Goal: Task Accomplishment & Management: Complete application form

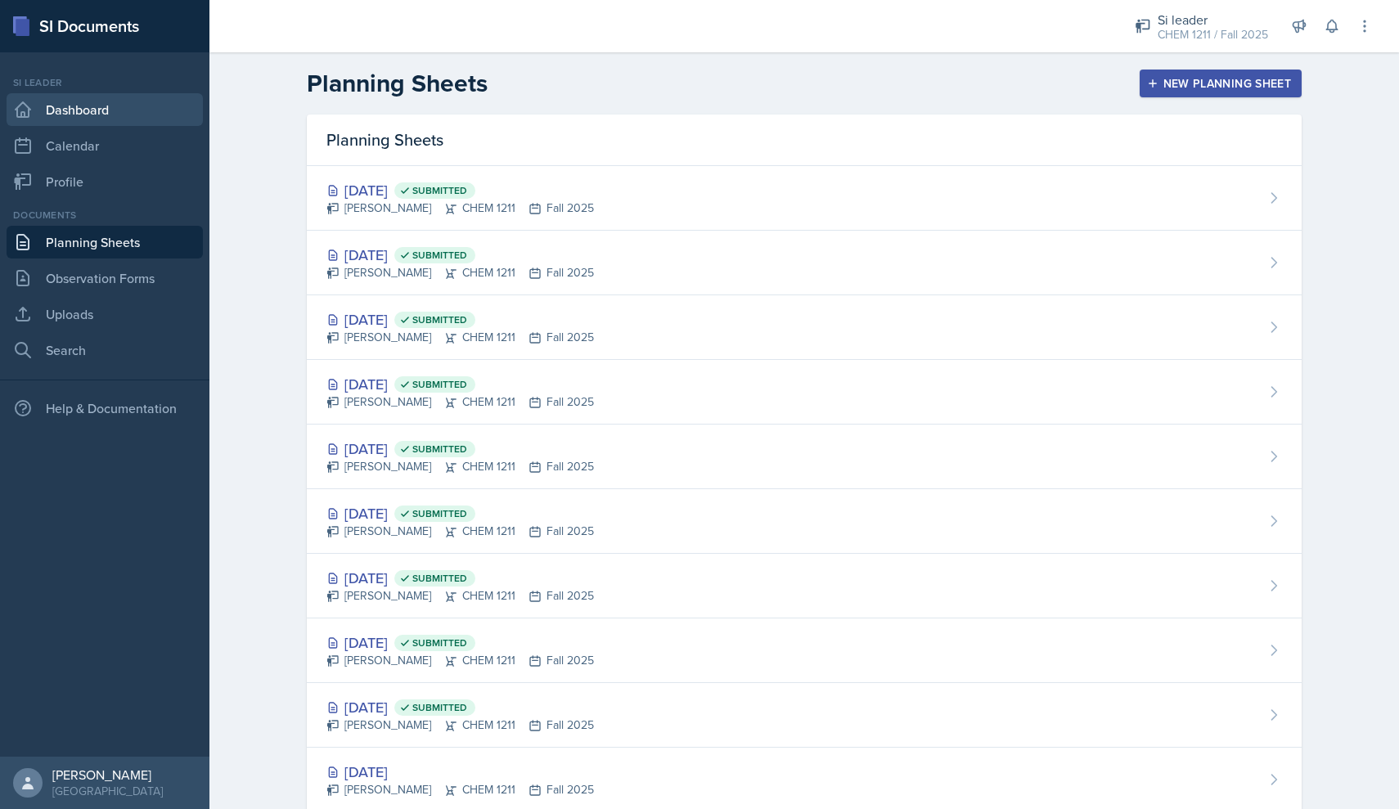
click at [120, 119] on link "Dashboard" at bounding box center [105, 109] width 196 height 33
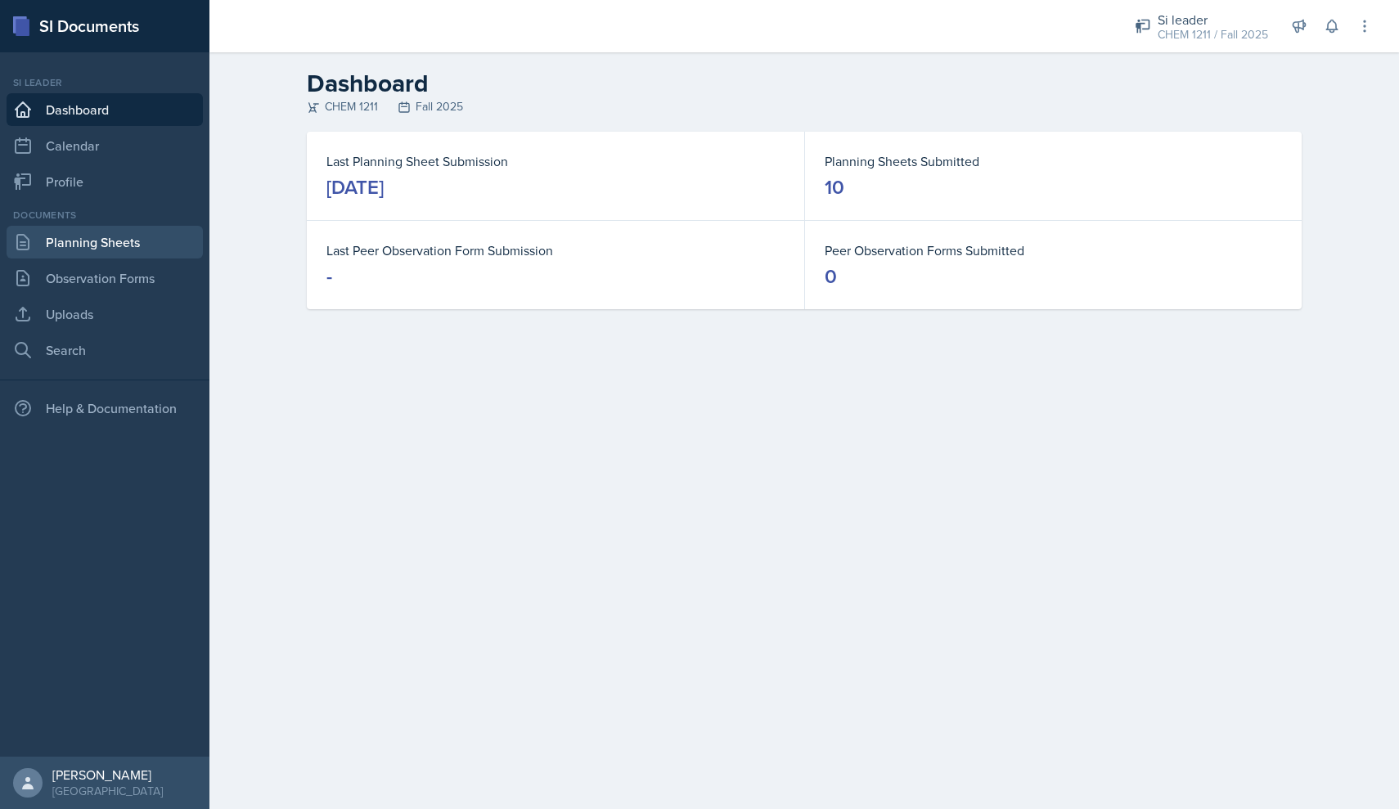
click at [133, 249] on link "Planning Sheets" at bounding box center [105, 242] width 196 height 33
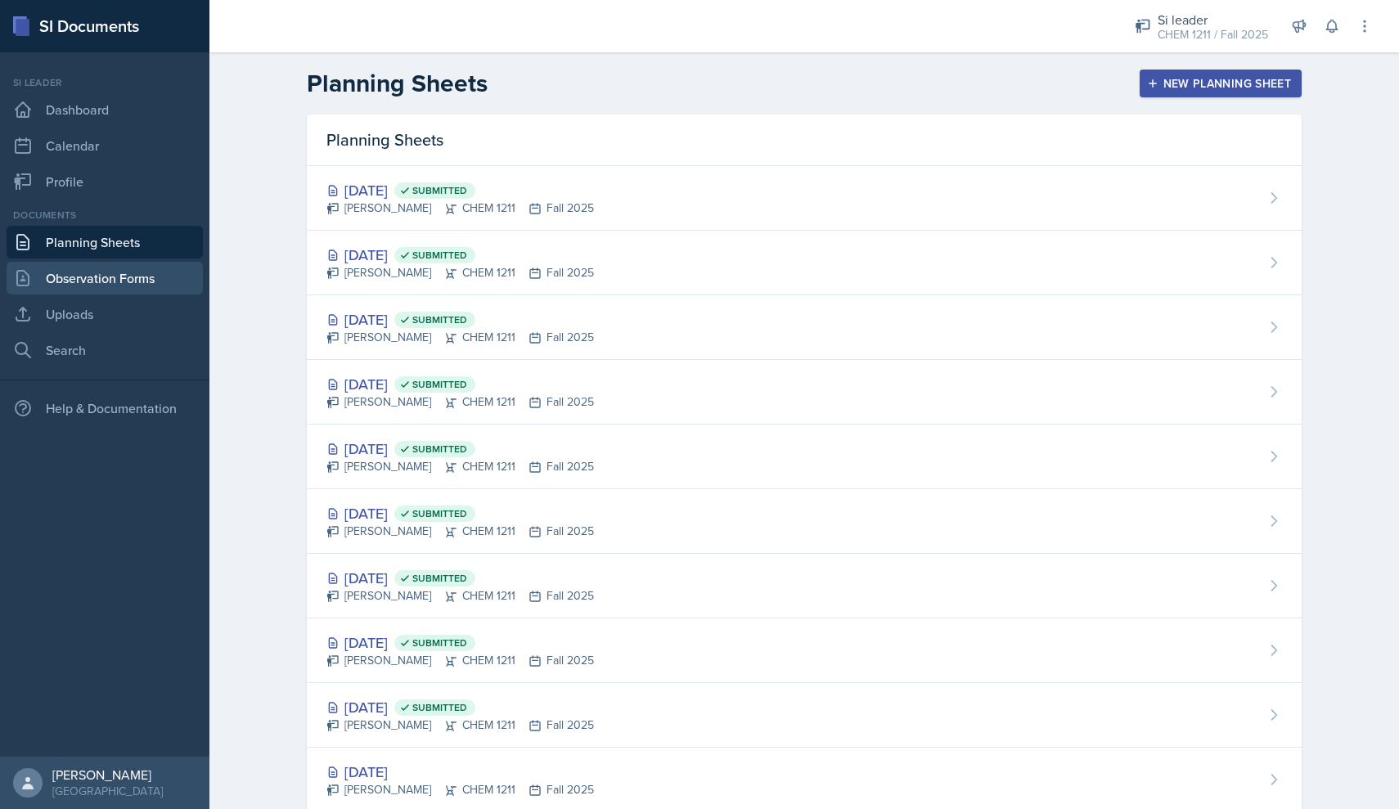
click at [162, 267] on link "Observation Forms" at bounding box center [105, 278] width 196 height 33
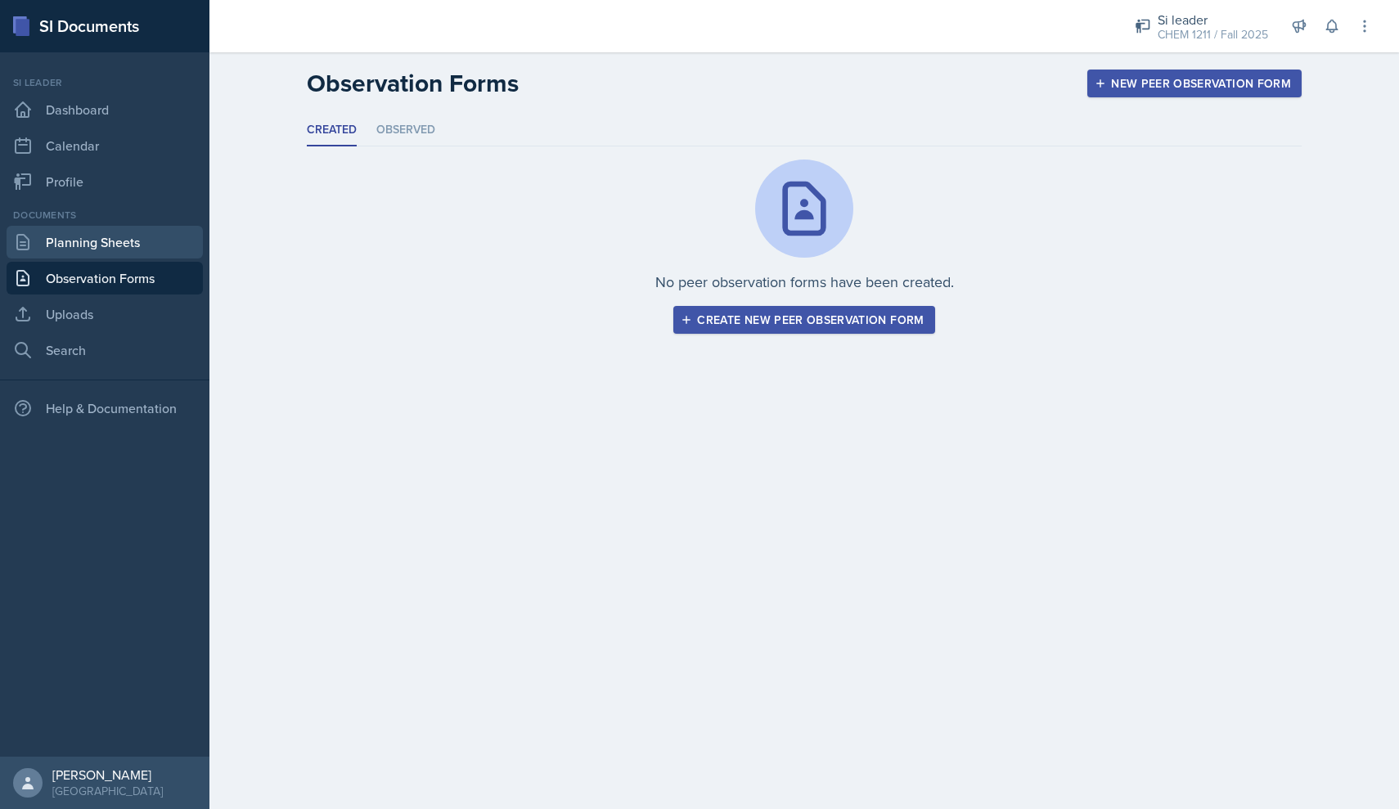
click at [140, 249] on link "Planning Sheets" at bounding box center [105, 242] width 196 height 33
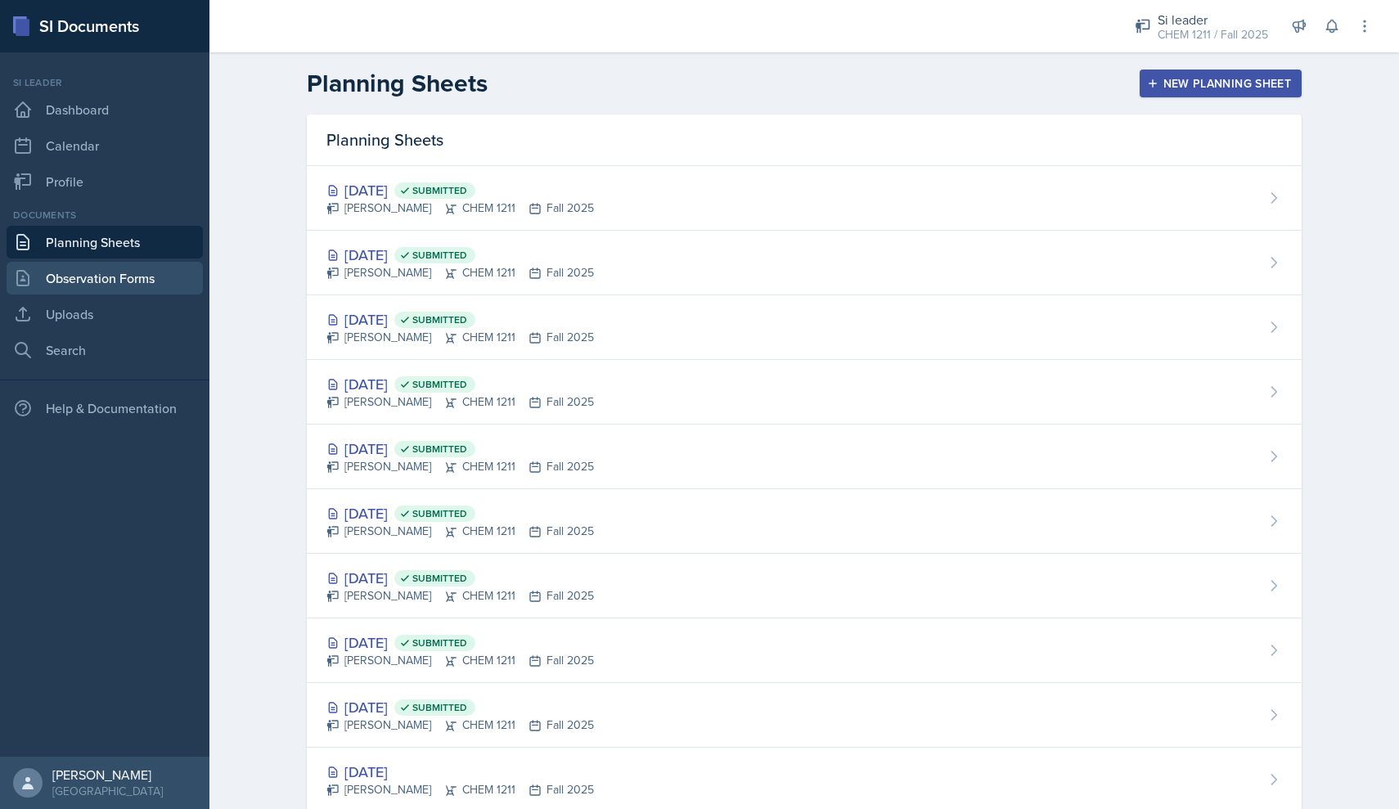
click at [128, 276] on link "Observation Forms" at bounding box center [105, 278] width 196 height 33
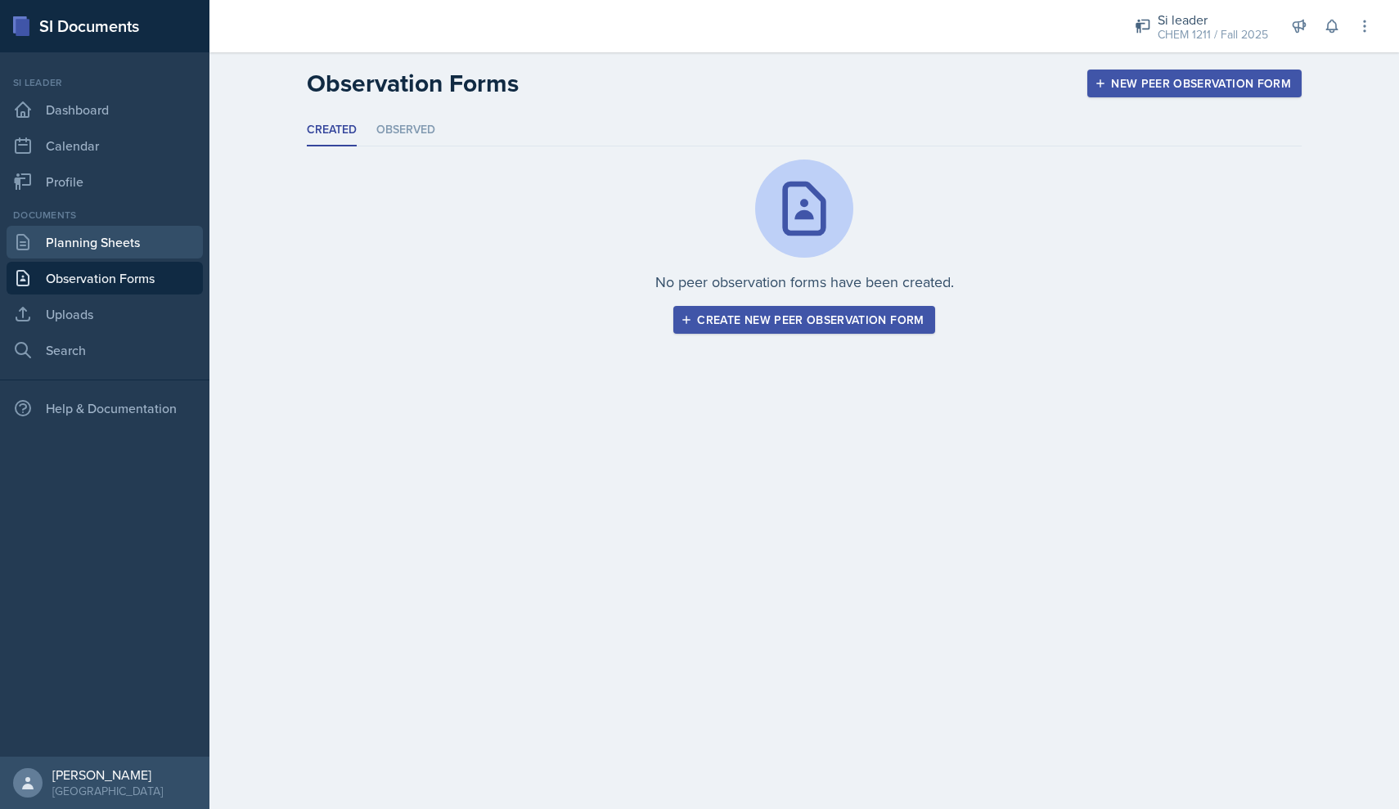
click at [127, 254] on link "Planning Sheets" at bounding box center [105, 242] width 196 height 33
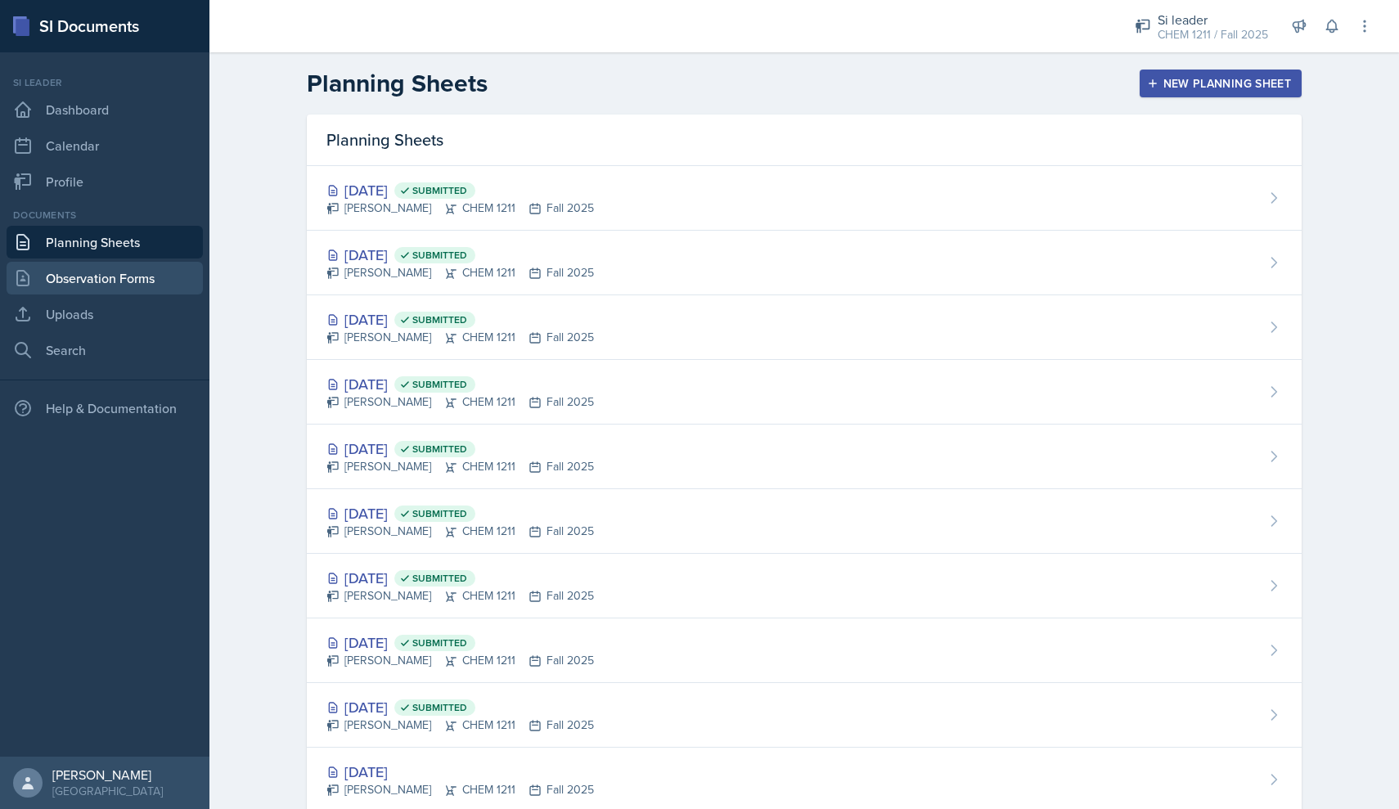
click at [135, 293] on link "Observation Forms" at bounding box center [105, 278] width 196 height 33
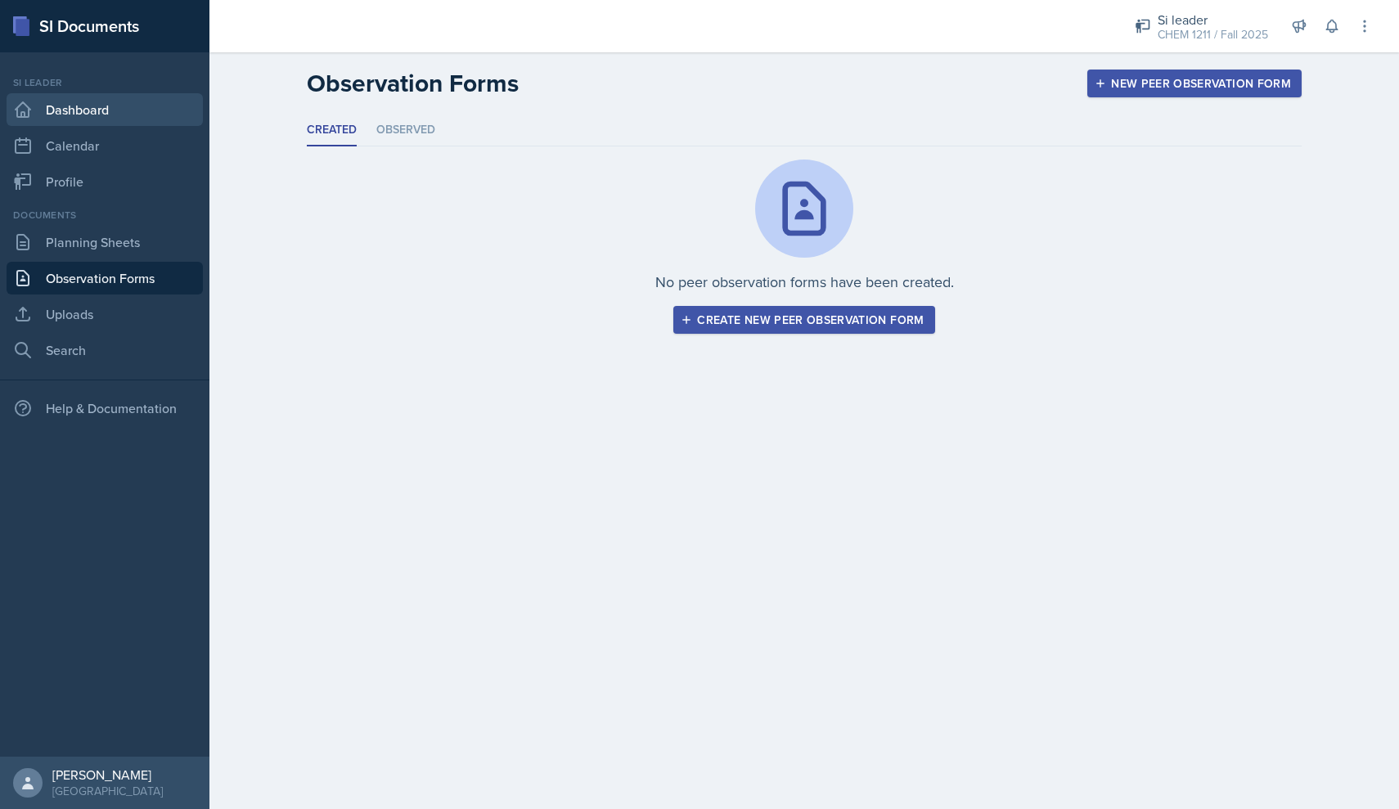
click at [115, 93] on link "Dashboard" at bounding box center [105, 109] width 196 height 33
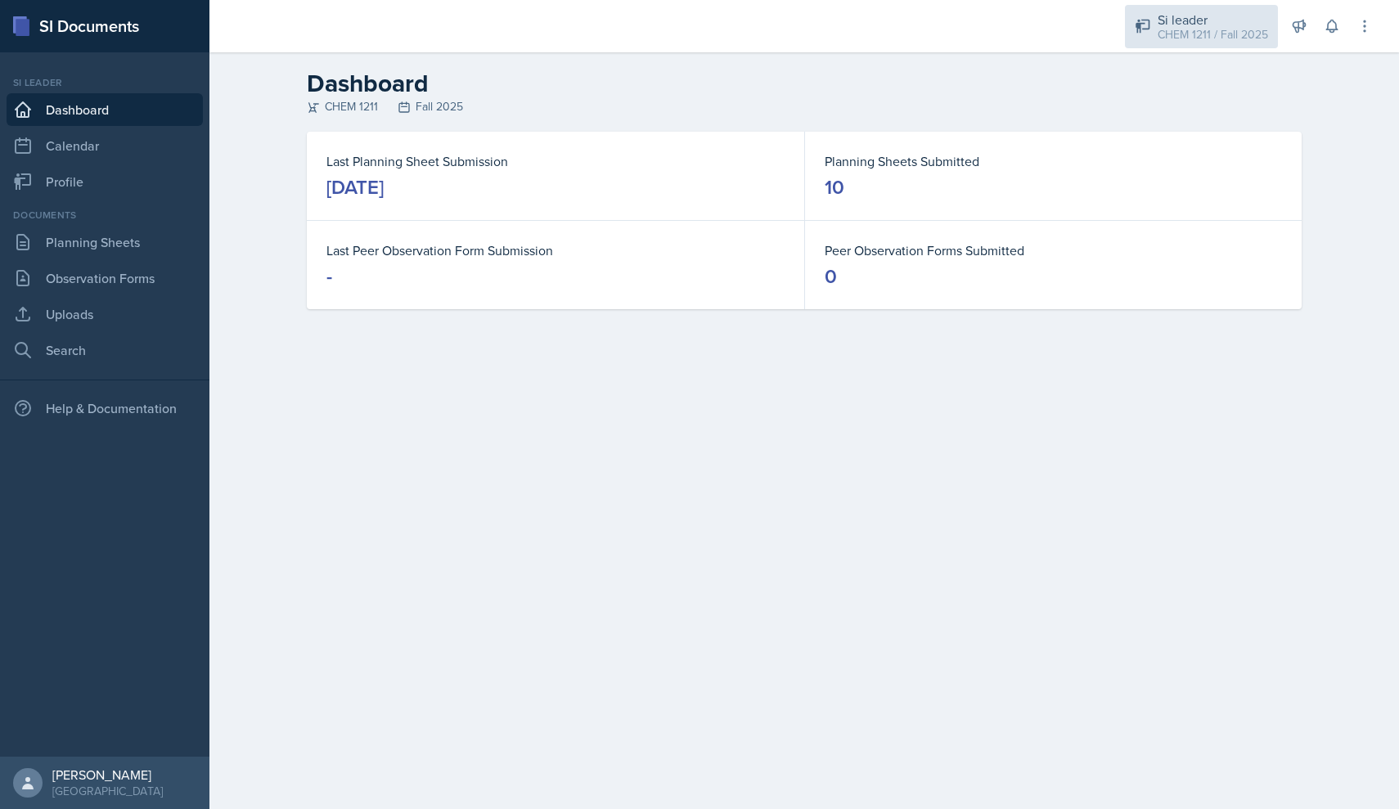
click at [1149, 42] on div "Si leader CHEM 1211 / Fall 2025" at bounding box center [1201, 26] width 153 height 43
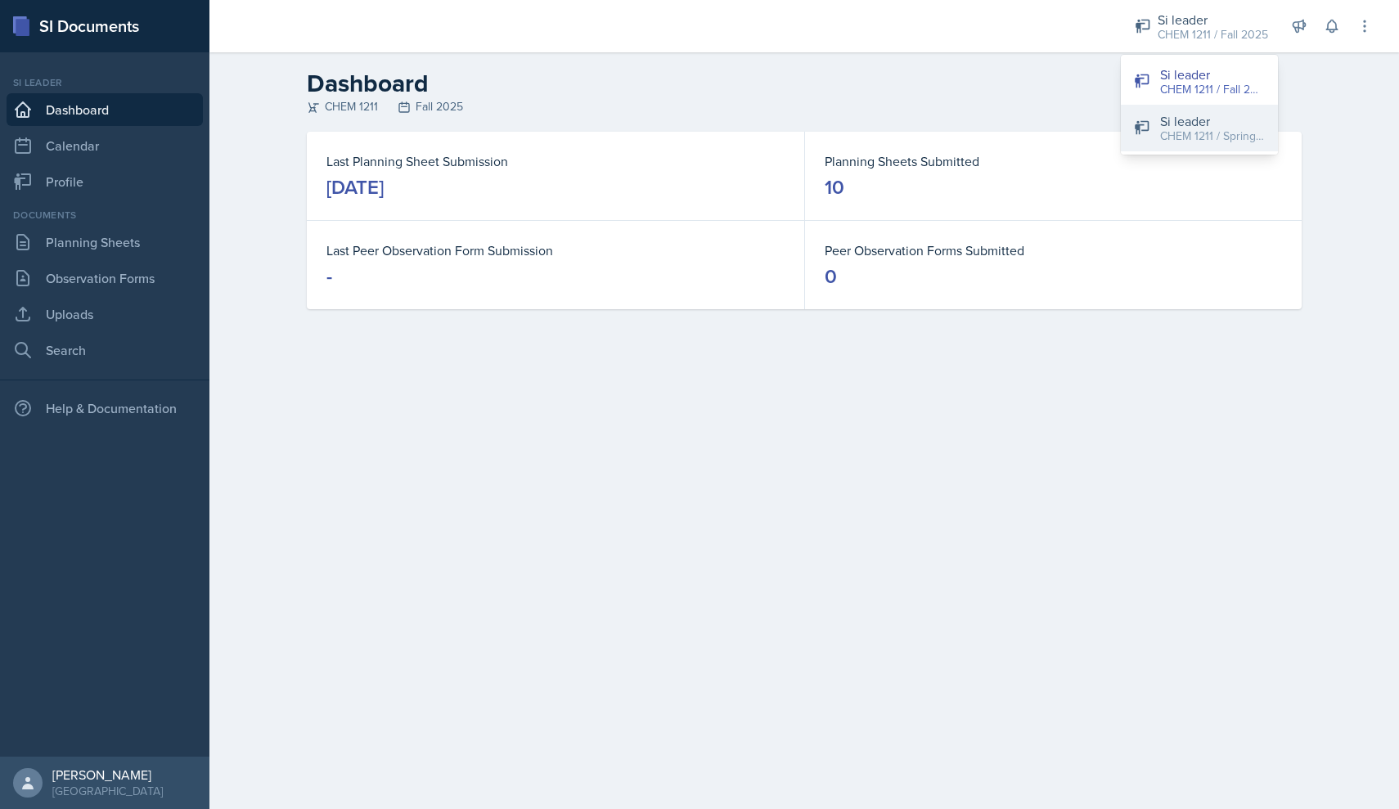
click at [1165, 124] on div "Si leader" at bounding box center [1212, 121] width 105 height 20
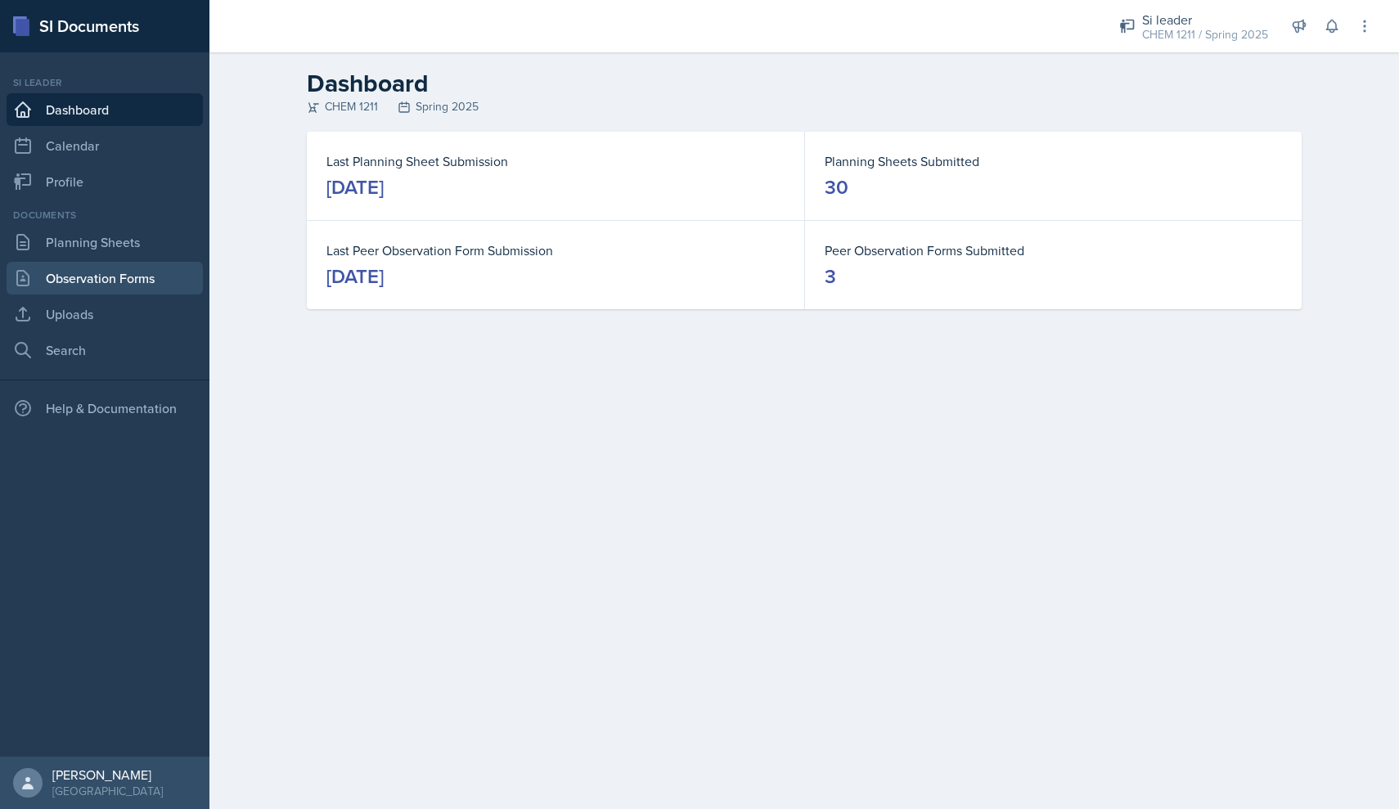
click at [161, 271] on link "Observation Forms" at bounding box center [105, 278] width 196 height 33
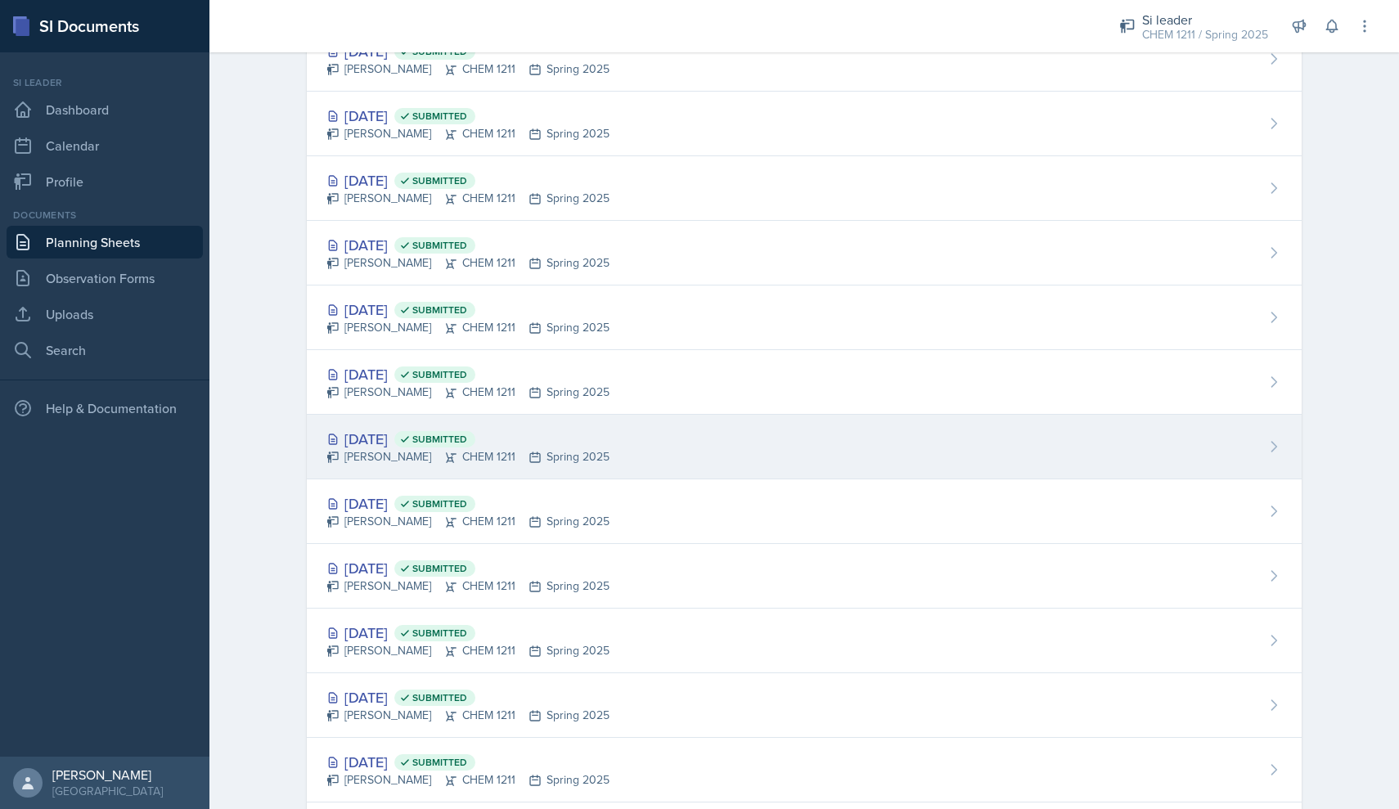
scroll to position [1269, 0]
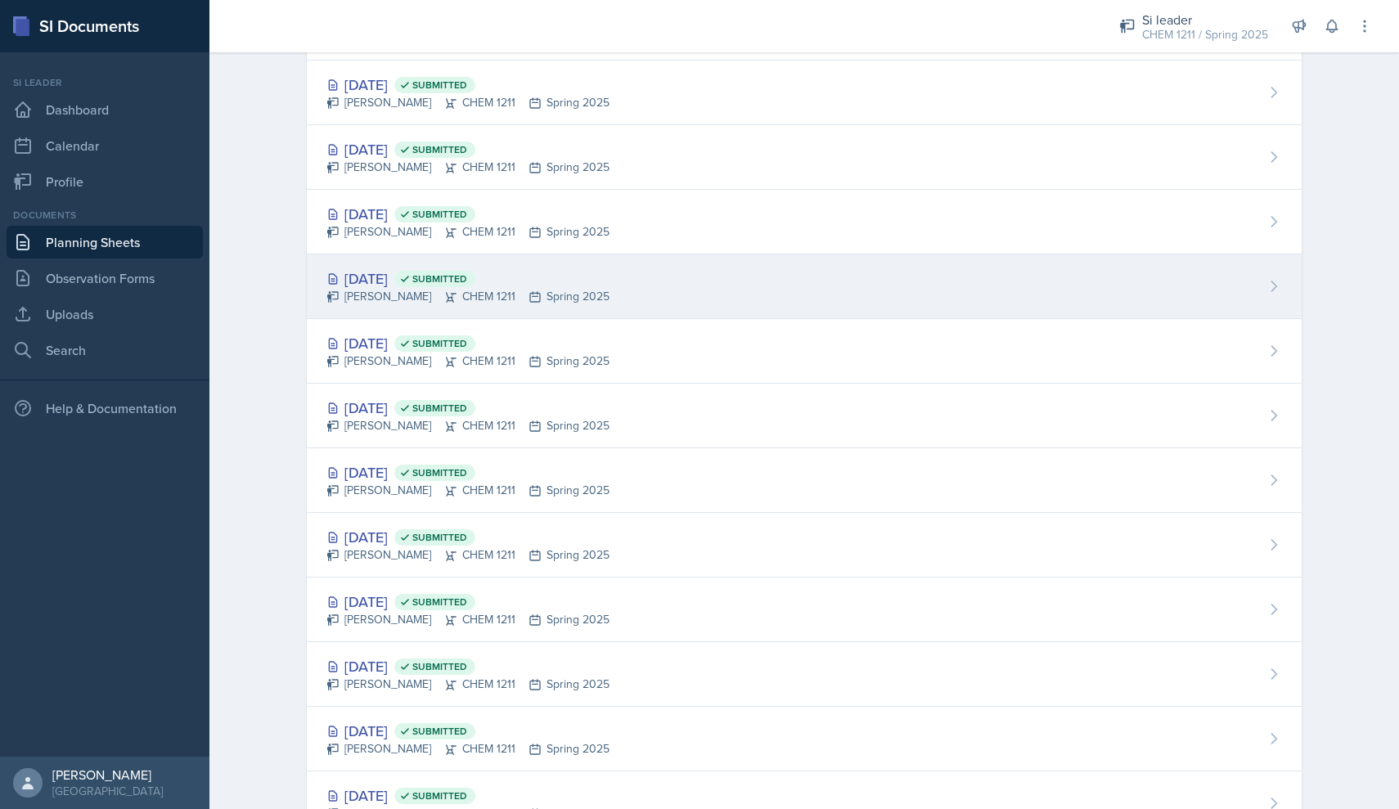
click at [576, 307] on div "[DATE] Submitted [PERSON_NAME] CHEM 1211 Spring 2025" at bounding box center [804, 286] width 995 height 65
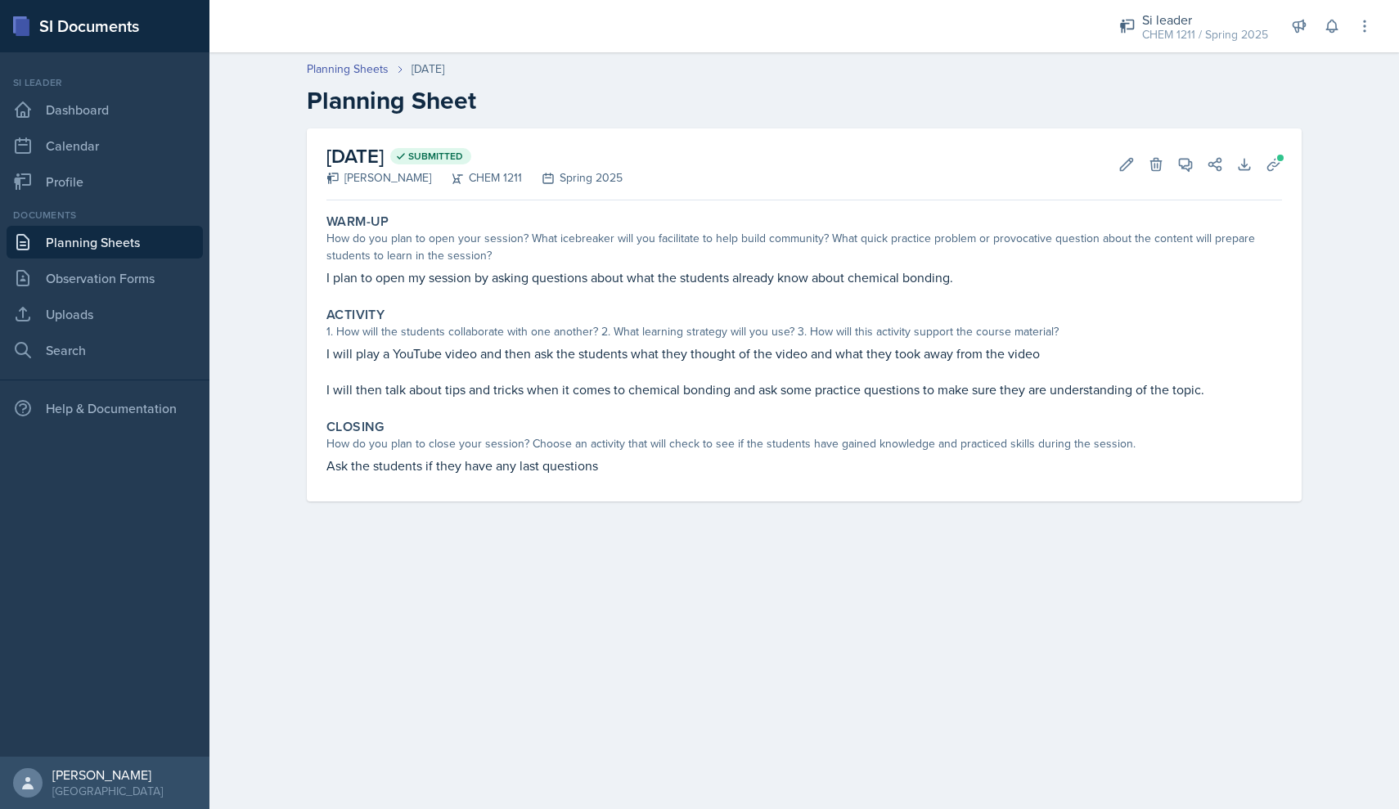
click at [101, 240] on link "Planning Sheets" at bounding box center [105, 242] width 196 height 33
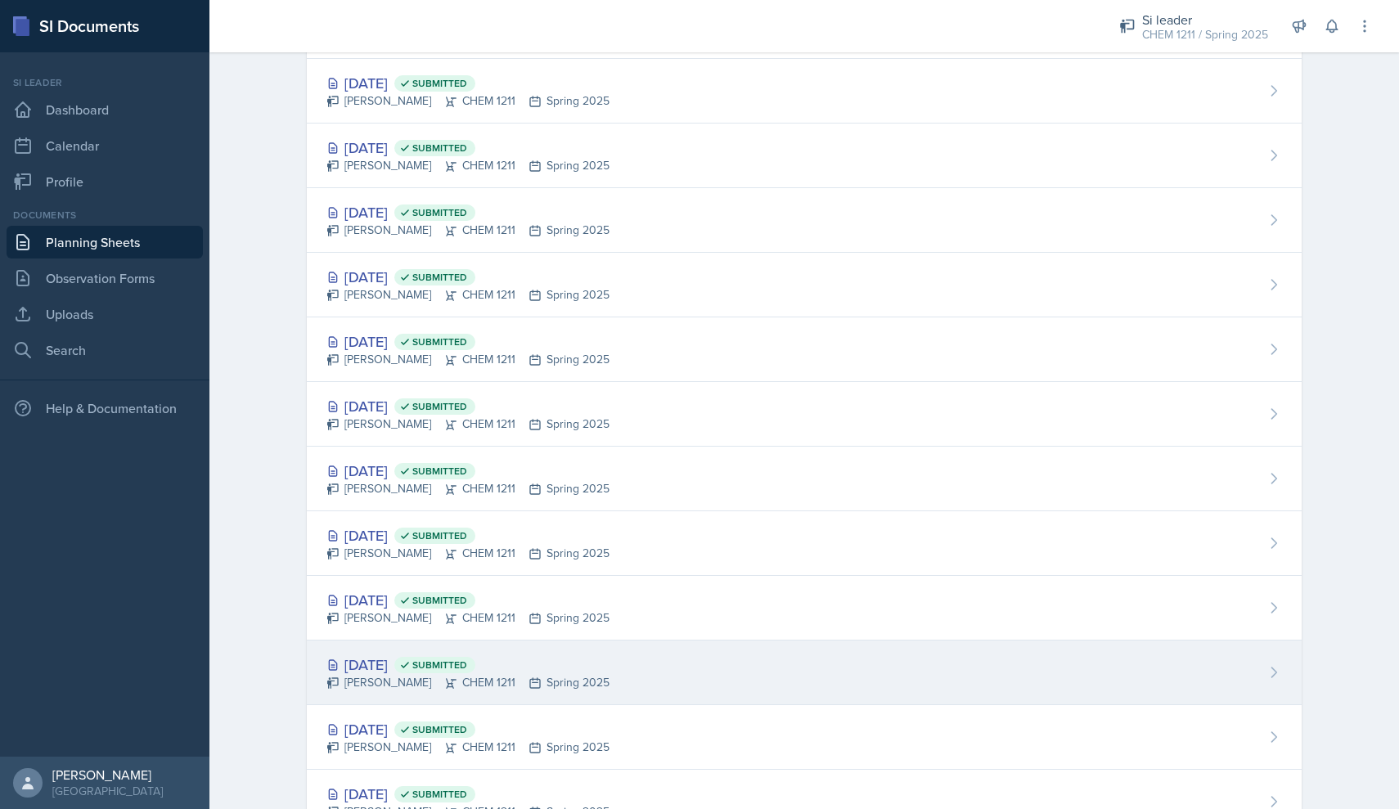
scroll to position [1072, 0]
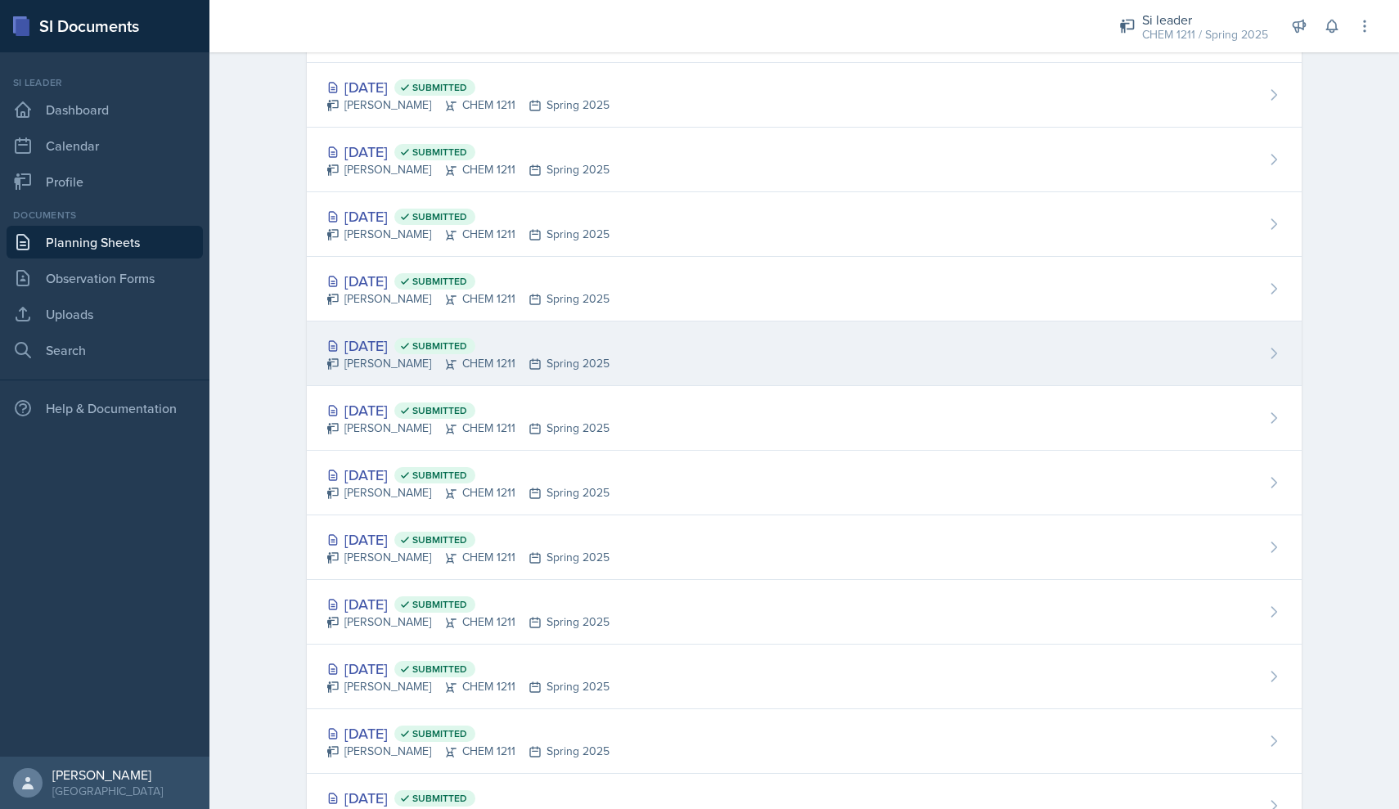
click at [430, 374] on div "[DATE] Submitted [PERSON_NAME] CHEM 1211 Spring 2025" at bounding box center [804, 353] width 995 height 65
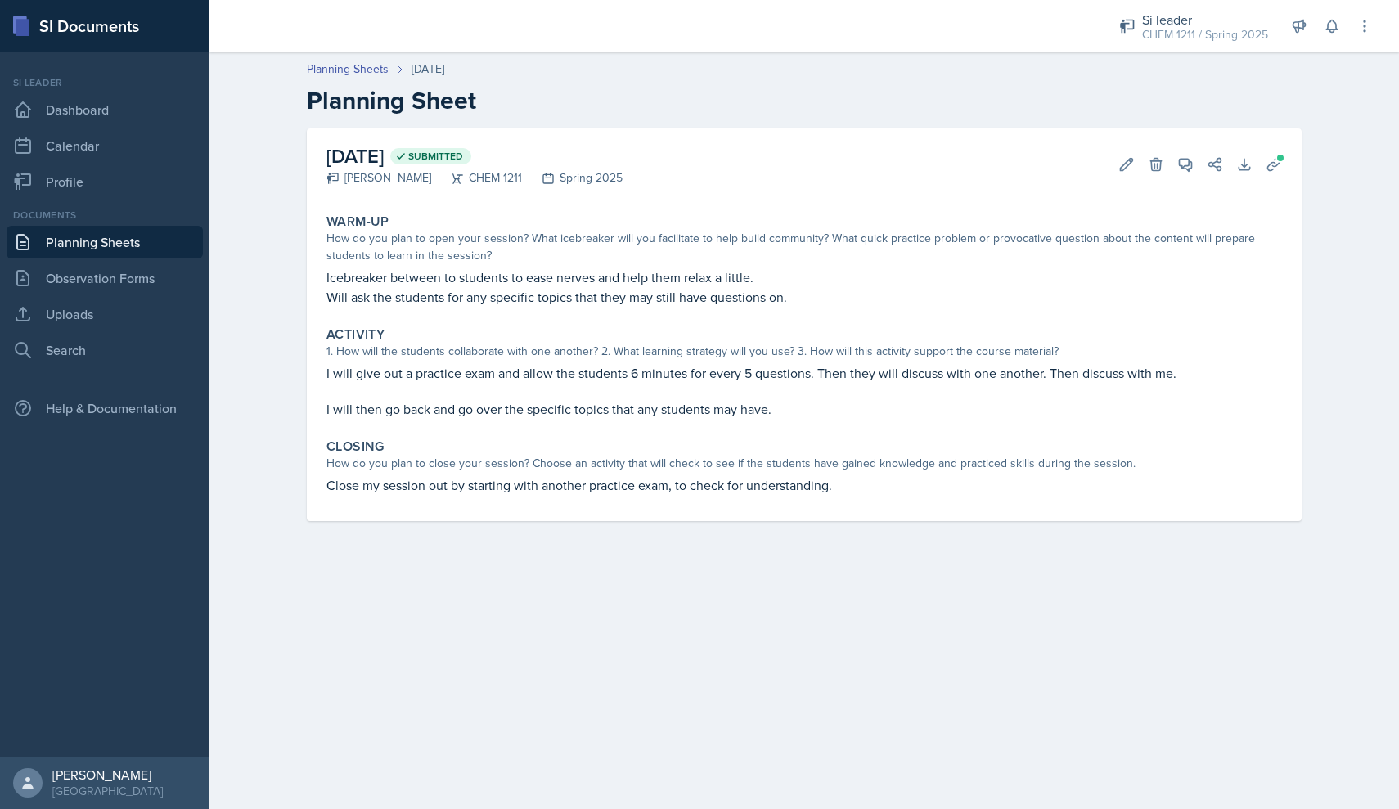
click at [123, 242] on link "Planning Sheets" at bounding box center [105, 242] width 196 height 33
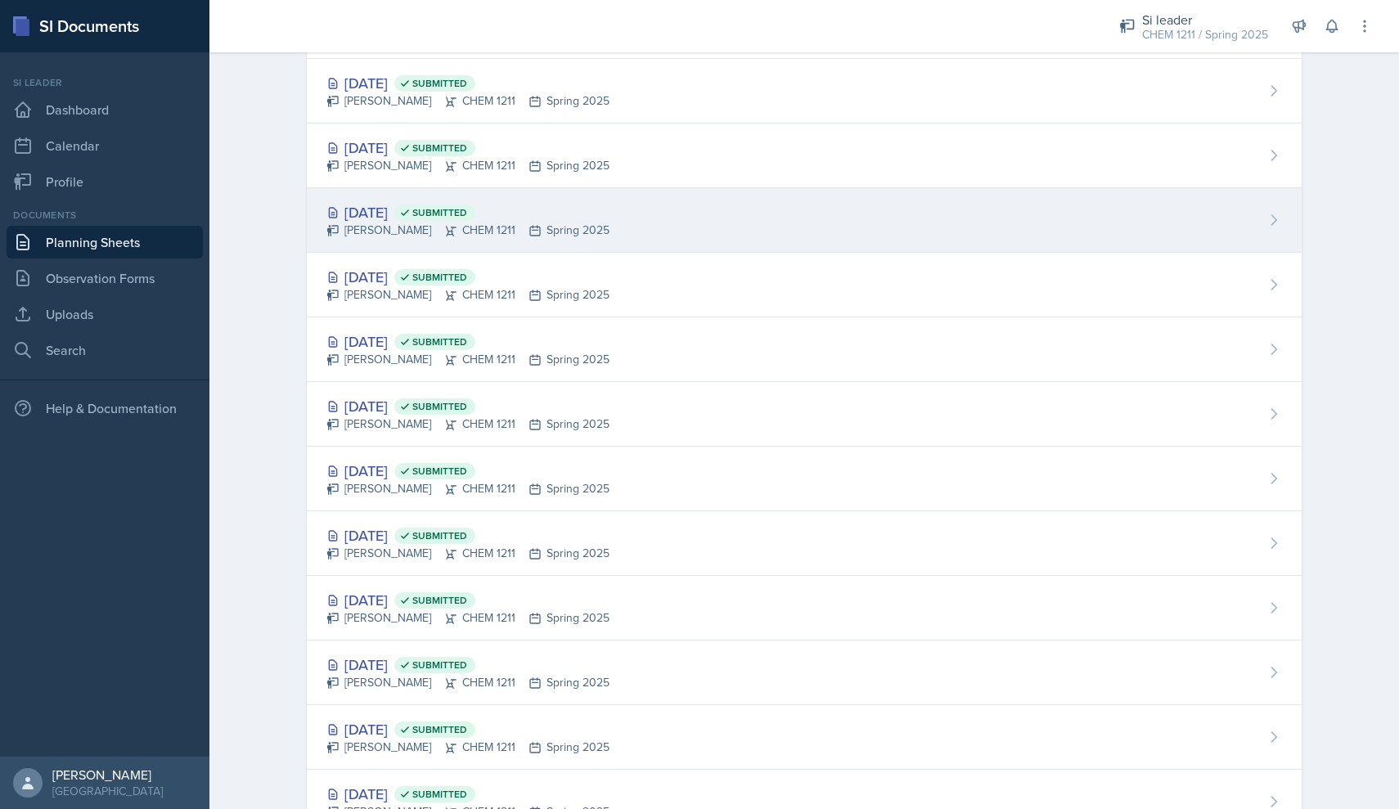
scroll to position [1275, 0]
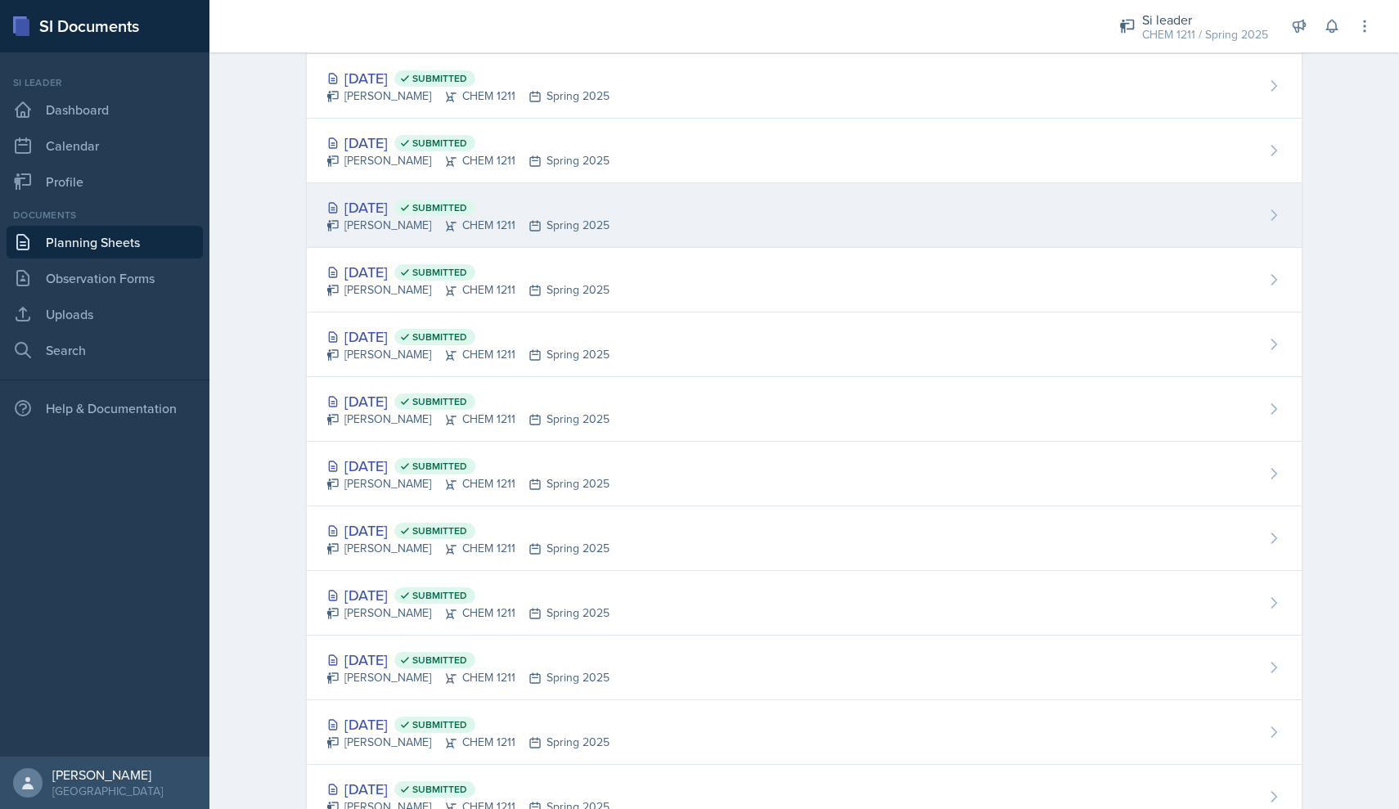
click at [533, 205] on div "[DATE] Submitted" at bounding box center [467, 207] width 283 height 22
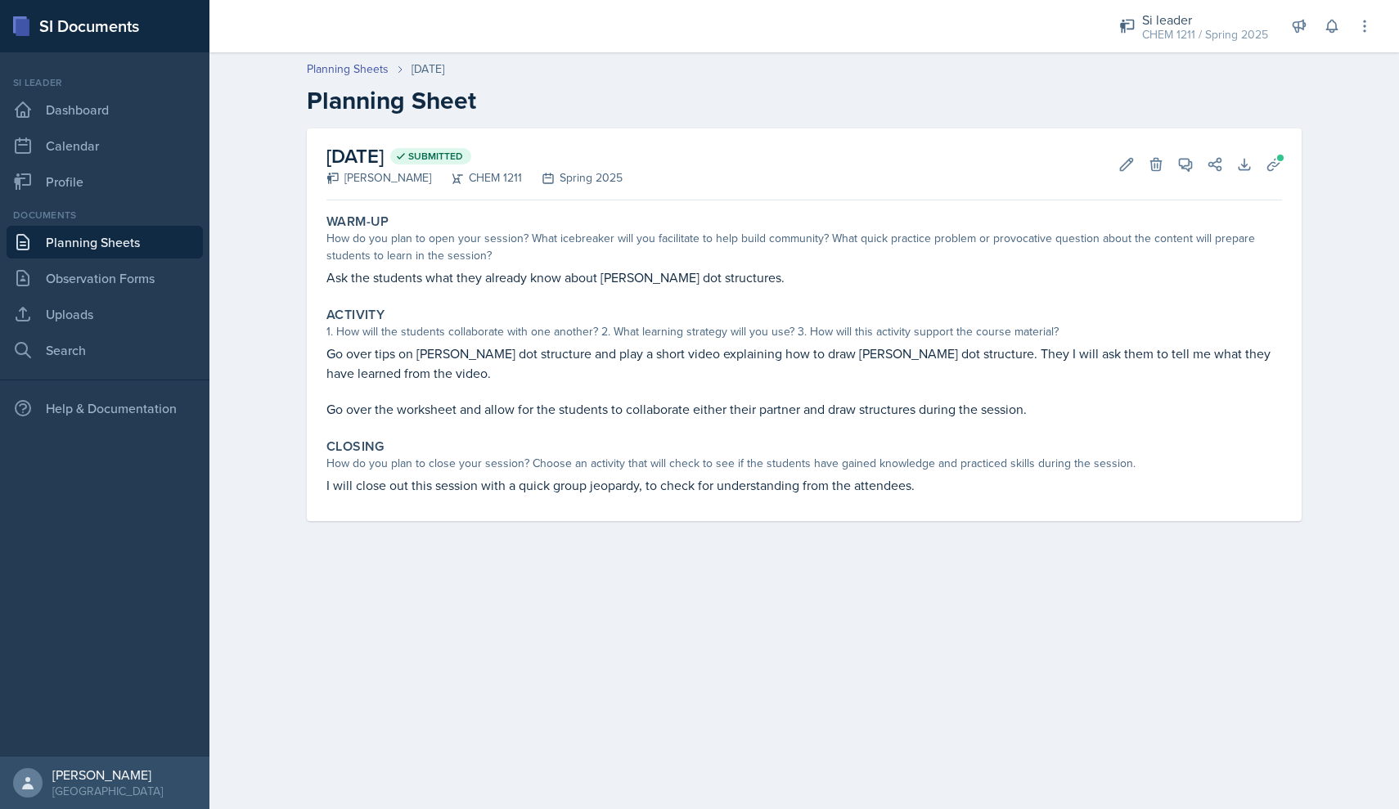
click at [131, 241] on link "Planning Sheets" at bounding box center [105, 242] width 196 height 33
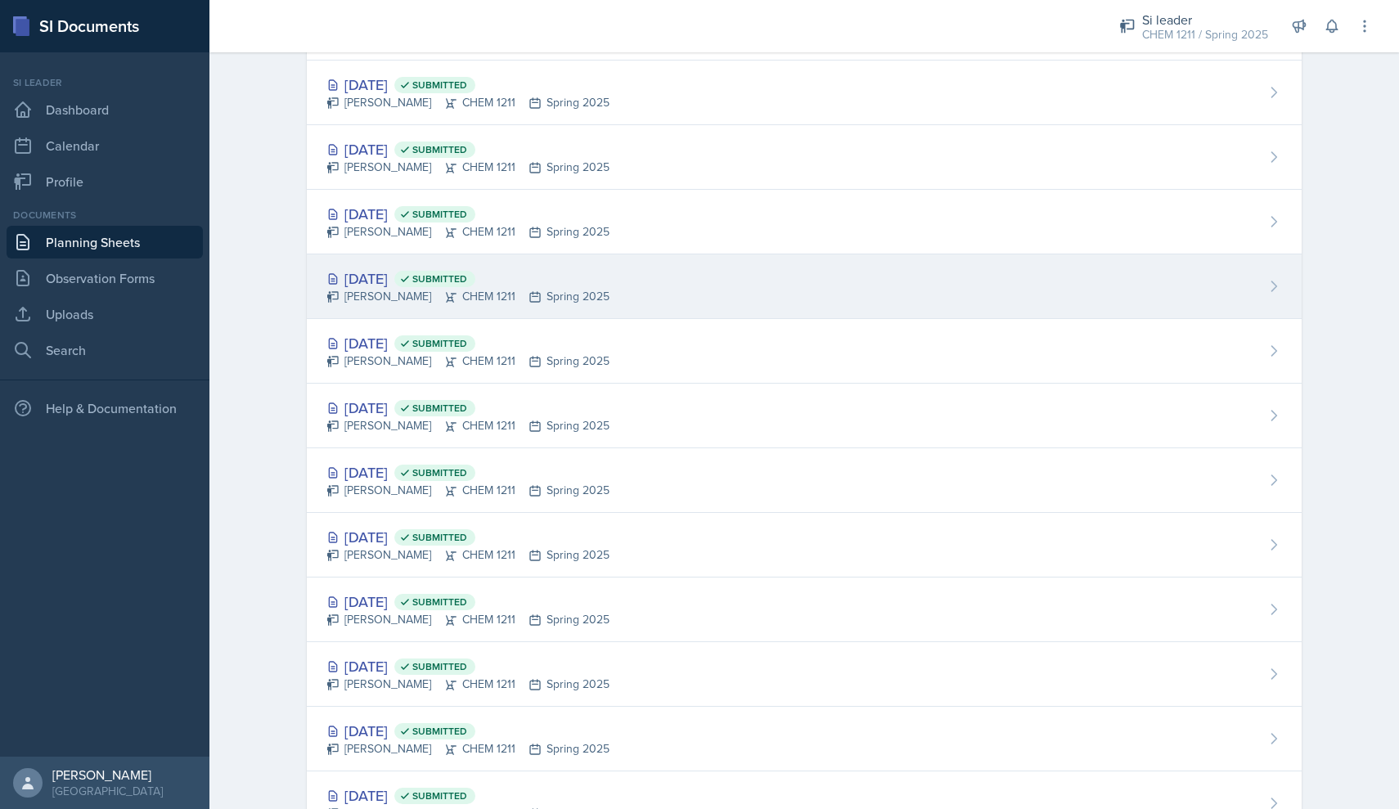
scroll to position [1122, 0]
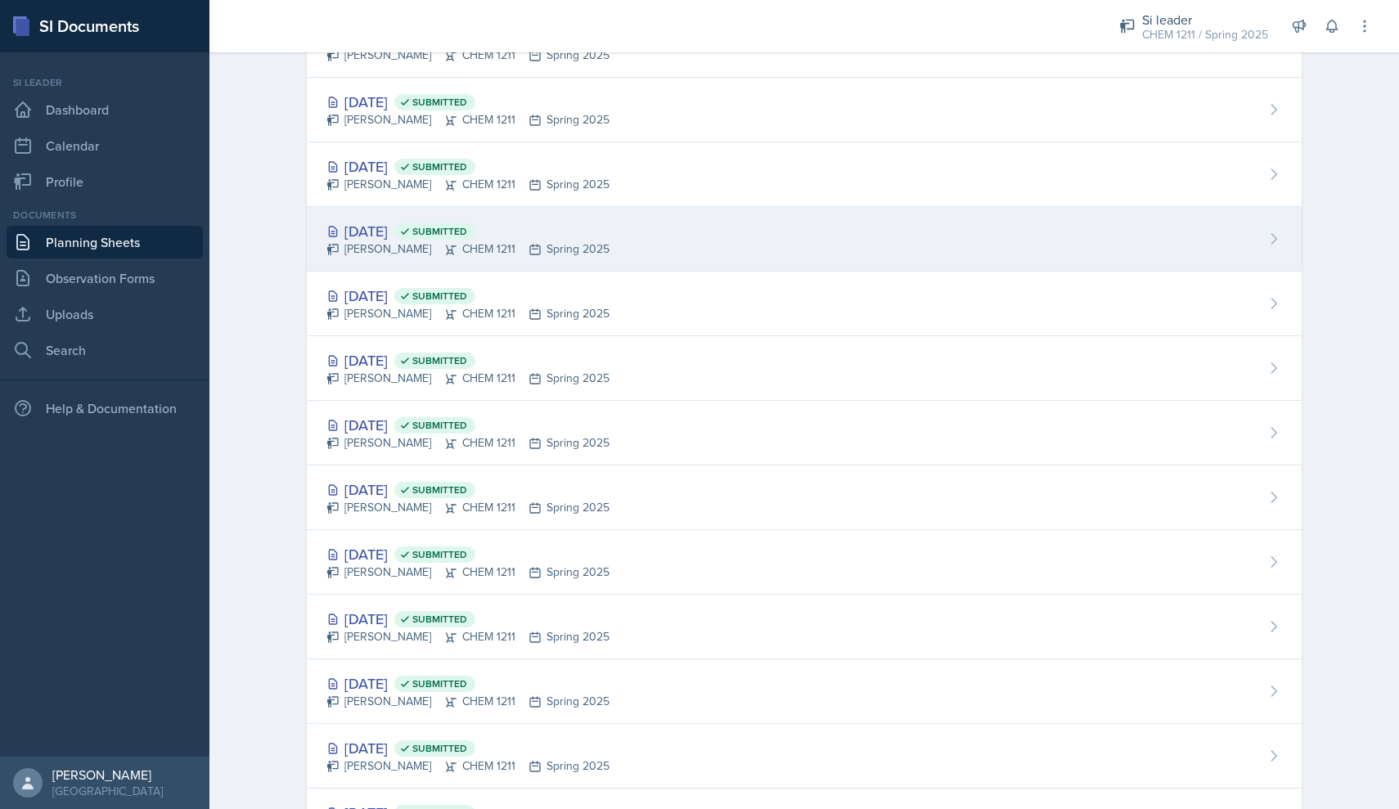
click at [398, 262] on div "[DATE] Submitted [PERSON_NAME] CHEM 1211 Spring 2025" at bounding box center [804, 239] width 995 height 65
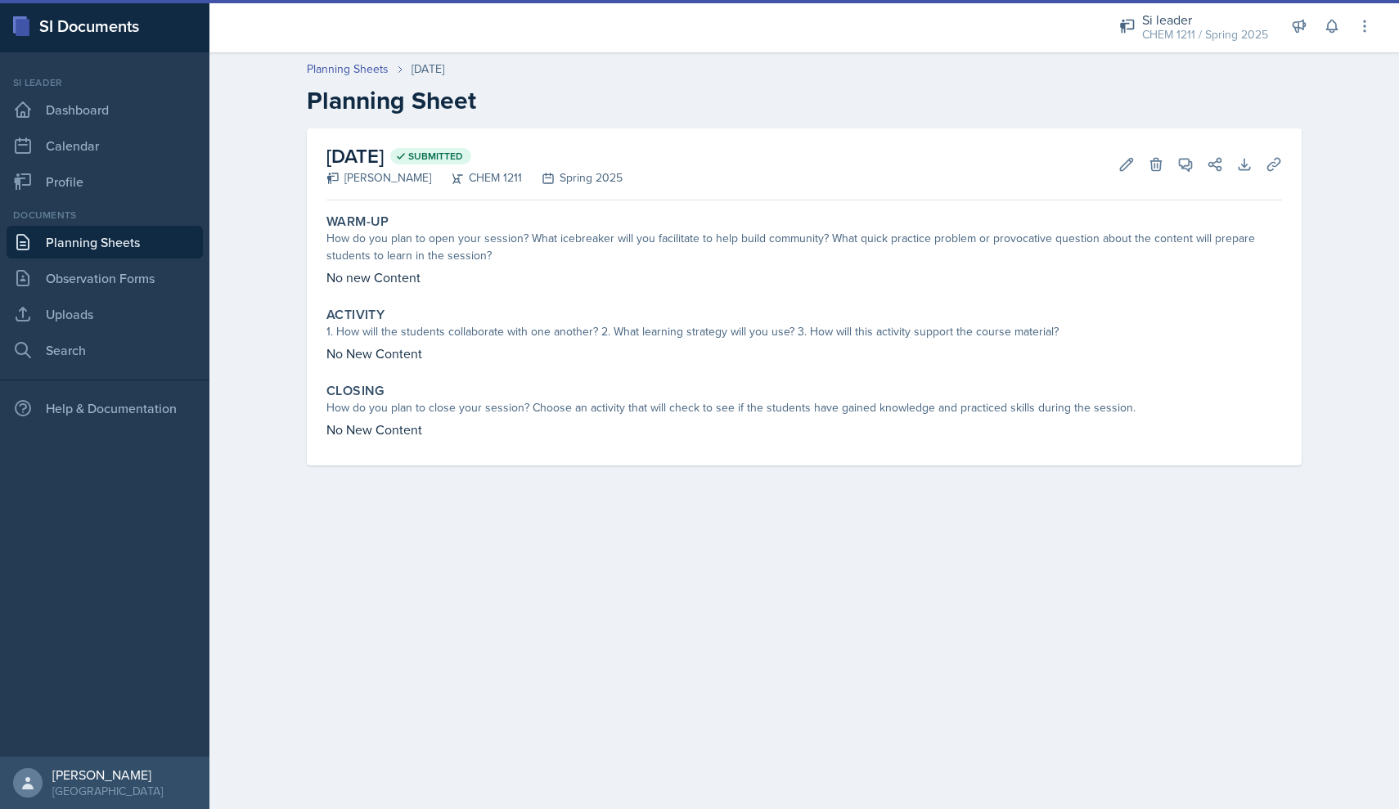
click at [113, 243] on link "Planning Sheets" at bounding box center [105, 242] width 196 height 33
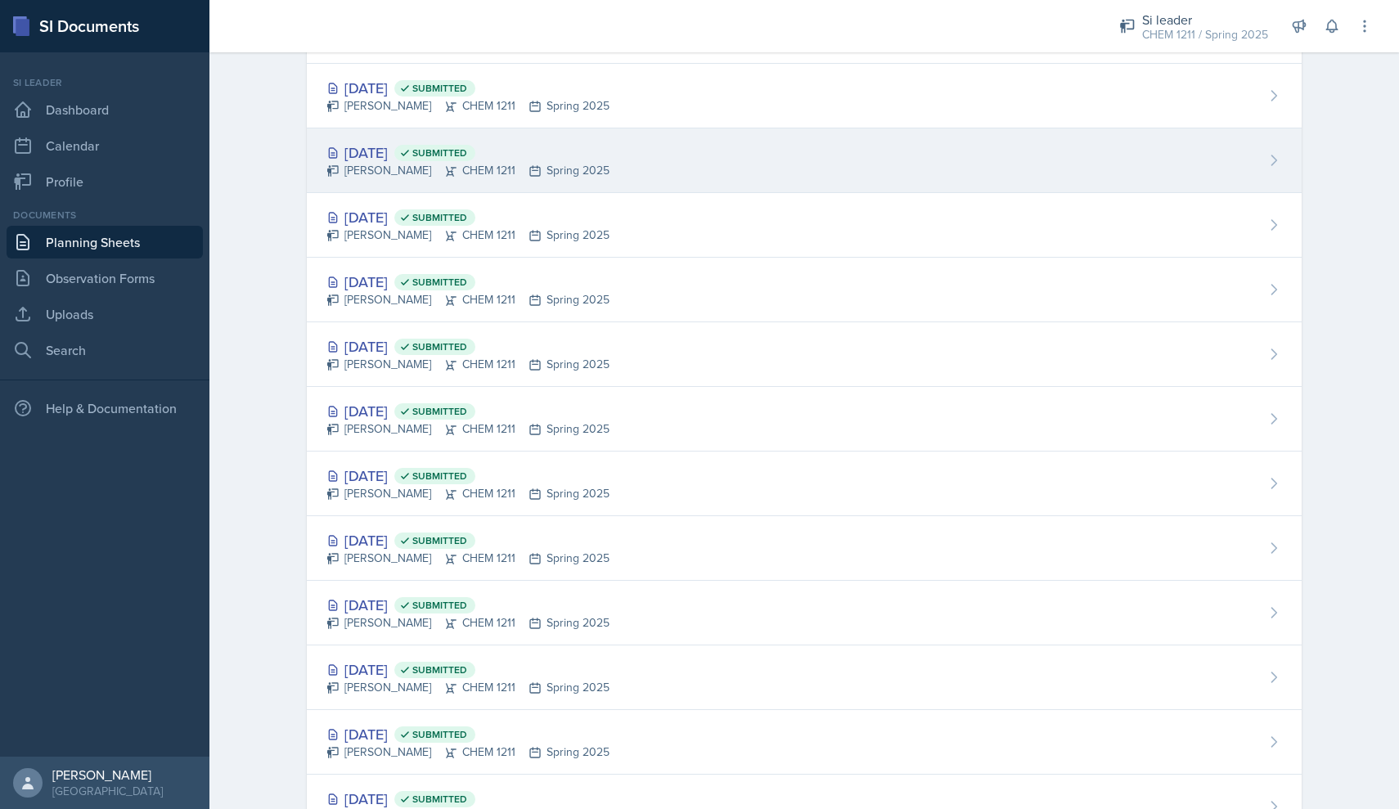
scroll to position [1158, 0]
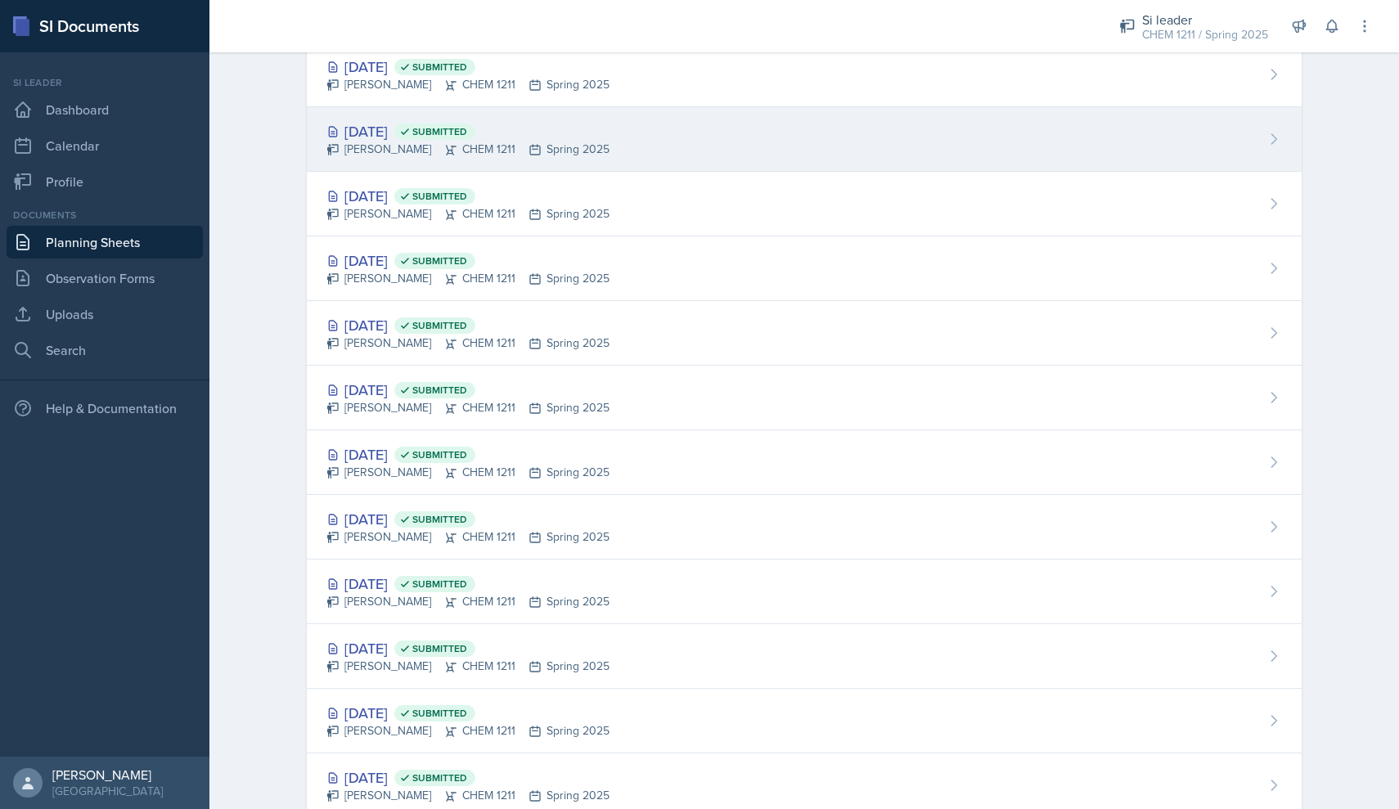
click at [417, 166] on div "[DATE] Submitted [PERSON_NAME] CHEM 1211 Spring 2025" at bounding box center [804, 139] width 995 height 65
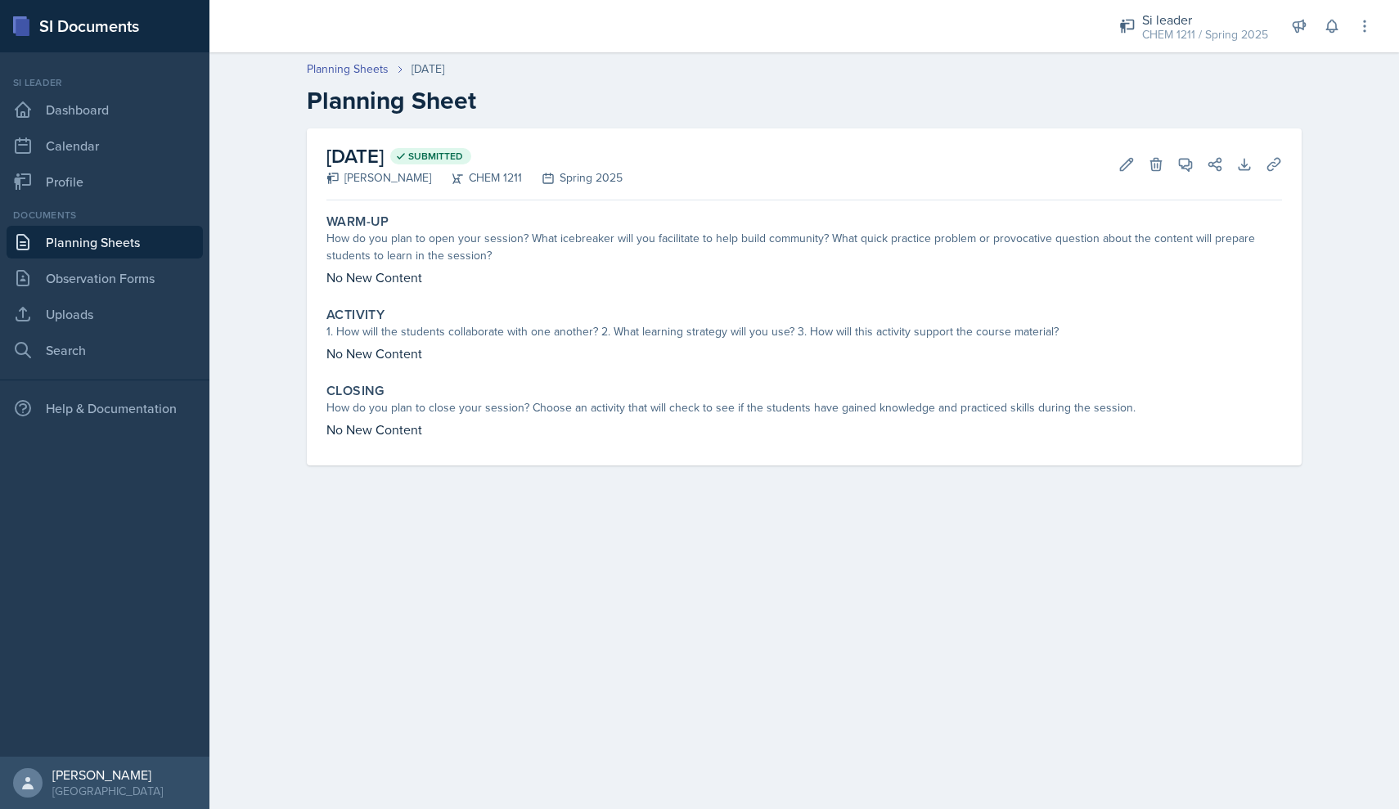
click at [143, 253] on link "Planning Sheets" at bounding box center [105, 242] width 196 height 33
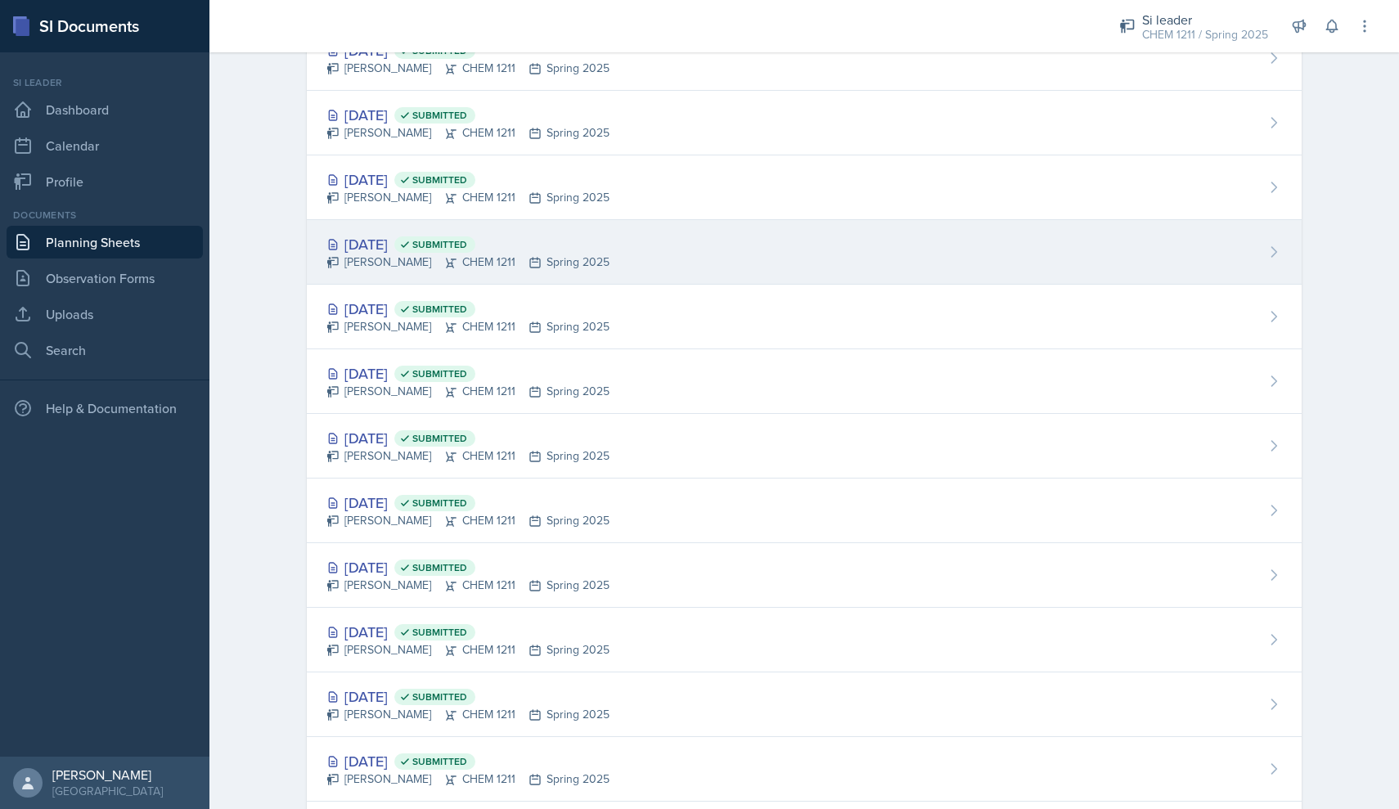
scroll to position [1019, 0]
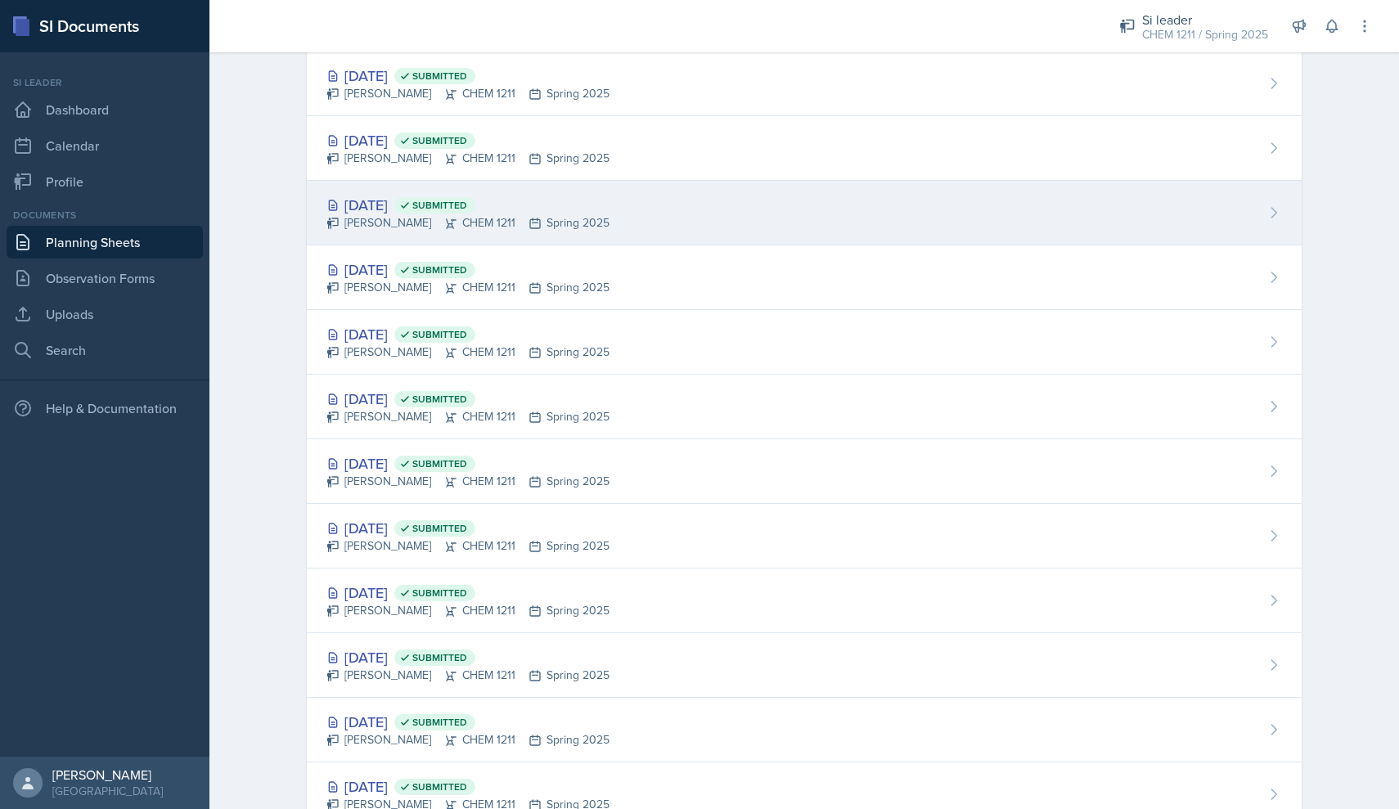
click at [551, 187] on div "[DATE] Submitted [PERSON_NAME] CHEM 1211 Spring 2025" at bounding box center [804, 213] width 995 height 65
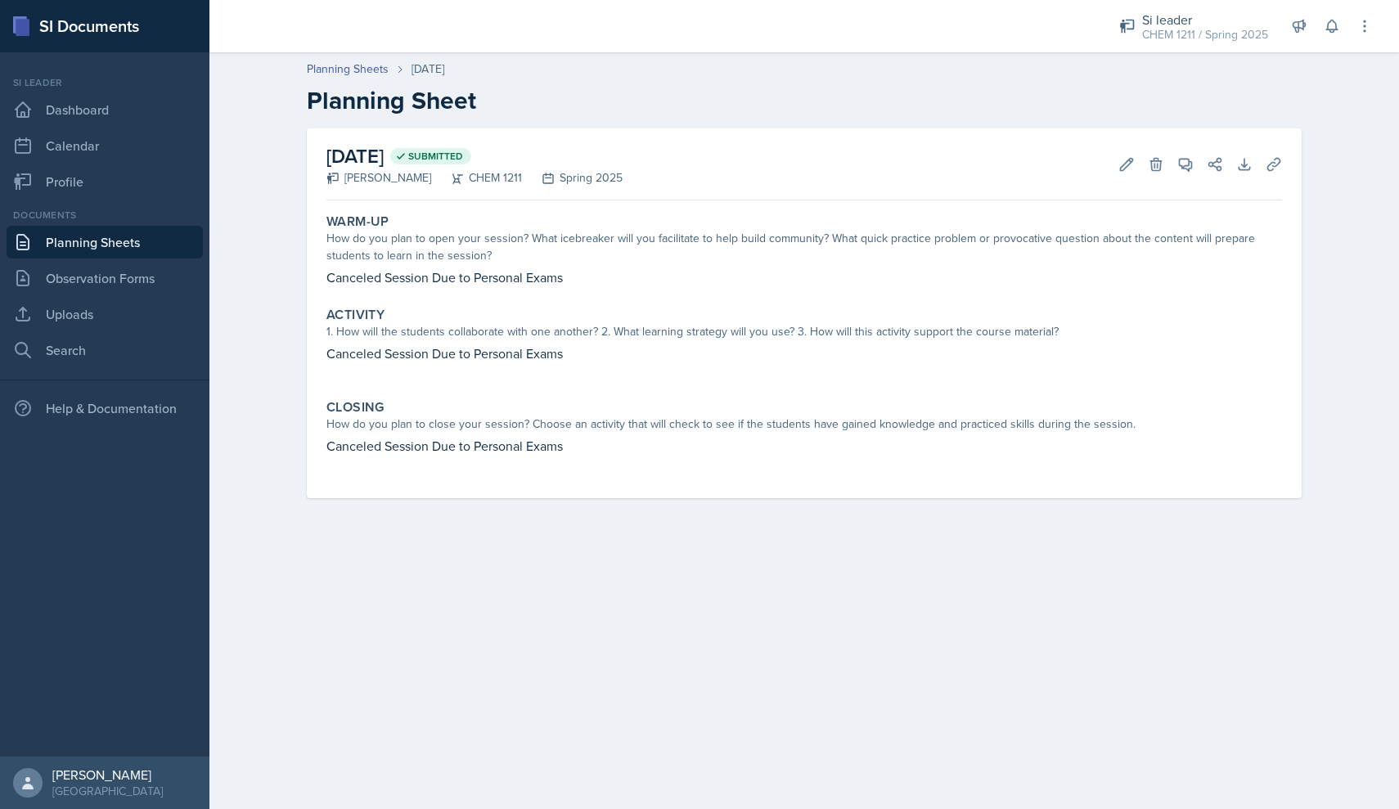
click at [154, 246] on link "Planning Sheets" at bounding box center [105, 242] width 196 height 33
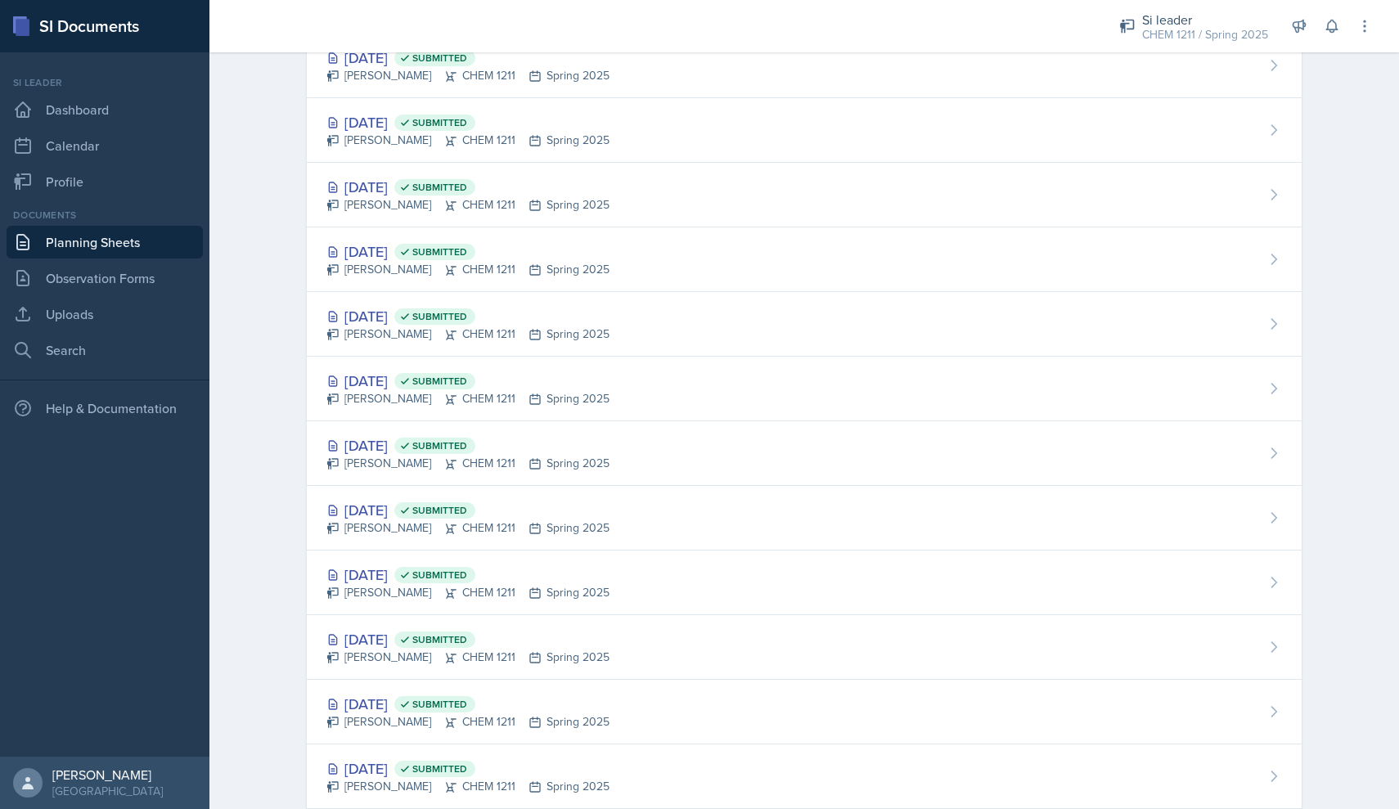
scroll to position [900, 0]
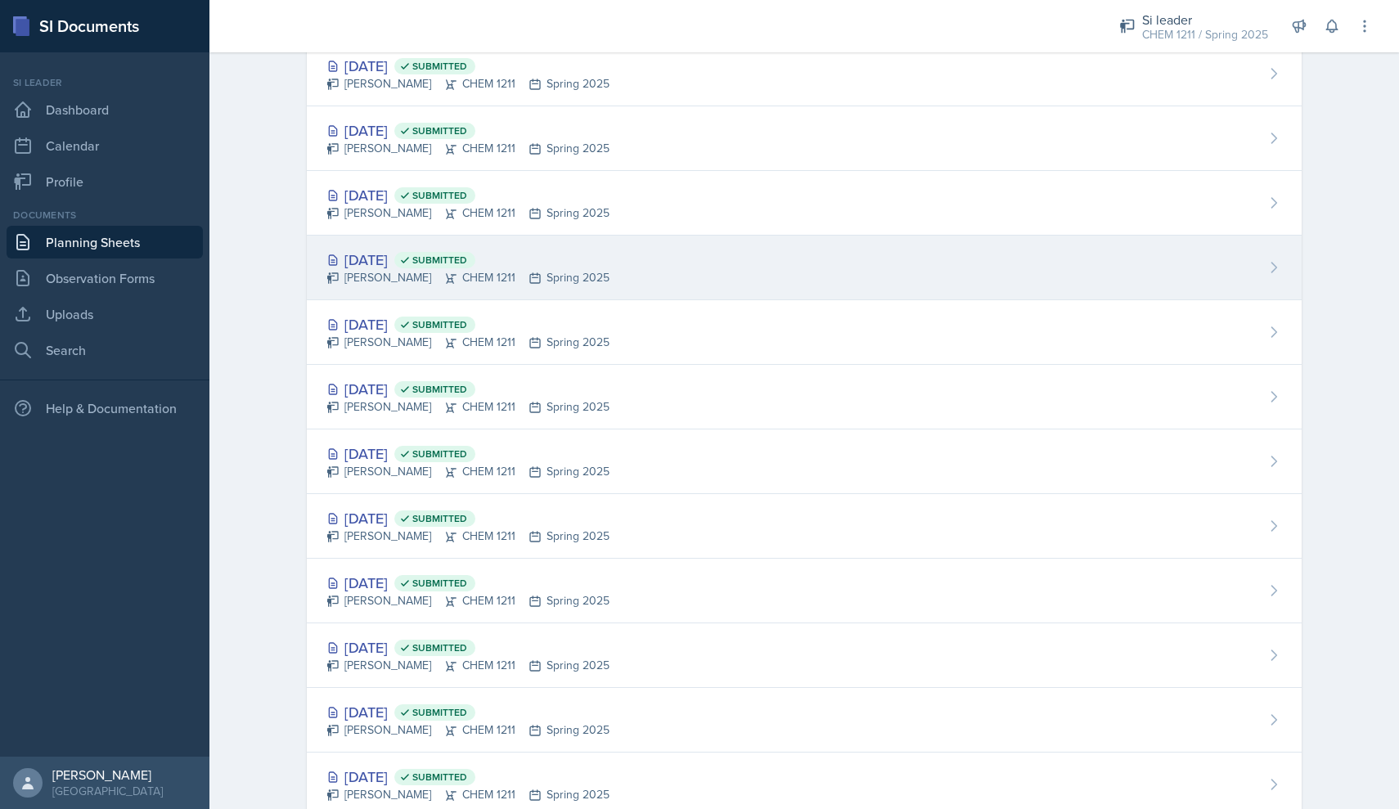
click at [447, 274] on div "[PERSON_NAME] CHEM 1211 Spring 2025" at bounding box center [467, 277] width 283 height 17
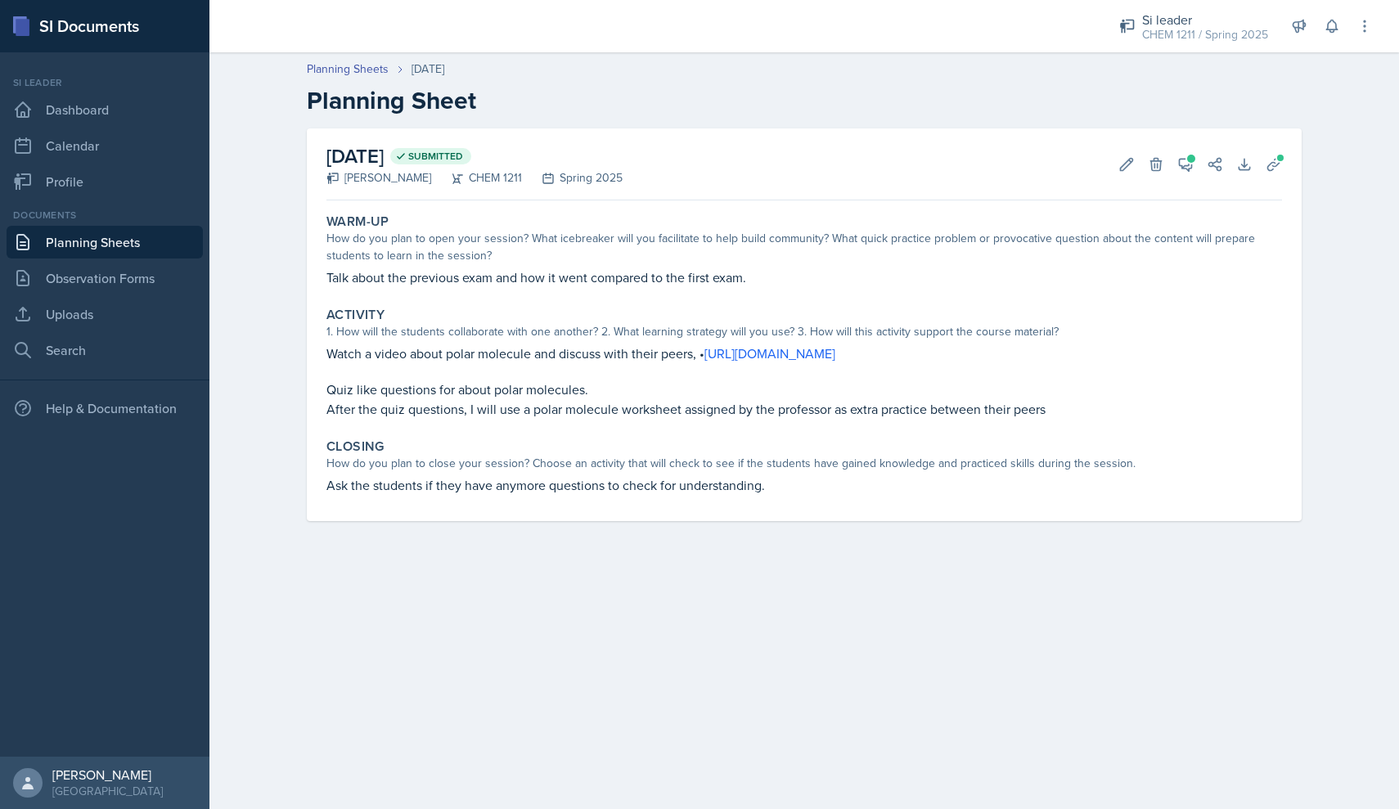
click at [137, 246] on link "Planning Sheets" at bounding box center [105, 242] width 196 height 33
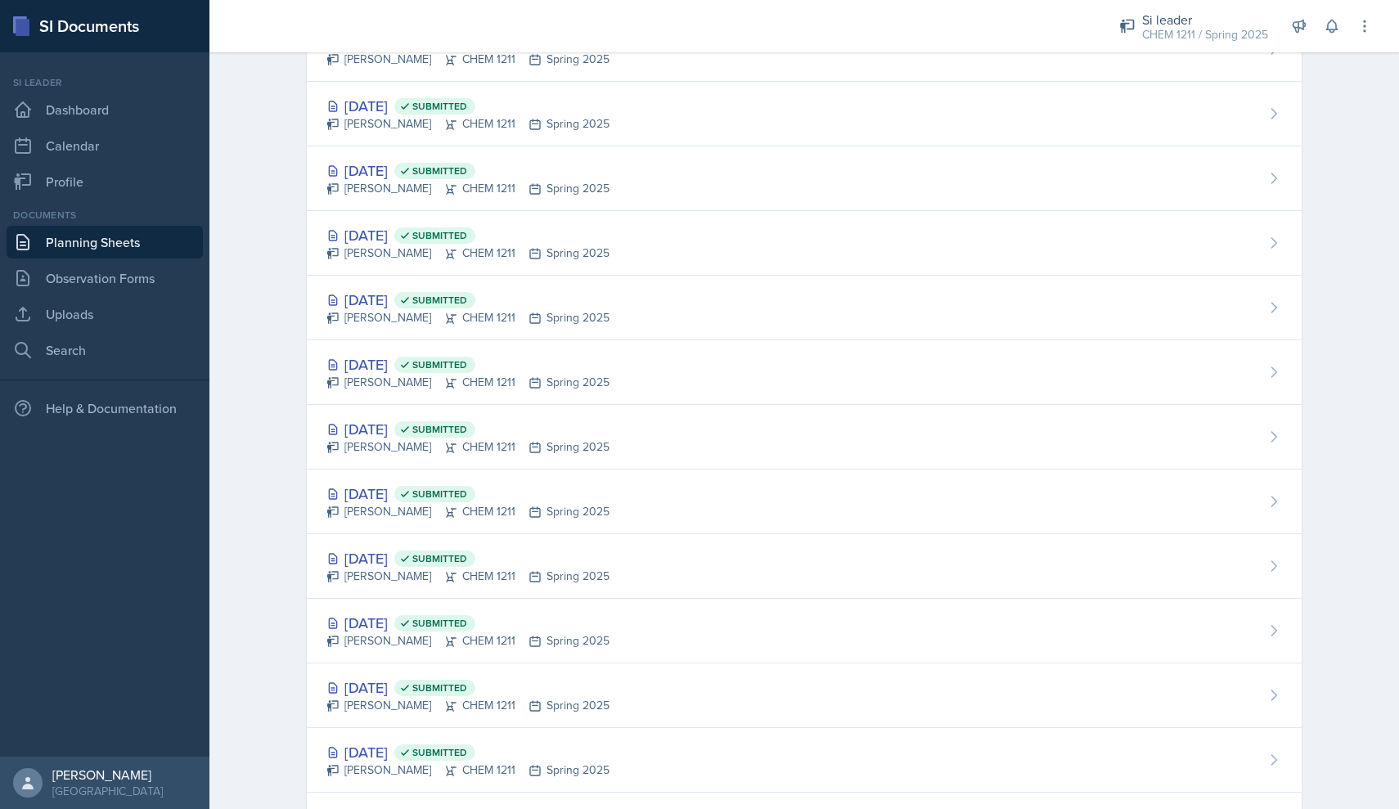
scroll to position [1140, 0]
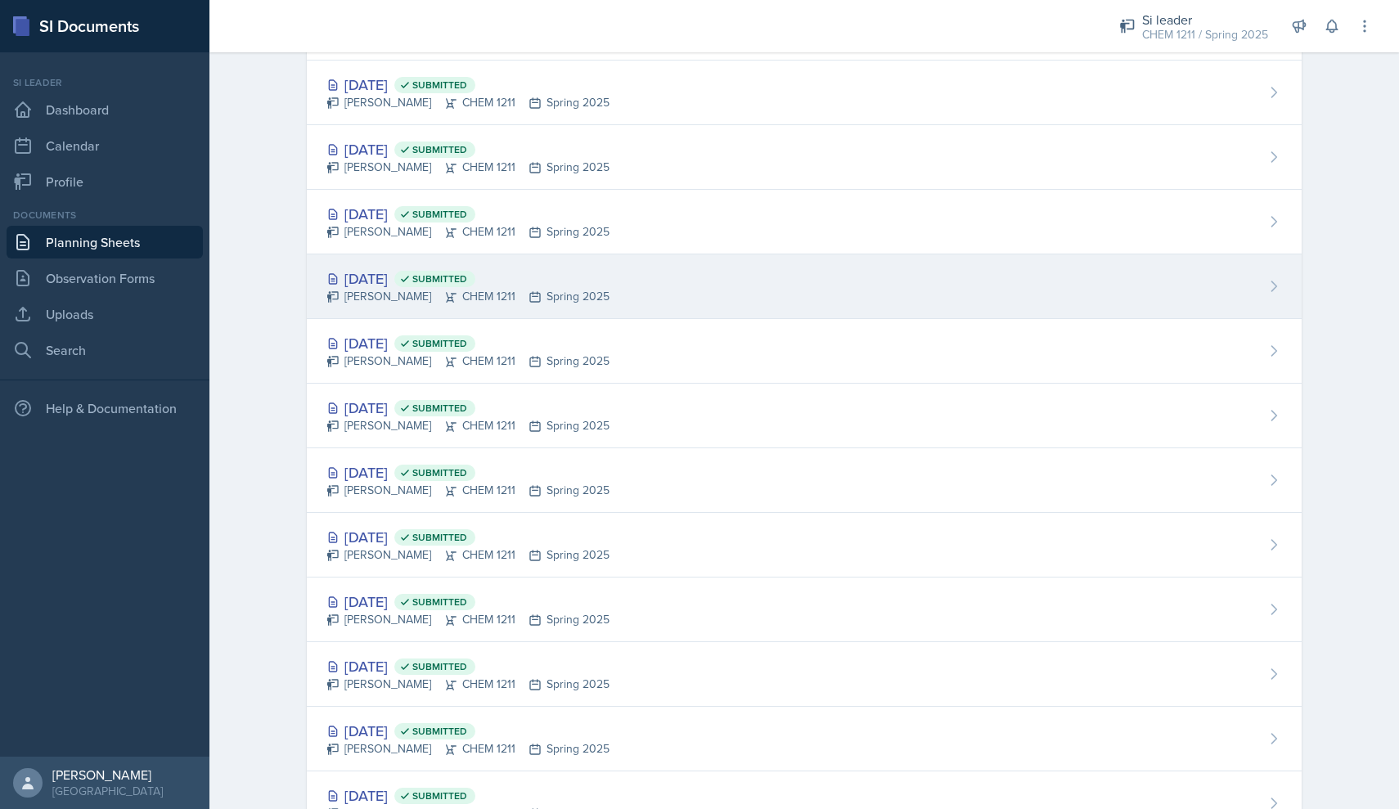
click at [548, 292] on div "[PERSON_NAME] CHEM 1211 Spring 2025" at bounding box center [467, 296] width 283 height 17
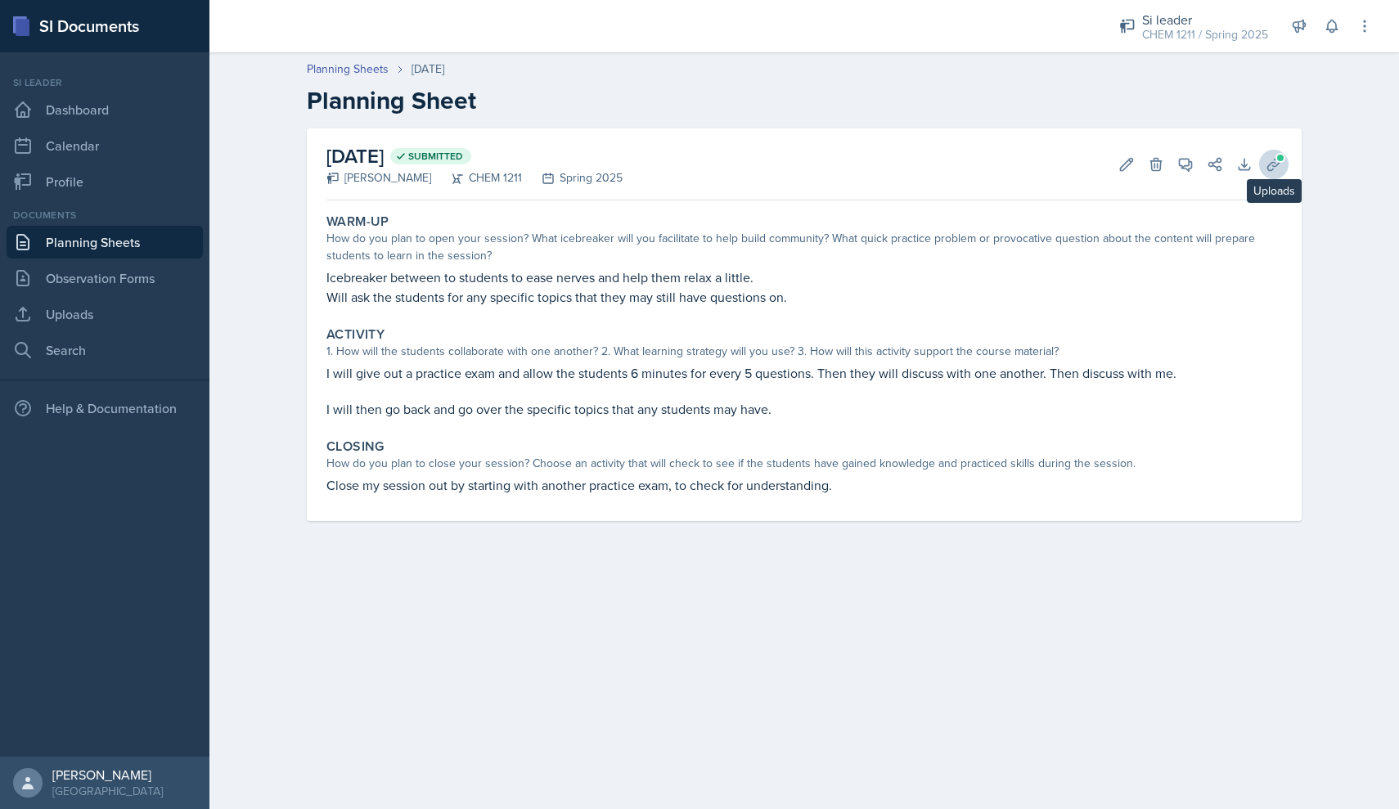
click at [1283, 163] on button "Uploads" at bounding box center [1273, 164] width 29 height 29
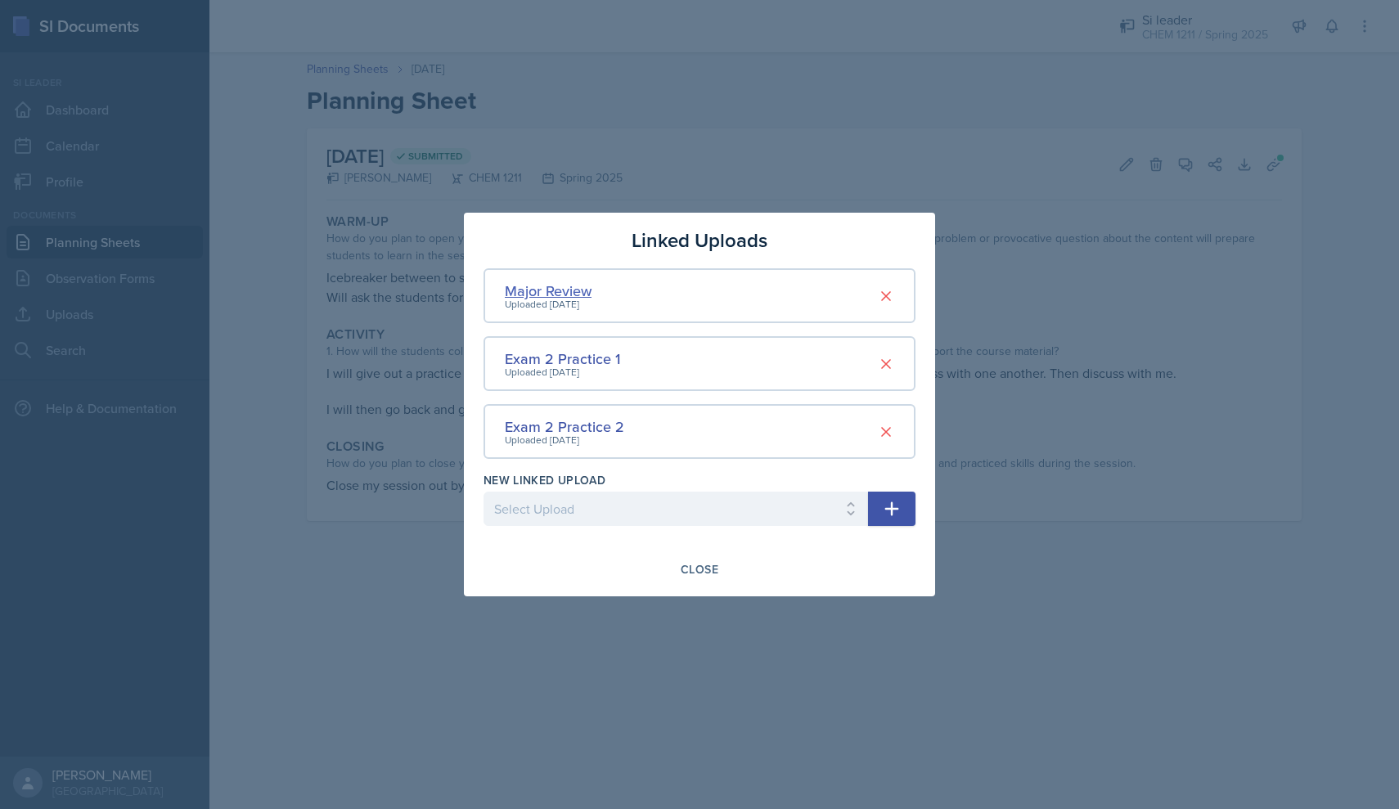
click at [582, 296] on div "Major Review" at bounding box center [548, 291] width 87 height 22
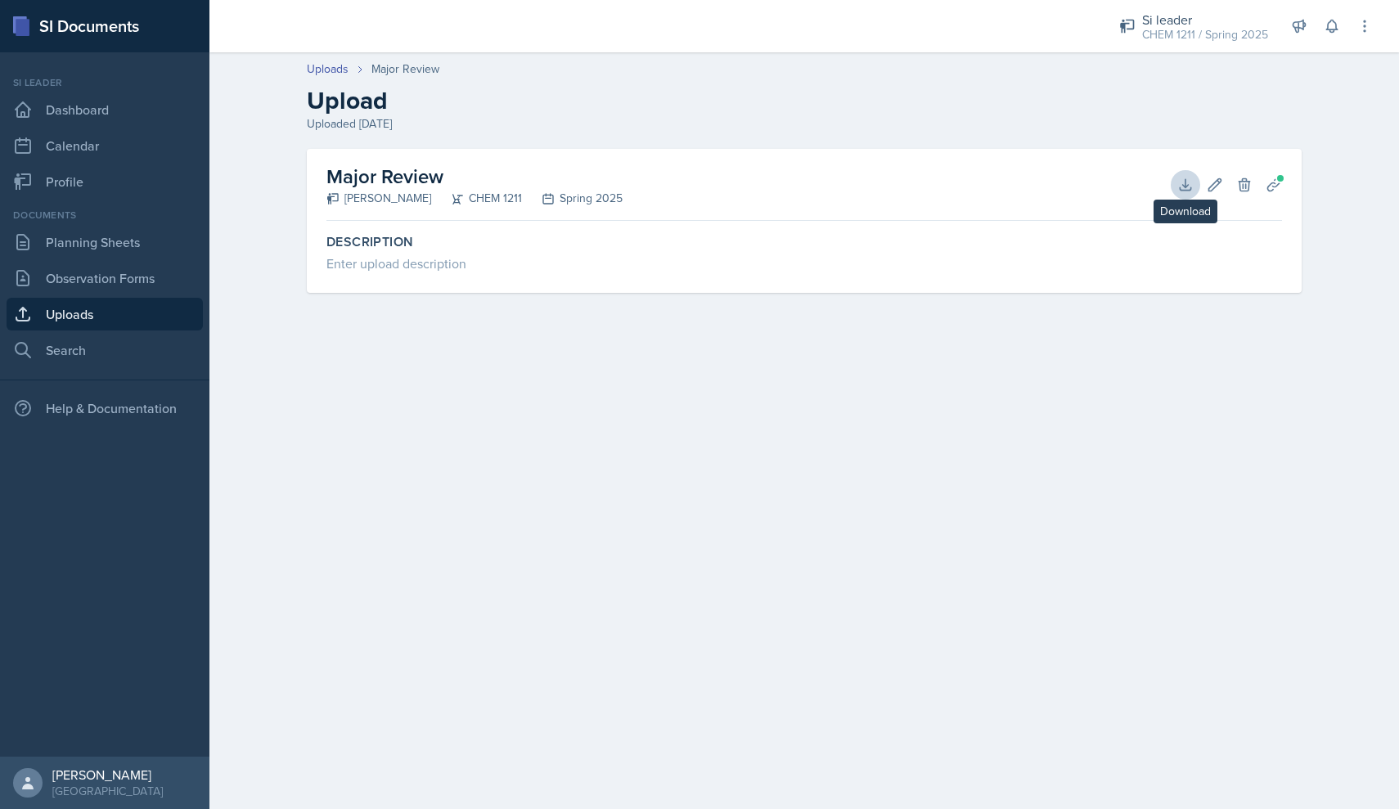
click at [1186, 182] on icon at bounding box center [1185, 185] width 16 height 16
click at [127, 313] on link "Uploads" at bounding box center [105, 314] width 196 height 33
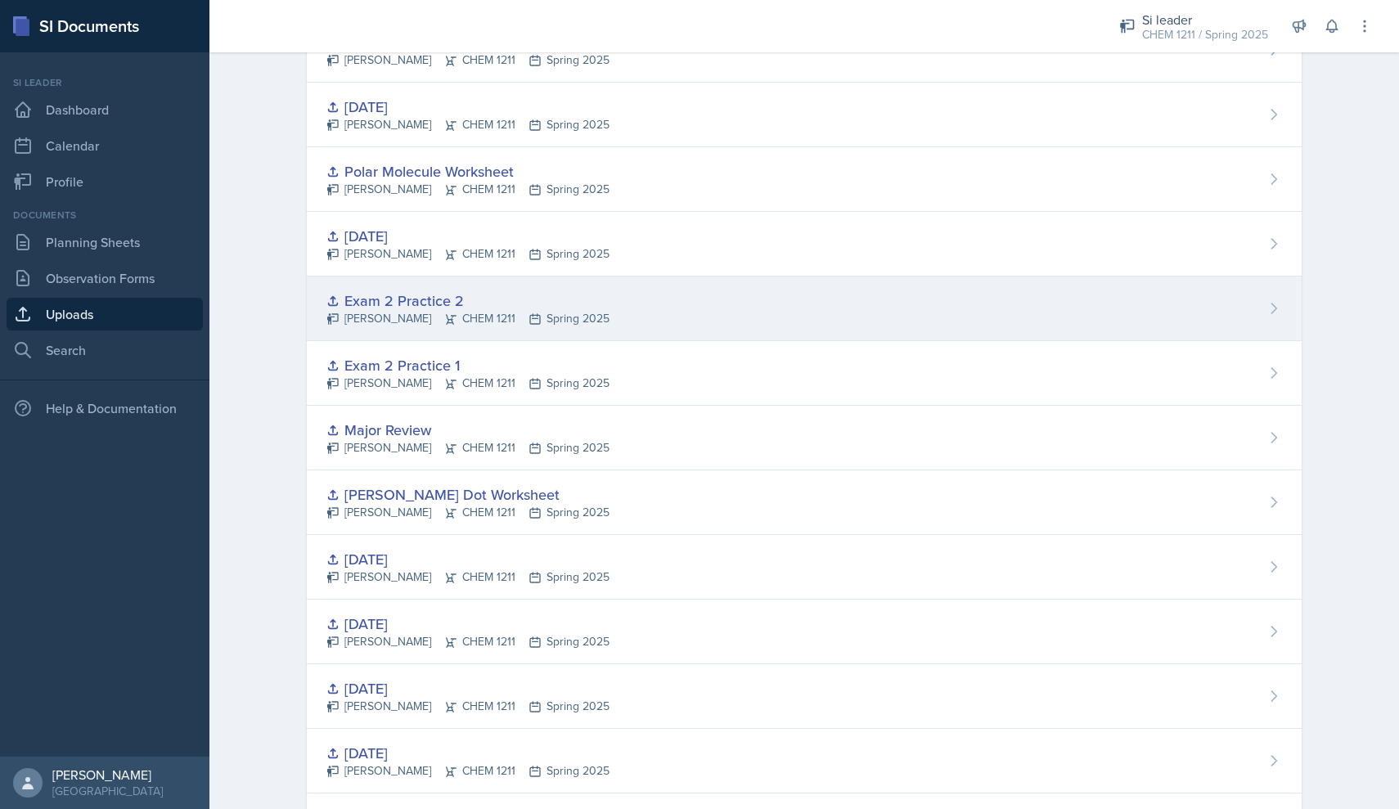
scroll to position [773, 0]
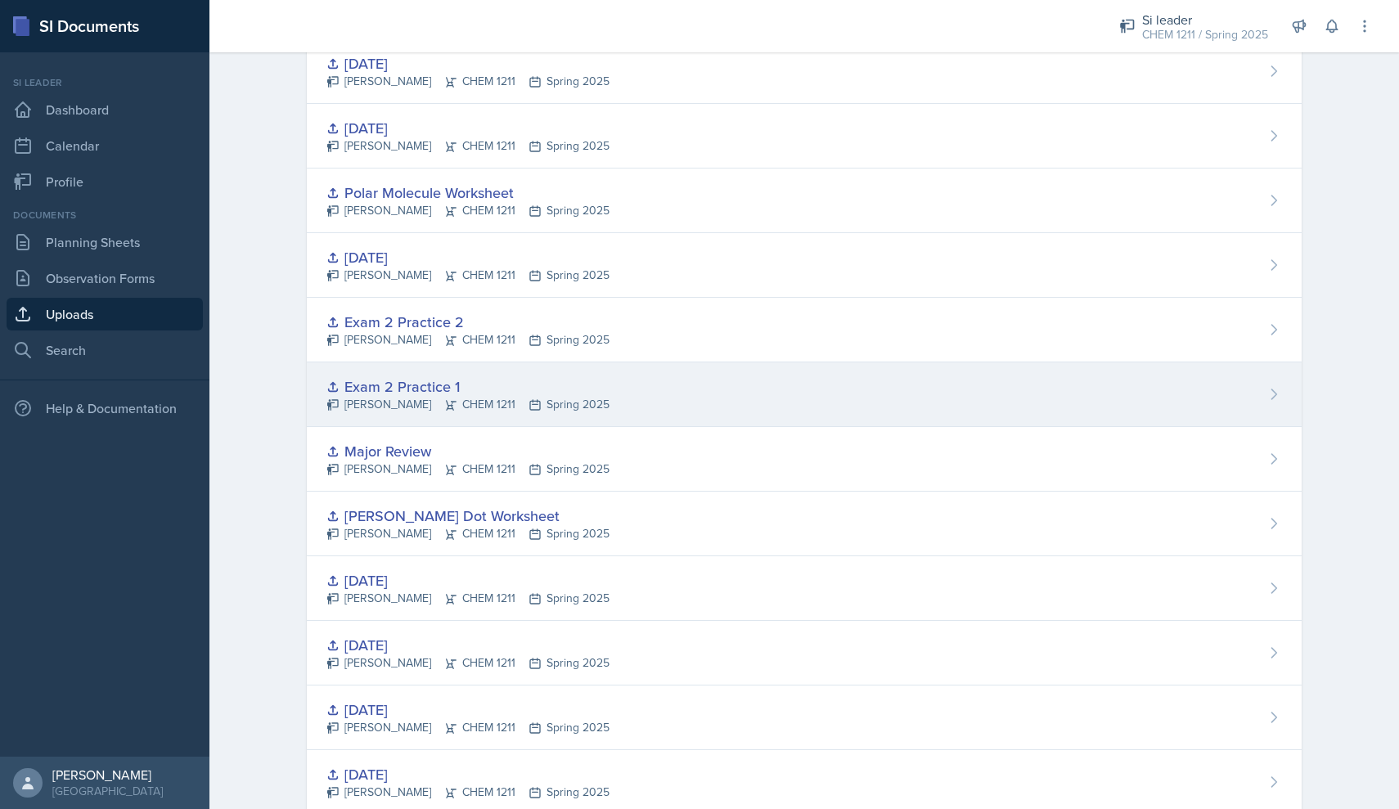
click at [537, 386] on div "Exam 2 Practice 1" at bounding box center [467, 386] width 283 height 22
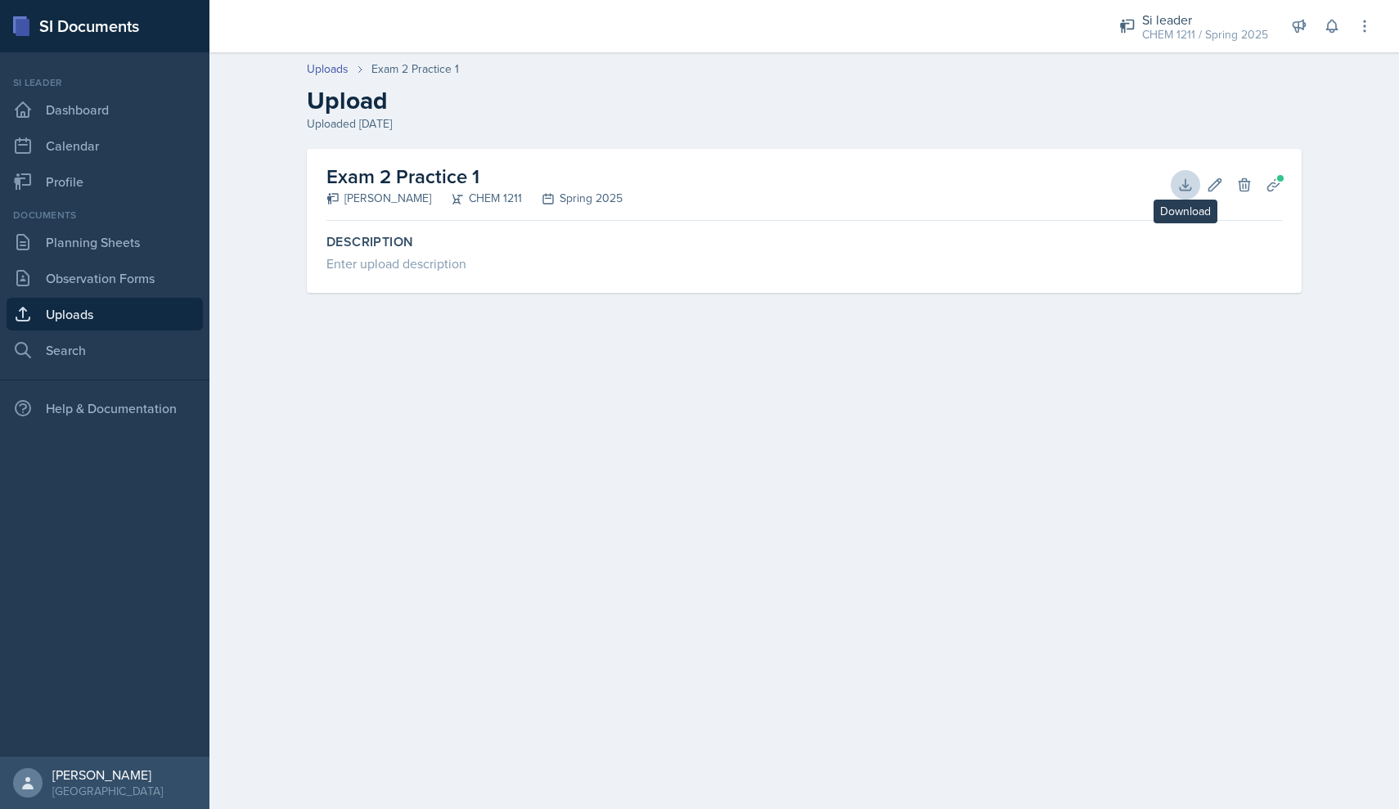
click at [1185, 195] on button "Download" at bounding box center [1185, 184] width 29 height 29
click at [1003, 100] on h2 "Upload" at bounding box center [804, 100] width 995 height 29
click at [115, 312] on link "Uploads" at bounding box center [105, 314] width 196 height 33
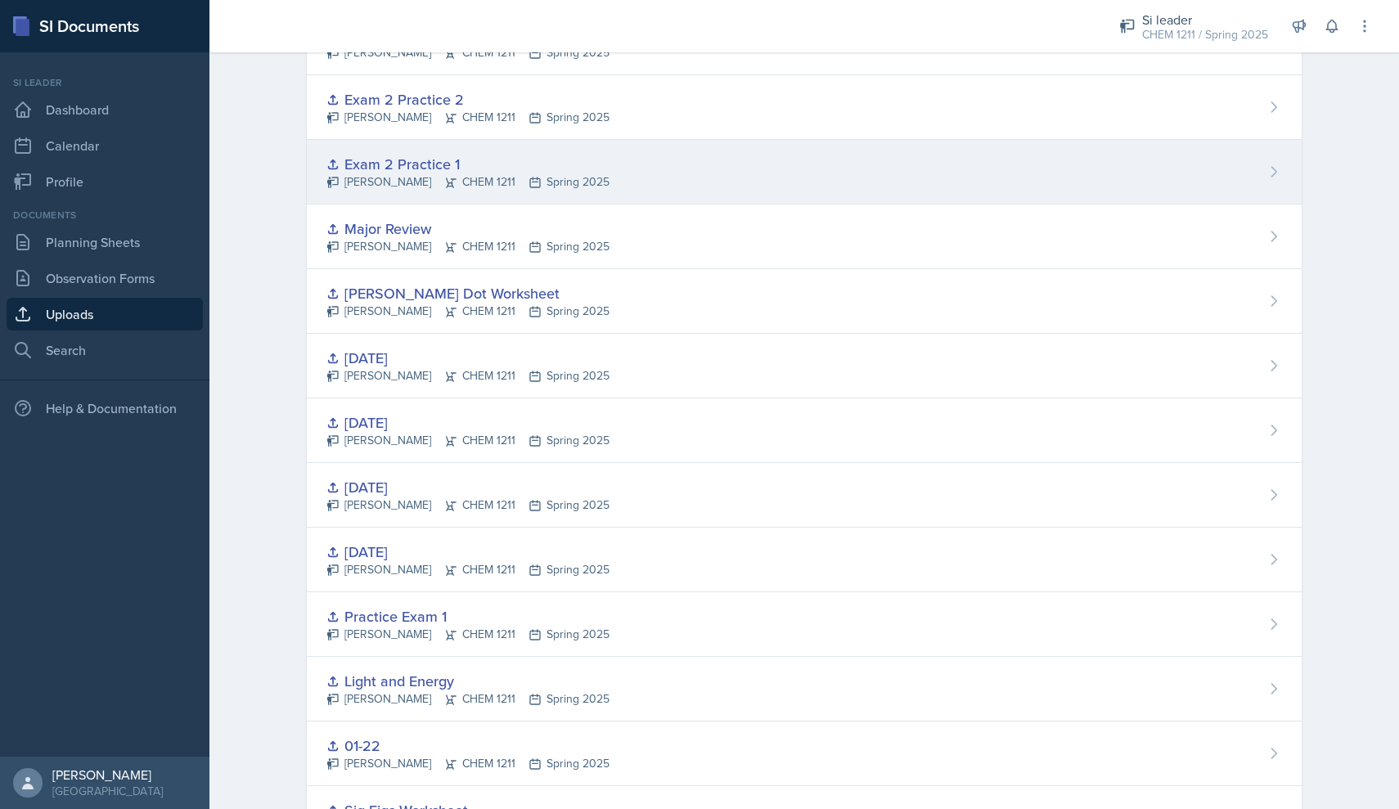
scroll to position [974, 0]
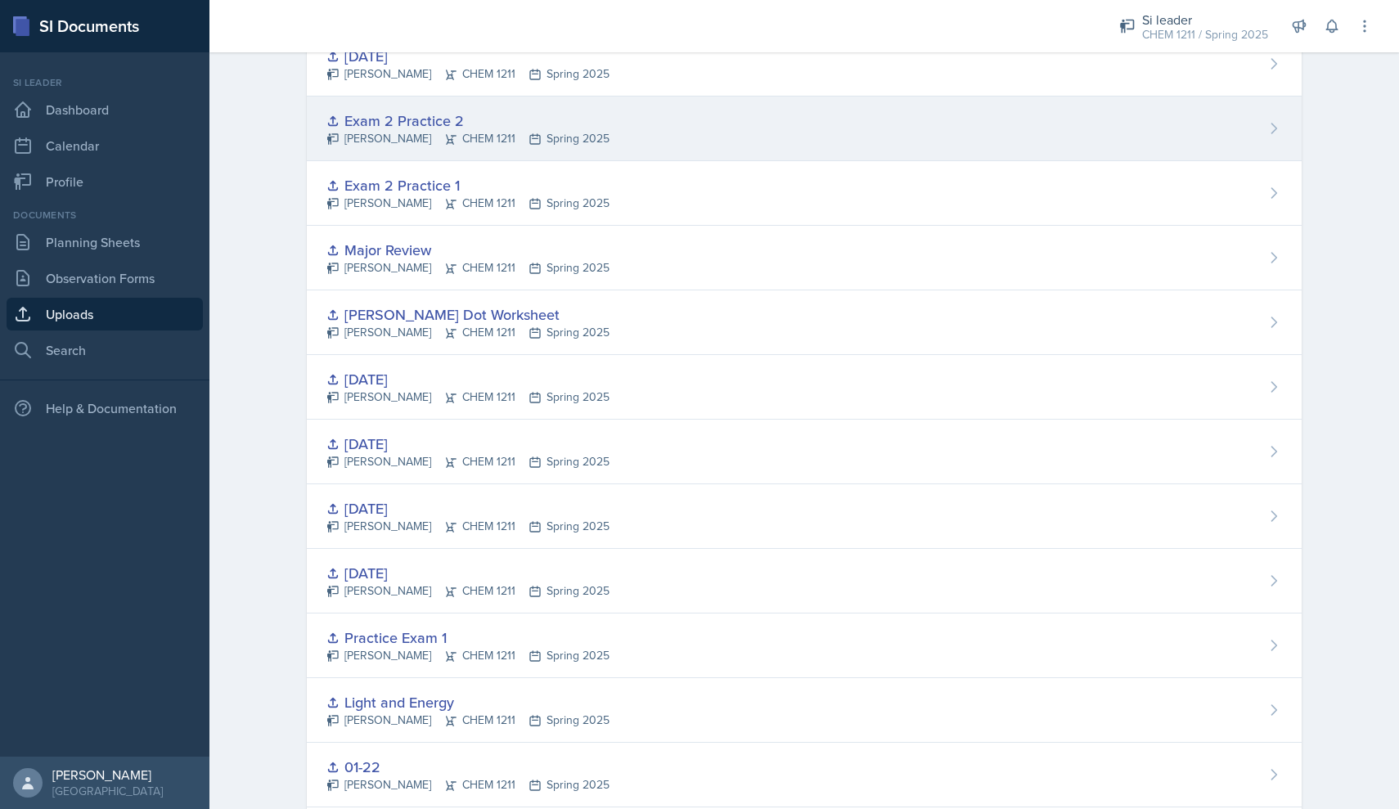
click at [477, 146] on div "[PERSON_NAME] CHEM 1211 Spring 2025" at bounding box center [467, 138] width 283 height 17
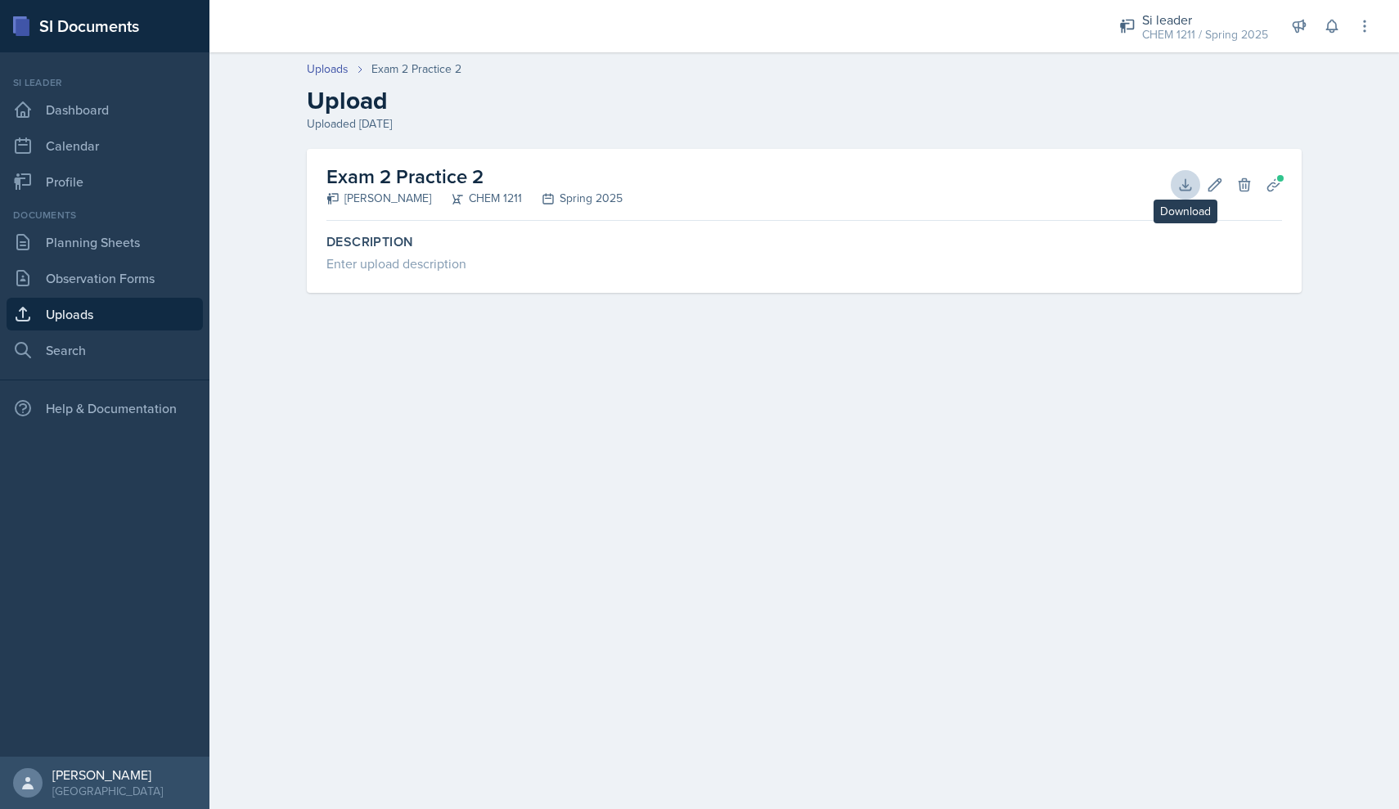
click at [1197, 179] on button "Download" at bounding box center [1185, 184] width 29 height 29
click at [959, 281] on div "Description Enter upload description" at bounding box center [803, 259] width 955 height 65
click at [119, 235] on link "Planning Sheets" at bounding box center [105, 242] width 196 height 33
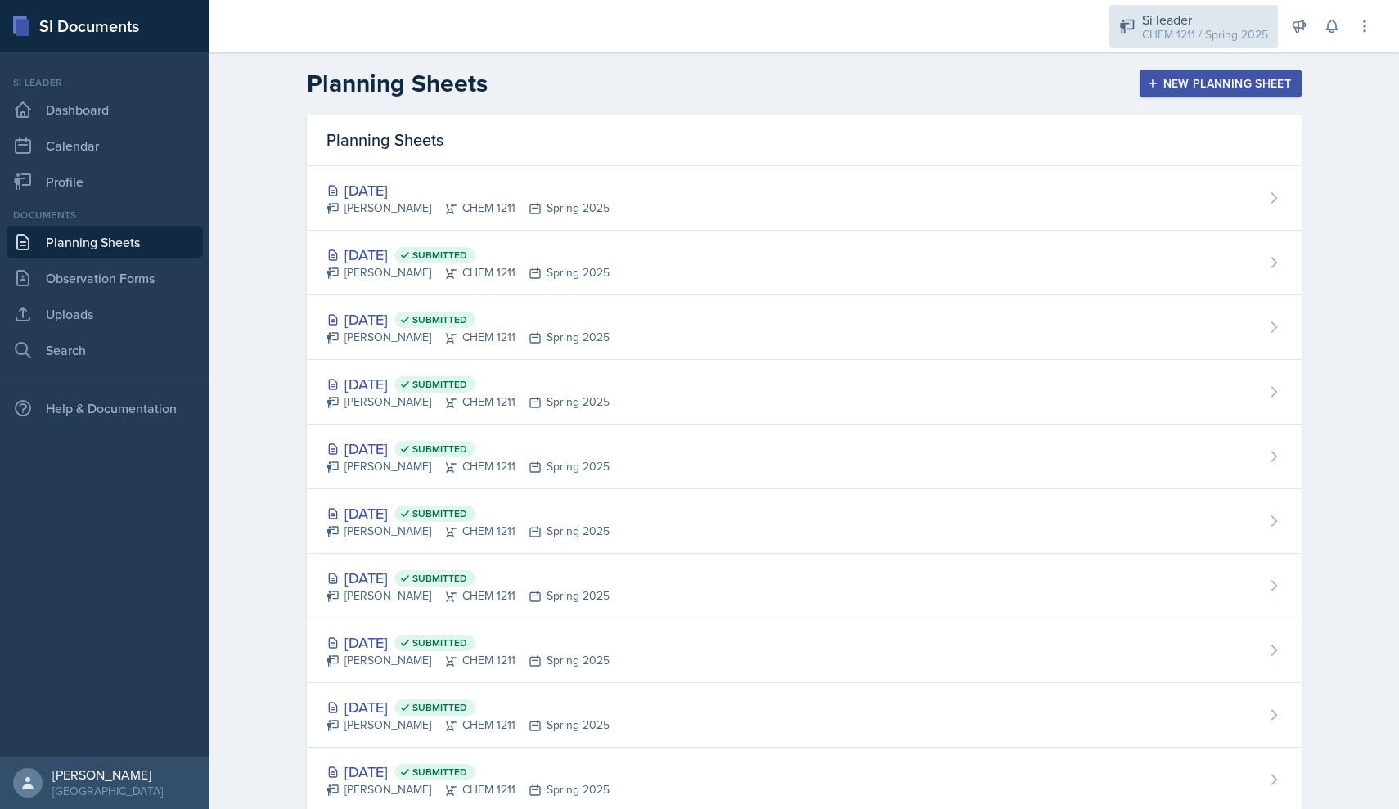
click at [1182, 44] on div "Si leader CHEM 1211 / Spring 2025" at bounding box center [1193, 26] width 169 height 43
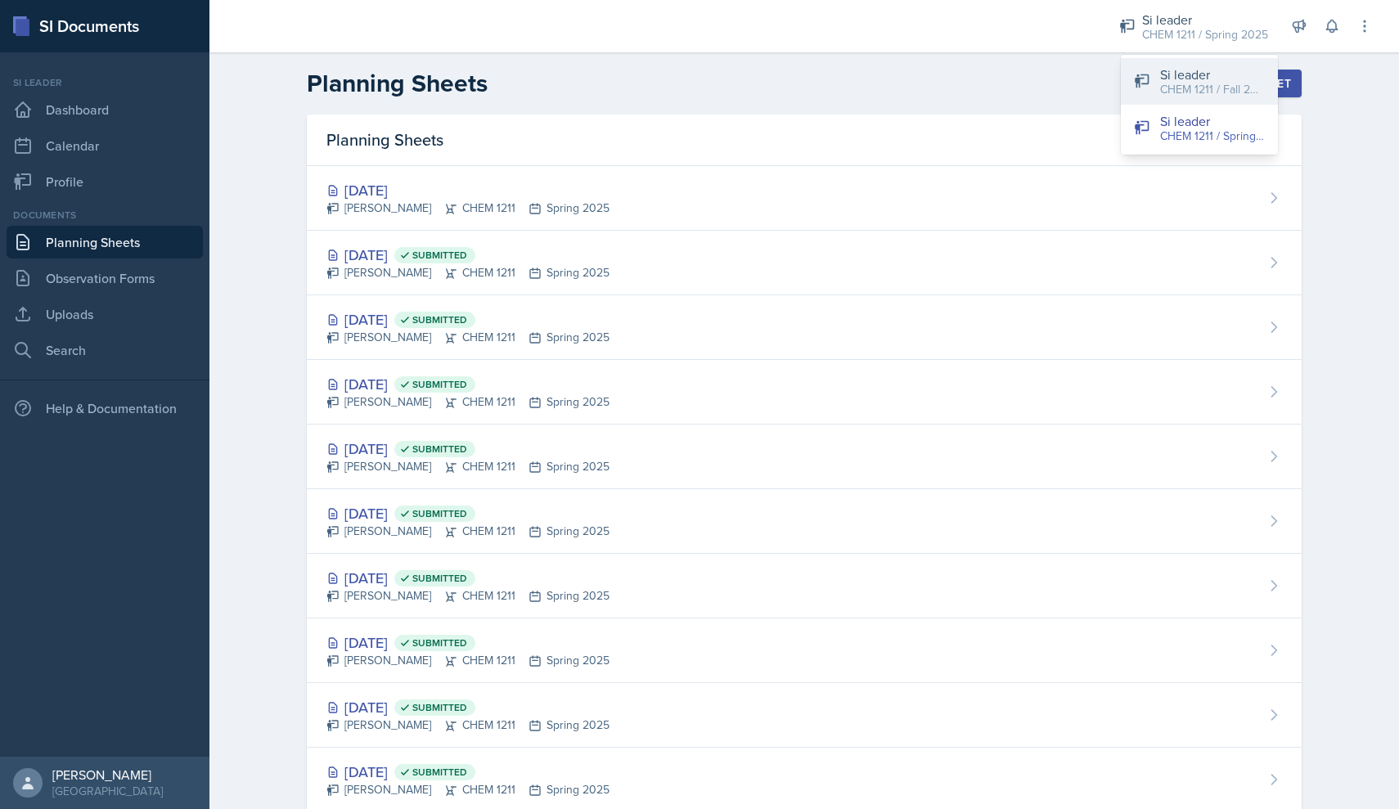
click at [1159, 90] on button "Si leader CHEM 1211 / Fall 2025" at bounding box center [1199, 81] width 157 height 47
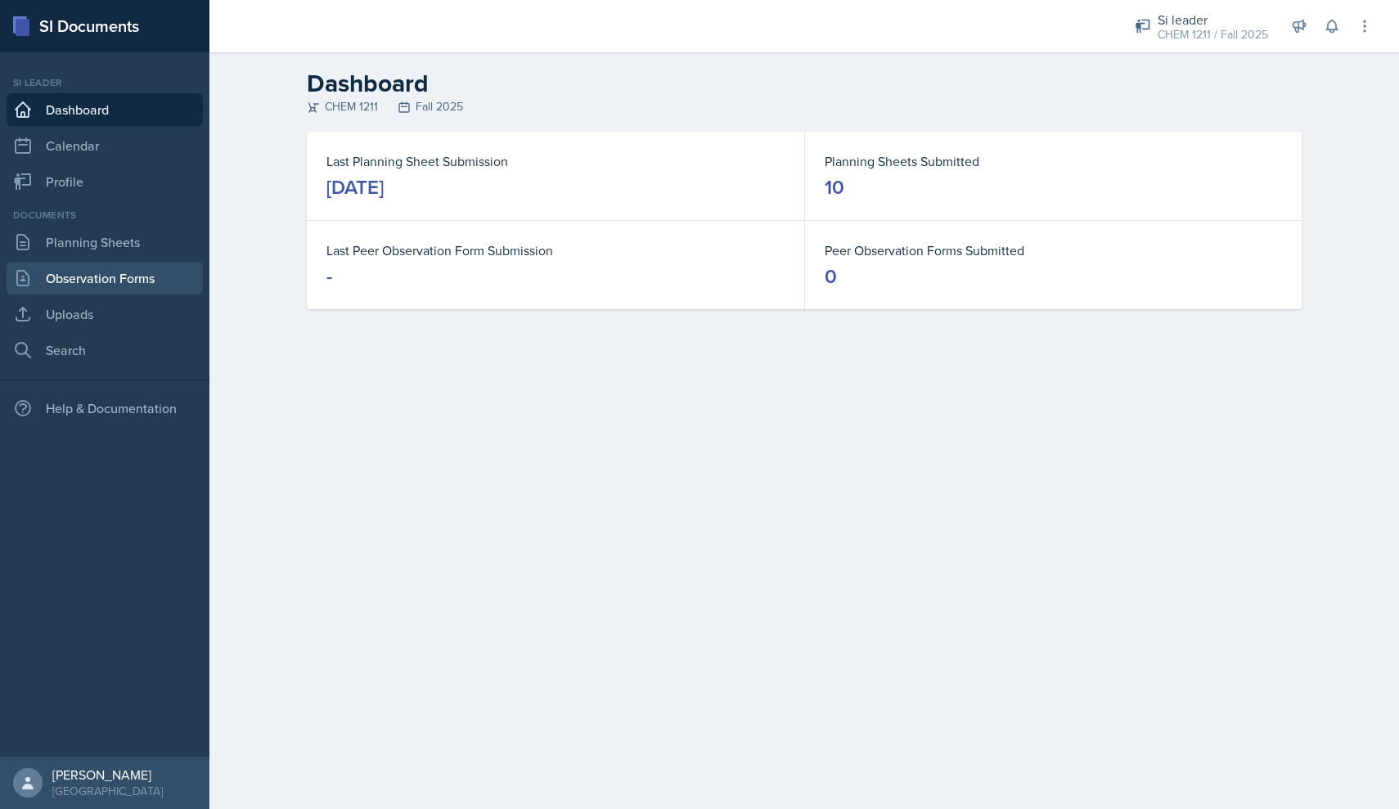
click at [53, 286] on link "Observation Forms" at bounding box center [105, 278] width 196 height 33
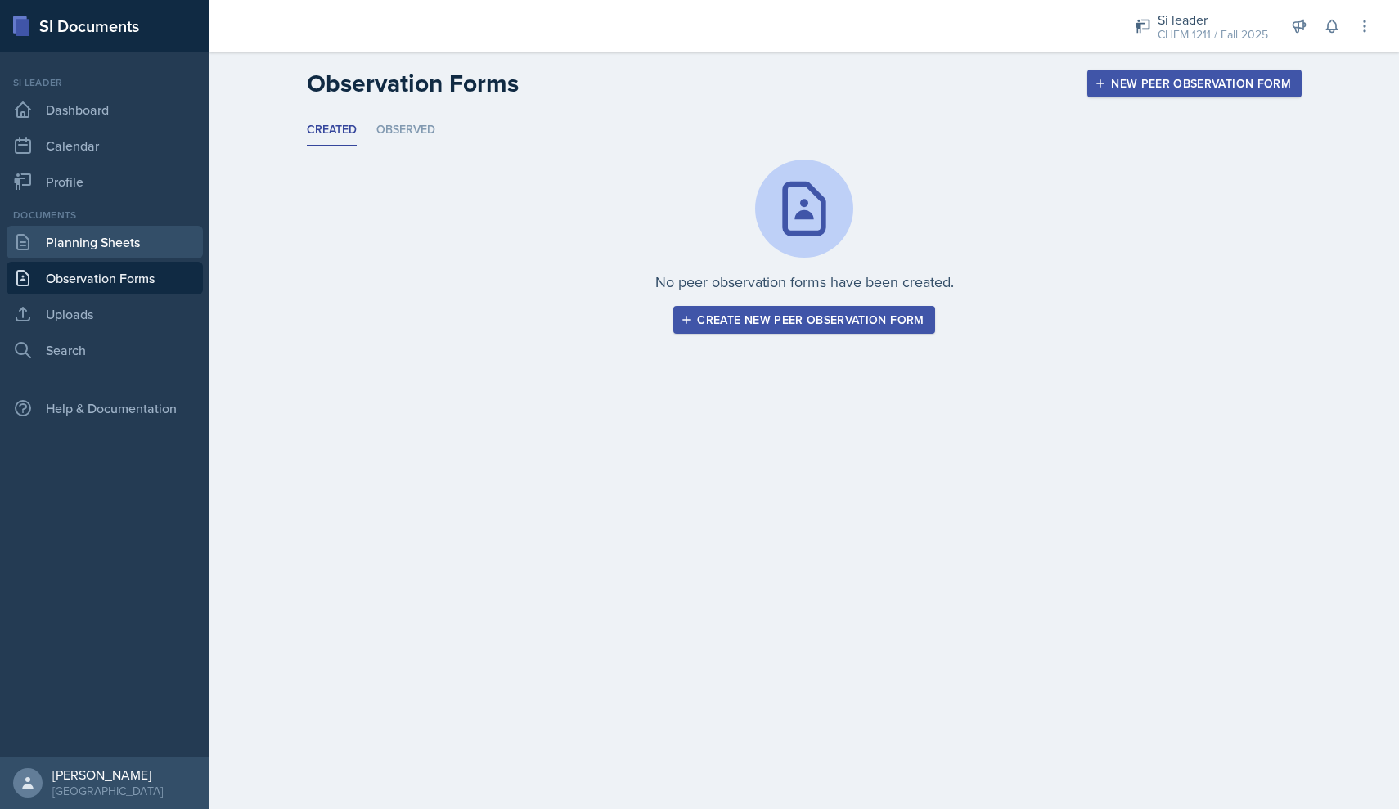
click at [110, 251] on link "Planning Sheets" at bounding box center [105, 242] width 196 height 33
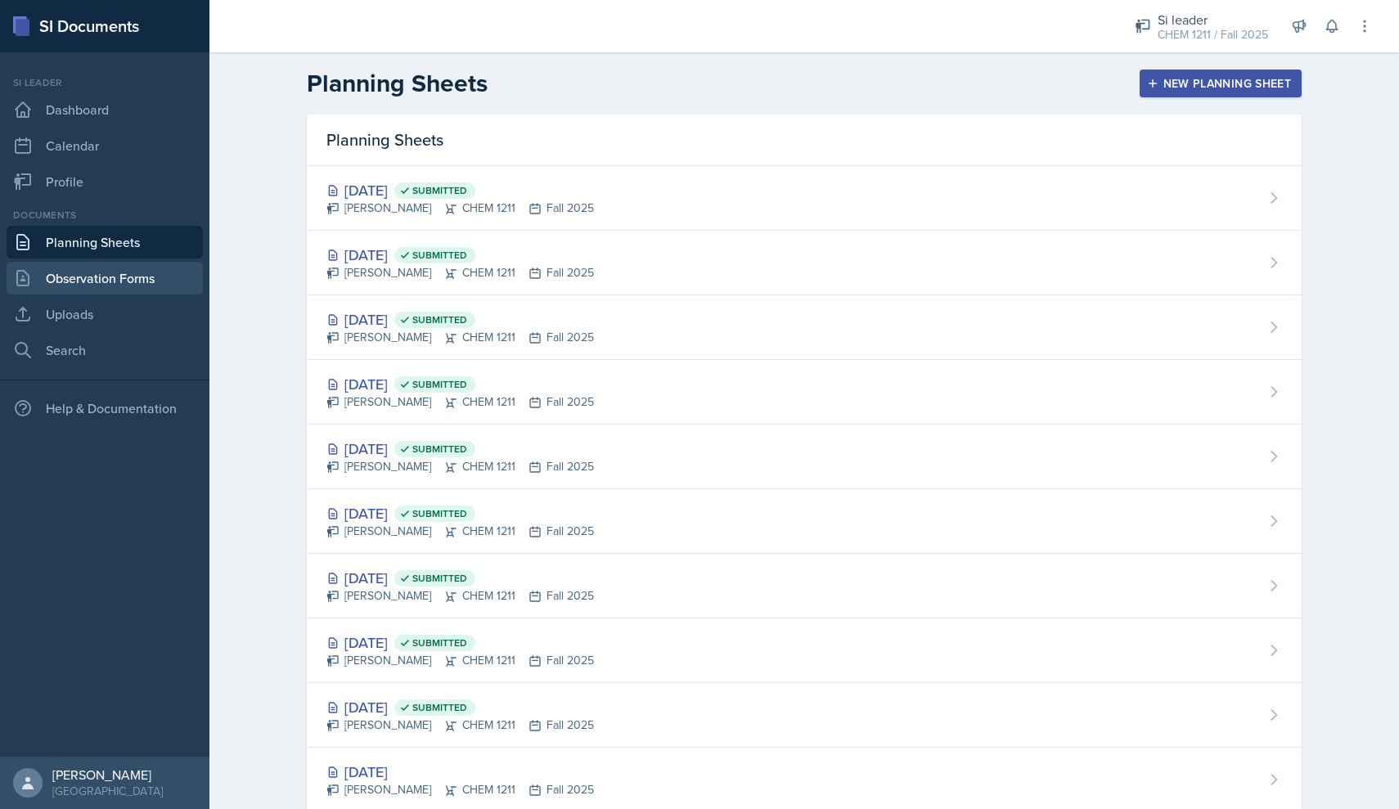
click at [121, 277] on link "Observation Forms" at bounding box center [105, 278] width 196 height 33
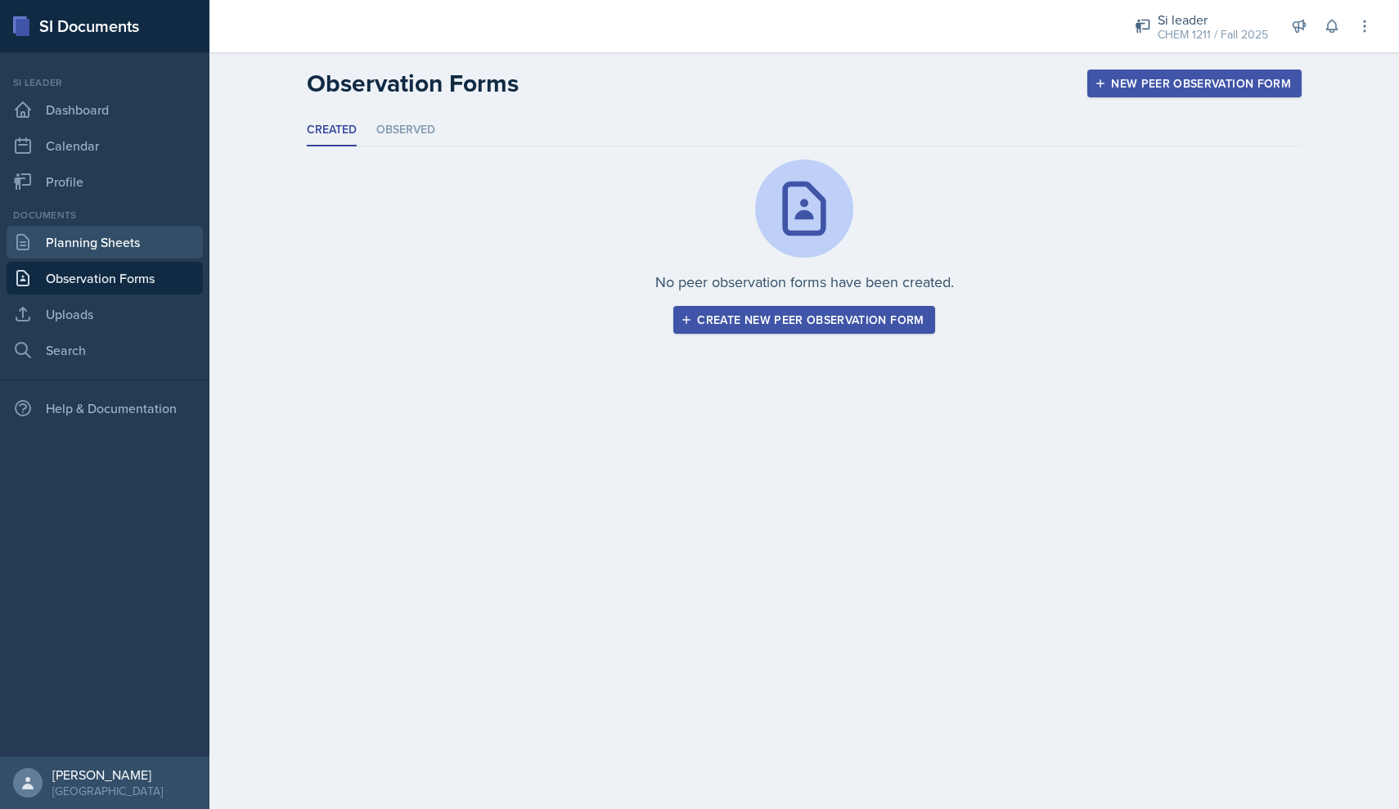
click at [97, 252] on link "Planning Sheets" at bounding box center [105, 242] width 196 height 33
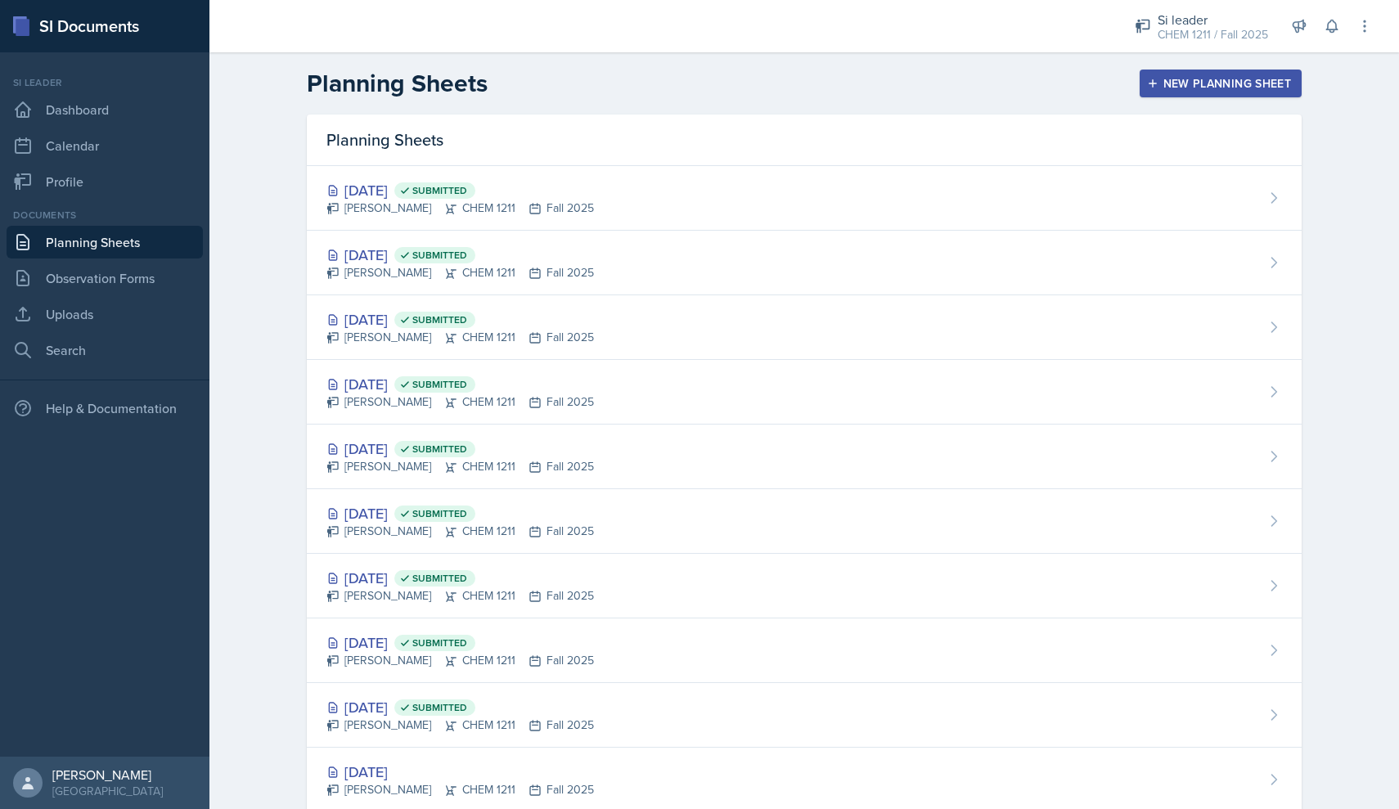
click at [1240, 79] on div "New Planning Sheet" at bounding box center [1220, 83] width 141 height 13
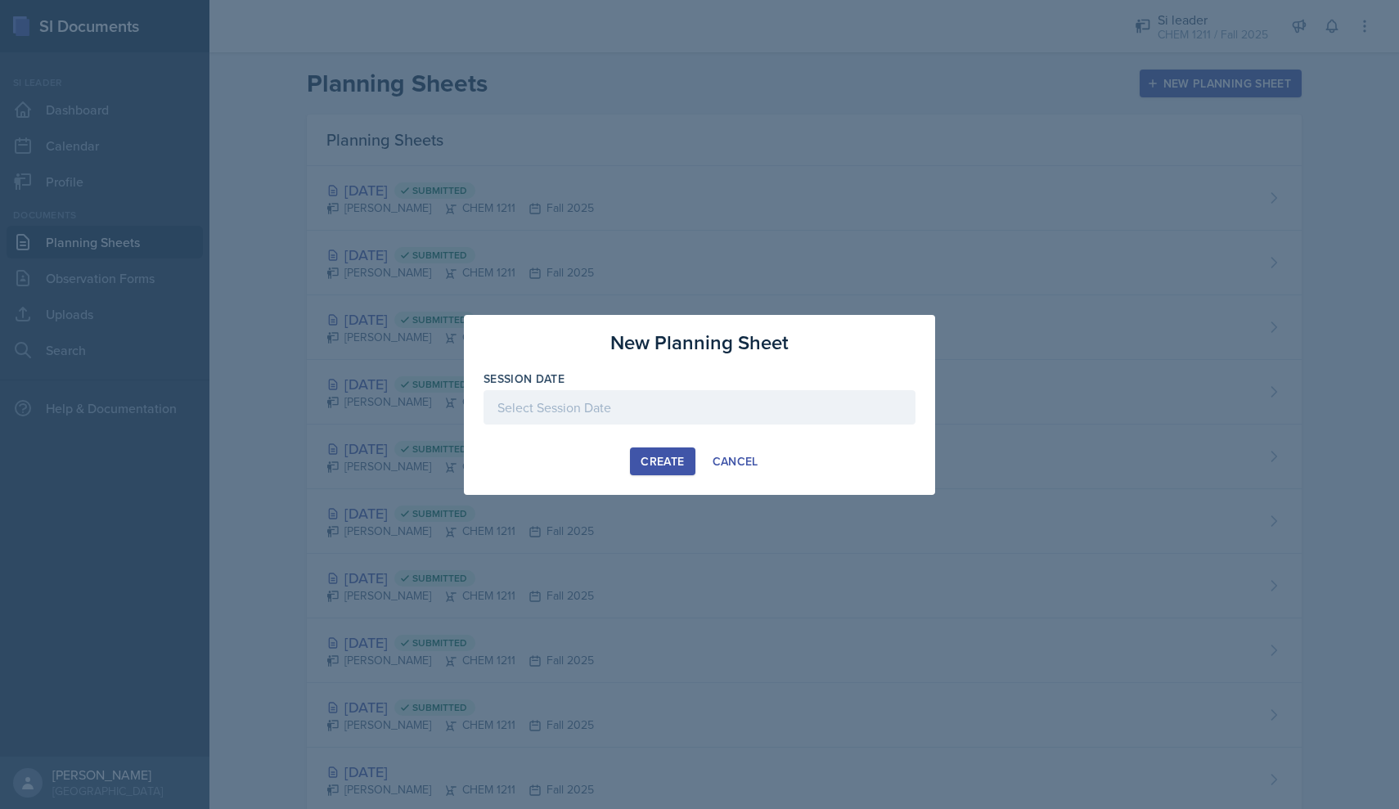
click at [719, 396] on div at bounding box center [699, 407] width 432 height 34
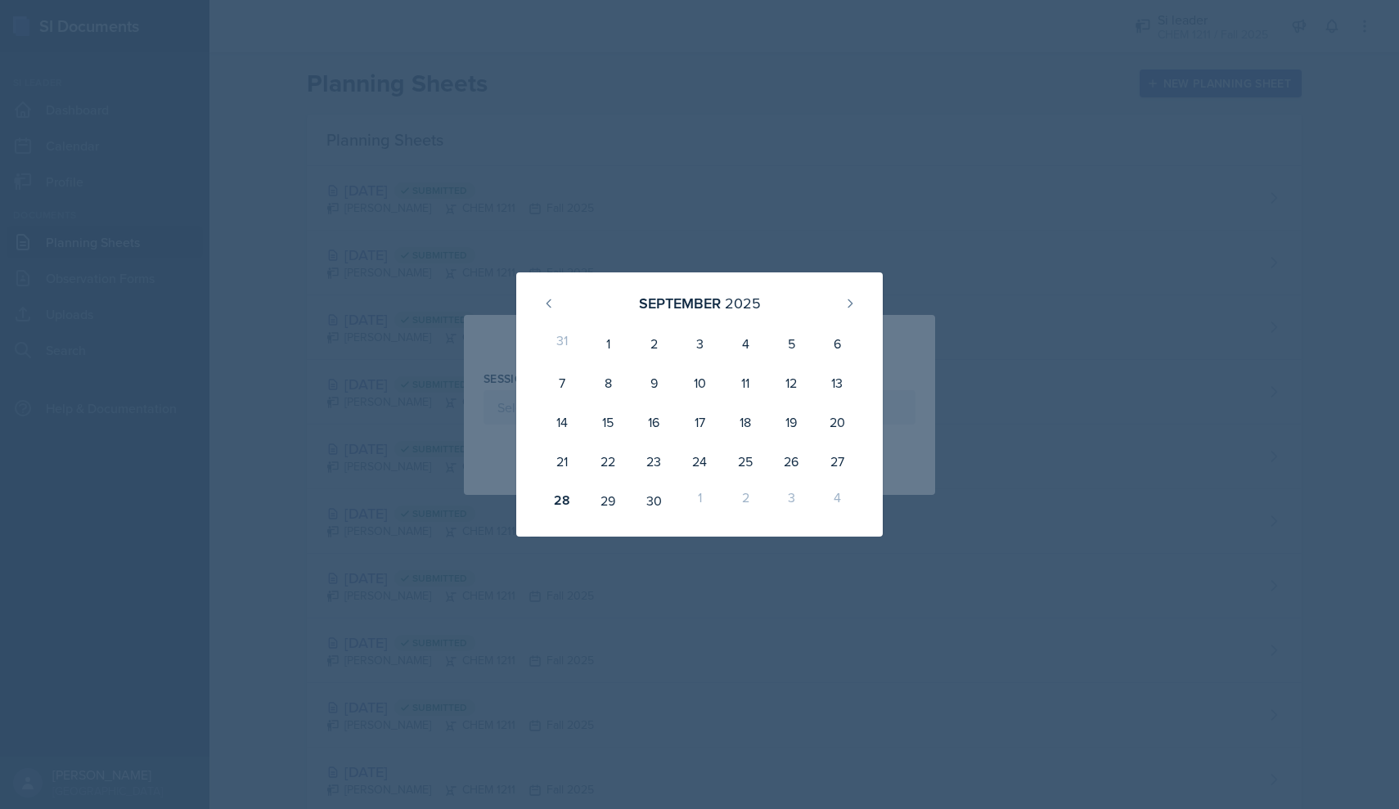
click at [1122, 48] on div at bounding box center [699, 404] width 1399 height 809
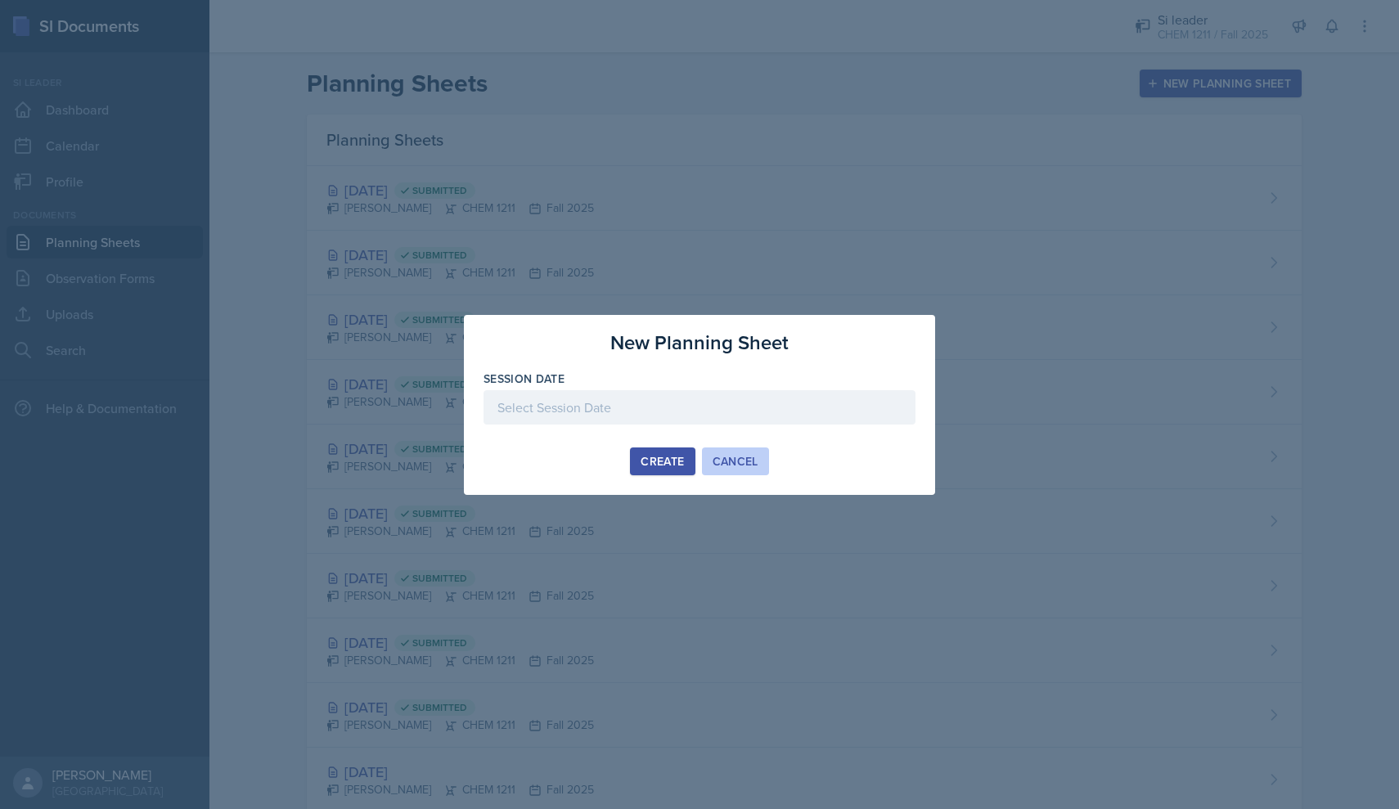
click at [740, 458] on div "Cancel" at bounding box center [735, 461] width 46 height 13
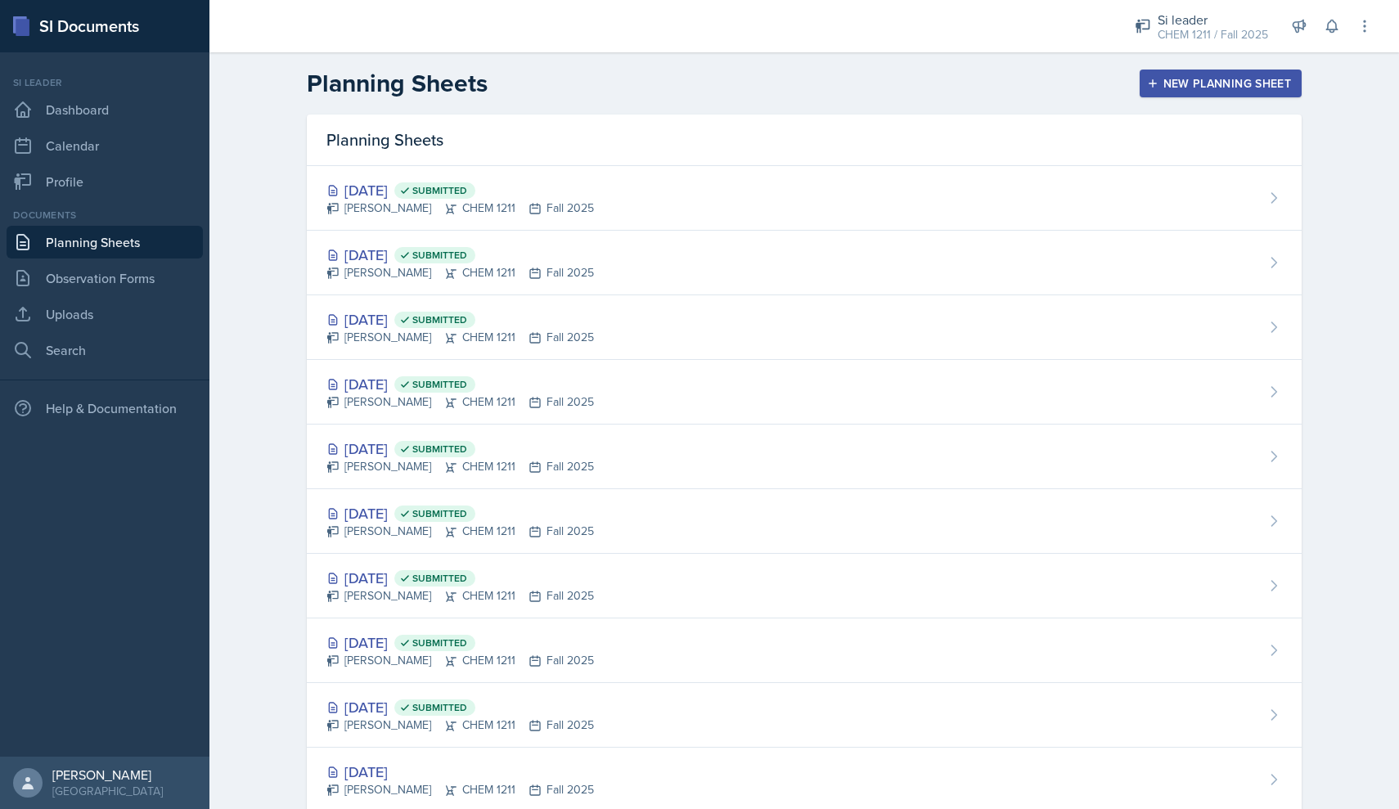
click at [1189, 86] on div "New Planning Sheet" at bounding box center [1220, 83] width 141 height 13
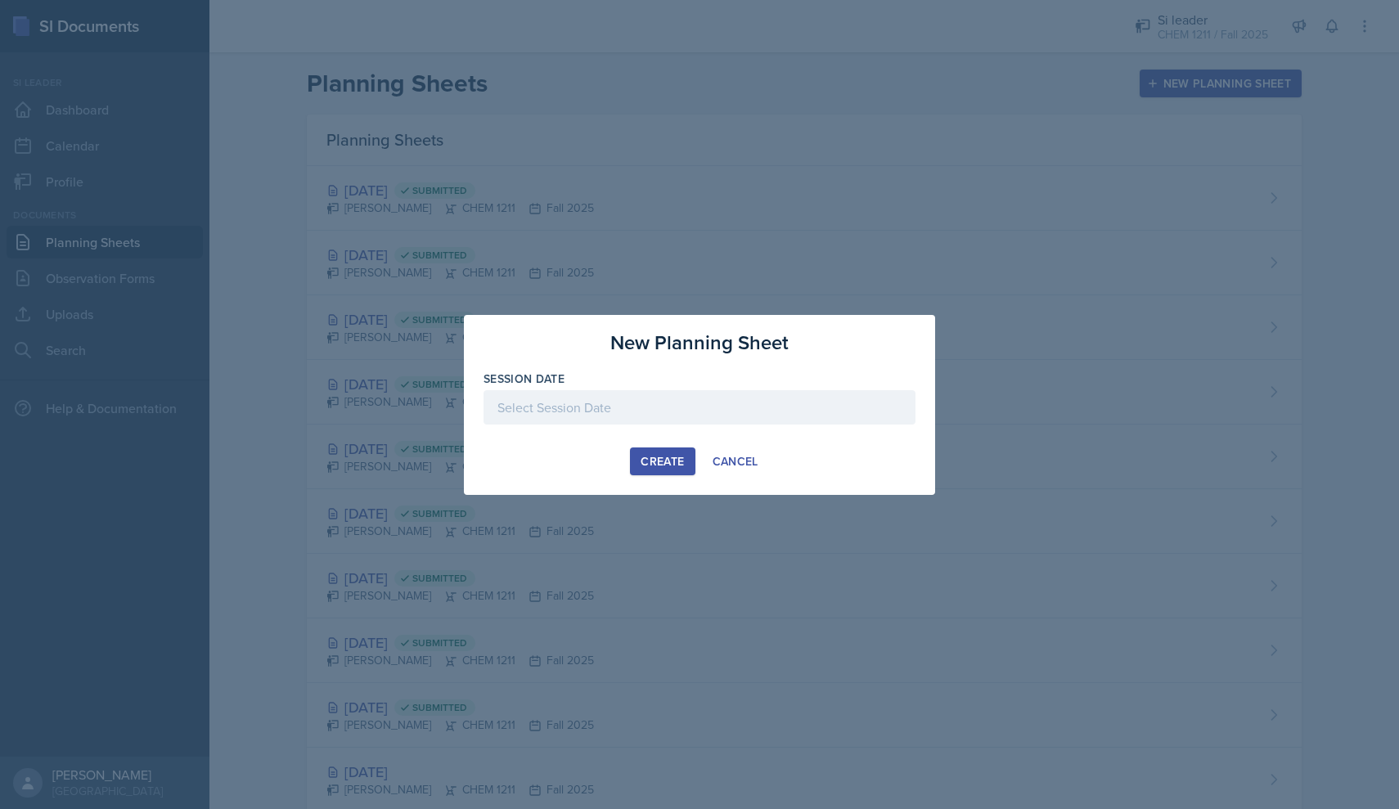
click at [757, 407] on div at bounding box center [699, 407] width 432 height 34
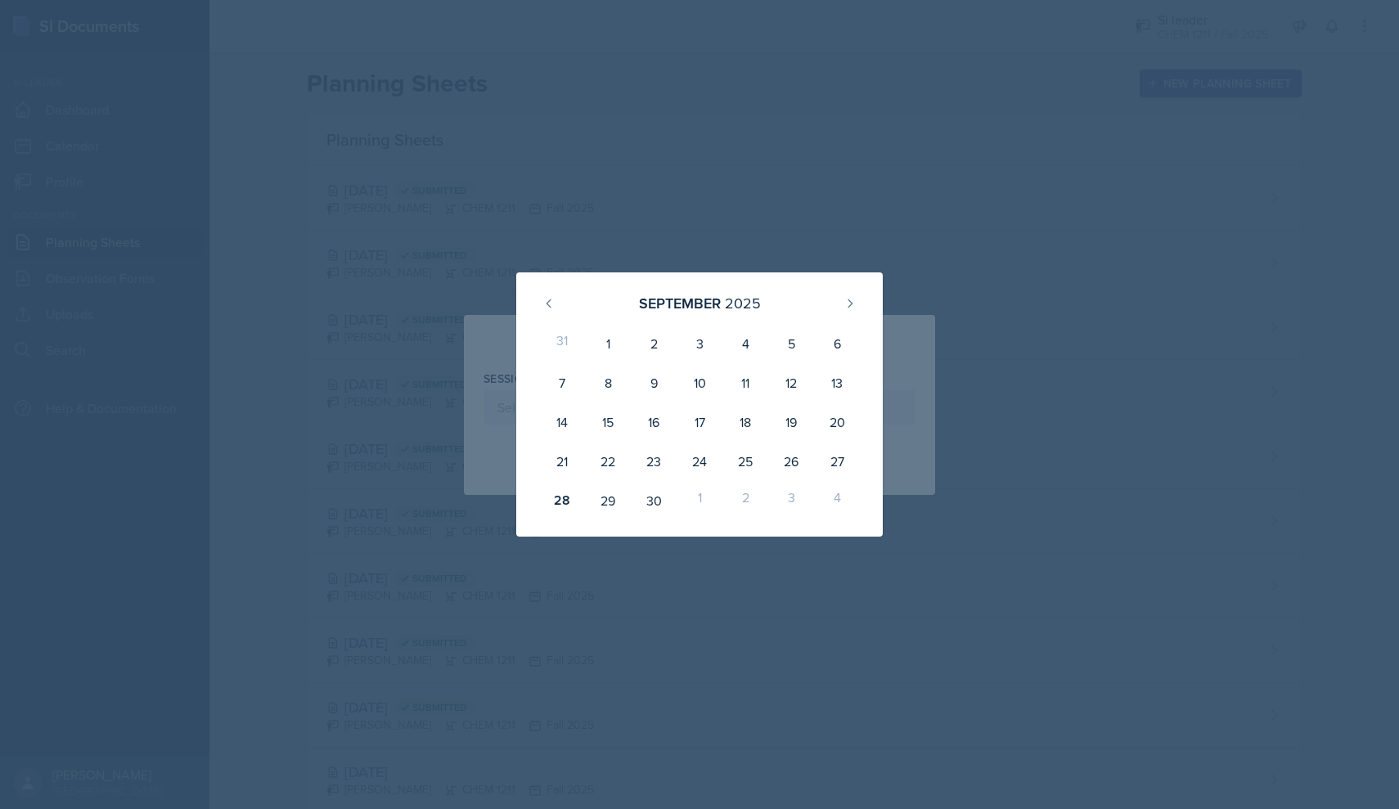
click at [699, 497] on div "1" at bounding box center [700, 500] width 46 height 39
click at [843, 309] on button at bounding box center [850, 303] width 26 height 26
click at [699, 347] on div "1" at bounding box center [700, 343] width 46 height 39
type input "[DATE]"
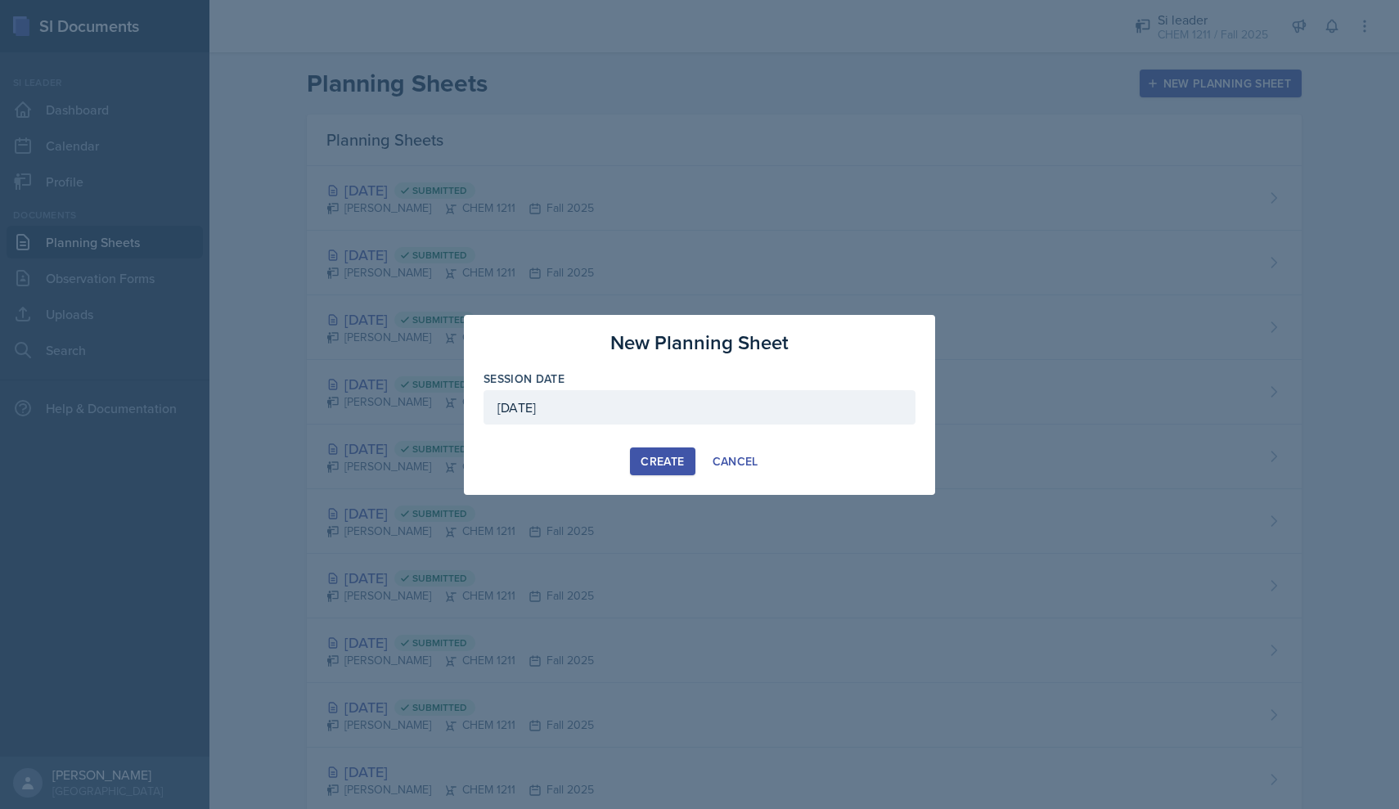
click at [663, 460] on div "Create" at bounding box center [662, 461] width 43 height 13
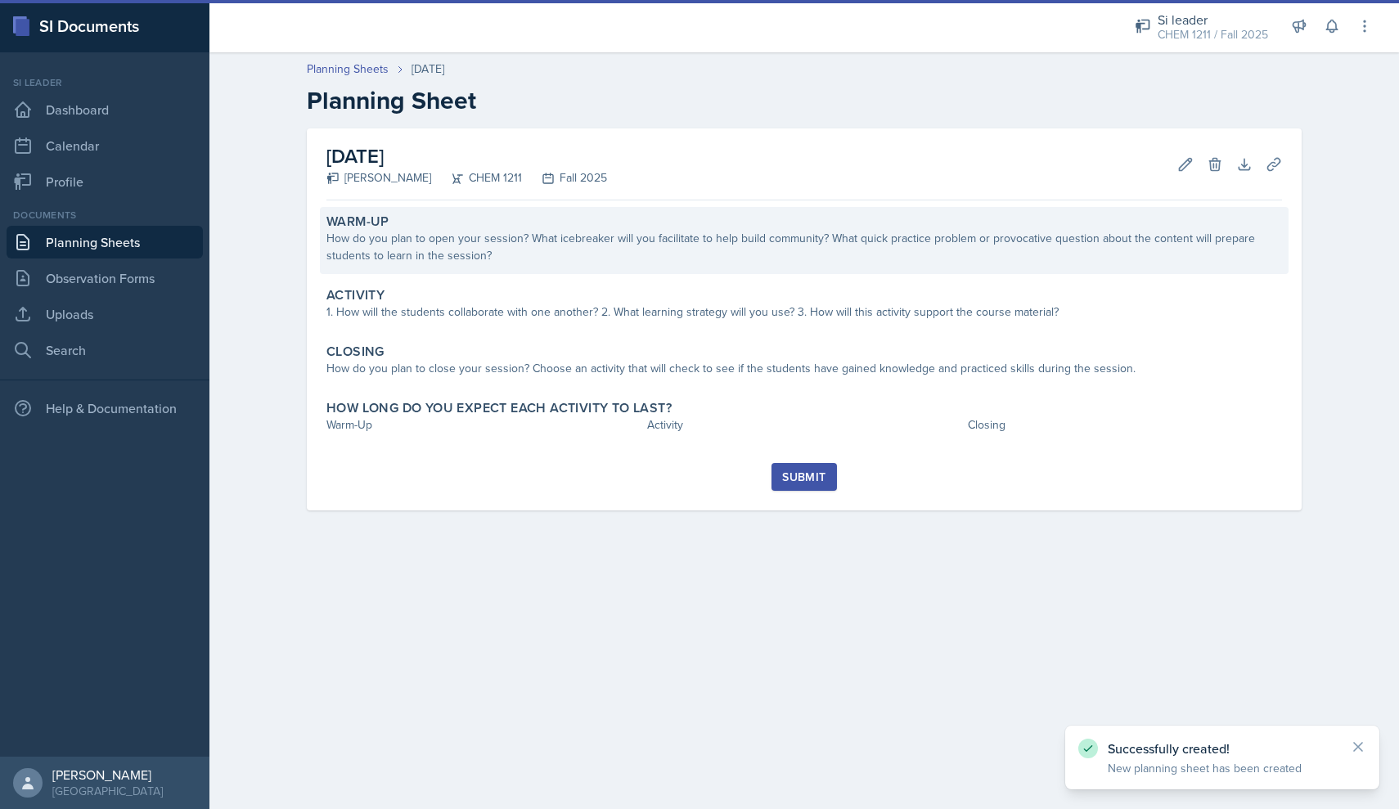
click at [503, 229] on div "Warm-Up" at bounding box center [803, 222] width 955 height 16
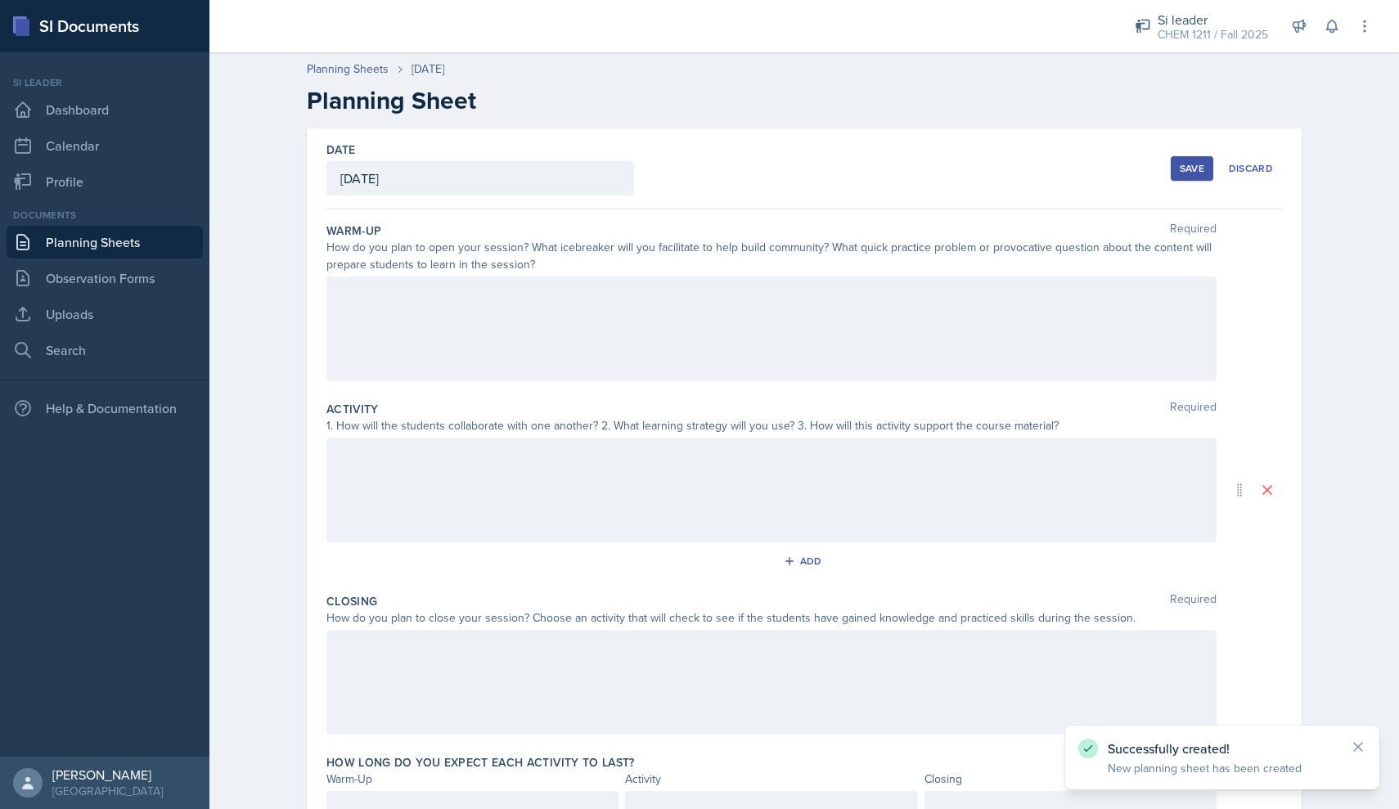
click at [444, 312] on div at bounding box center [771, 328] width 890 height 105
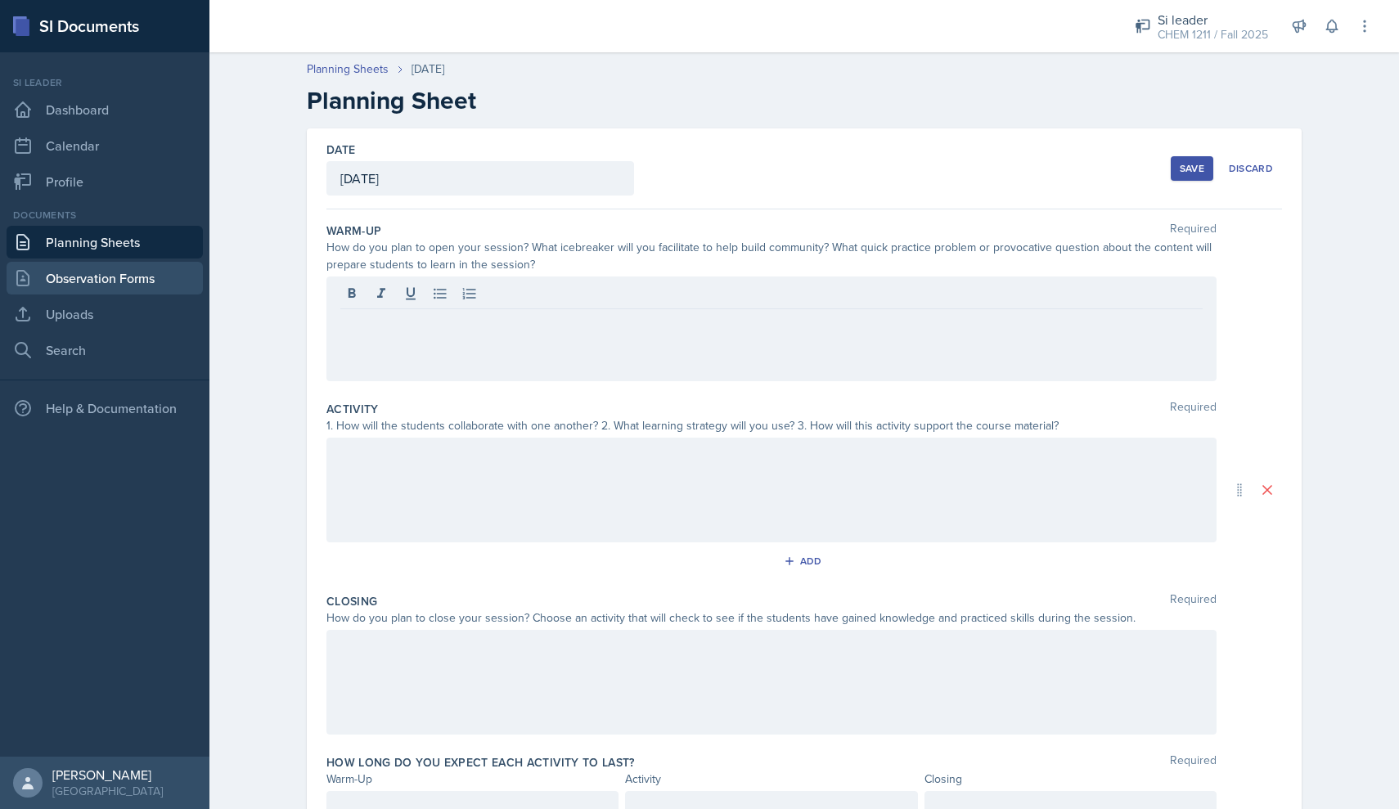
click at [151, 278] on link "Observation Forms" at bounding box center [105, 278] width 196 height 33
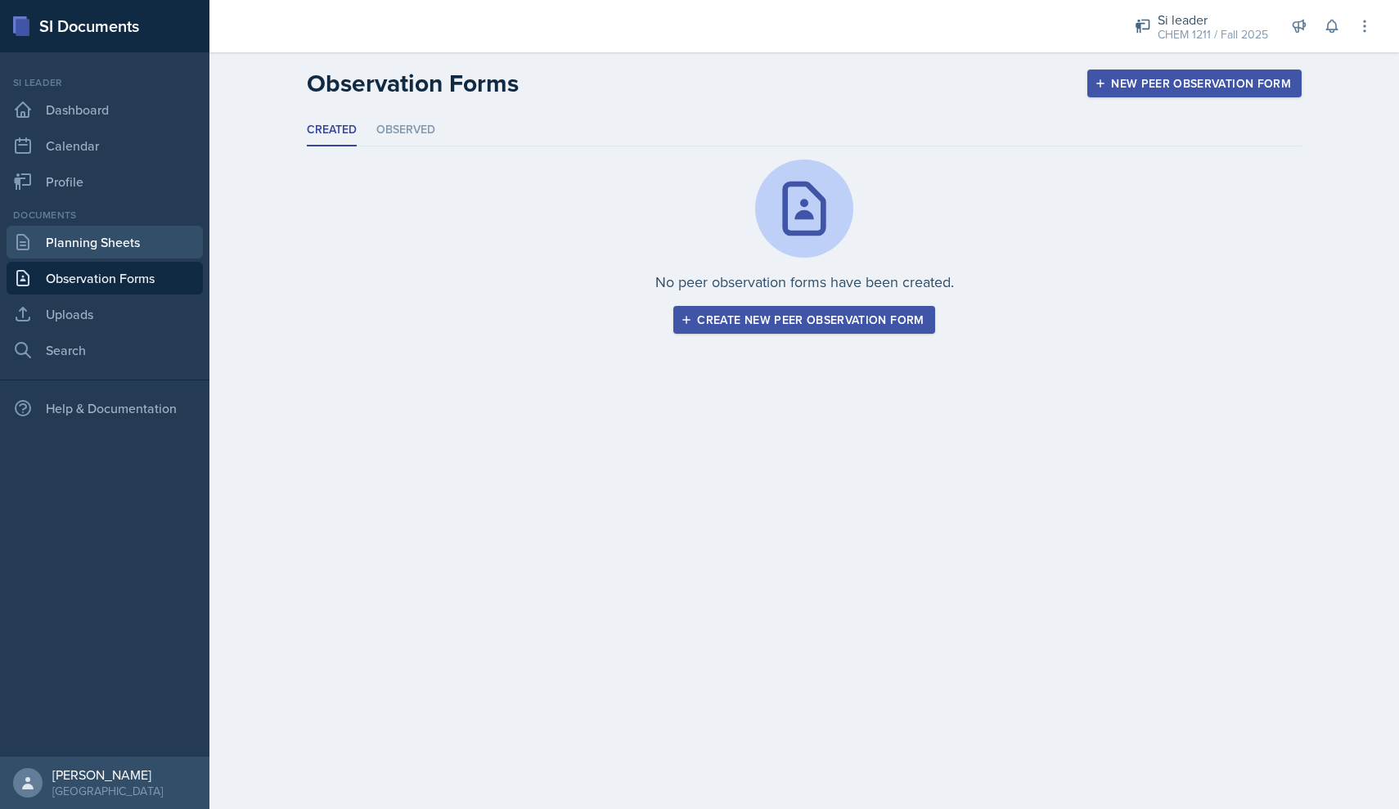
click at [136, 254] on link "Planning Sheets" at bounding box center [105, 242] width 196 height 33
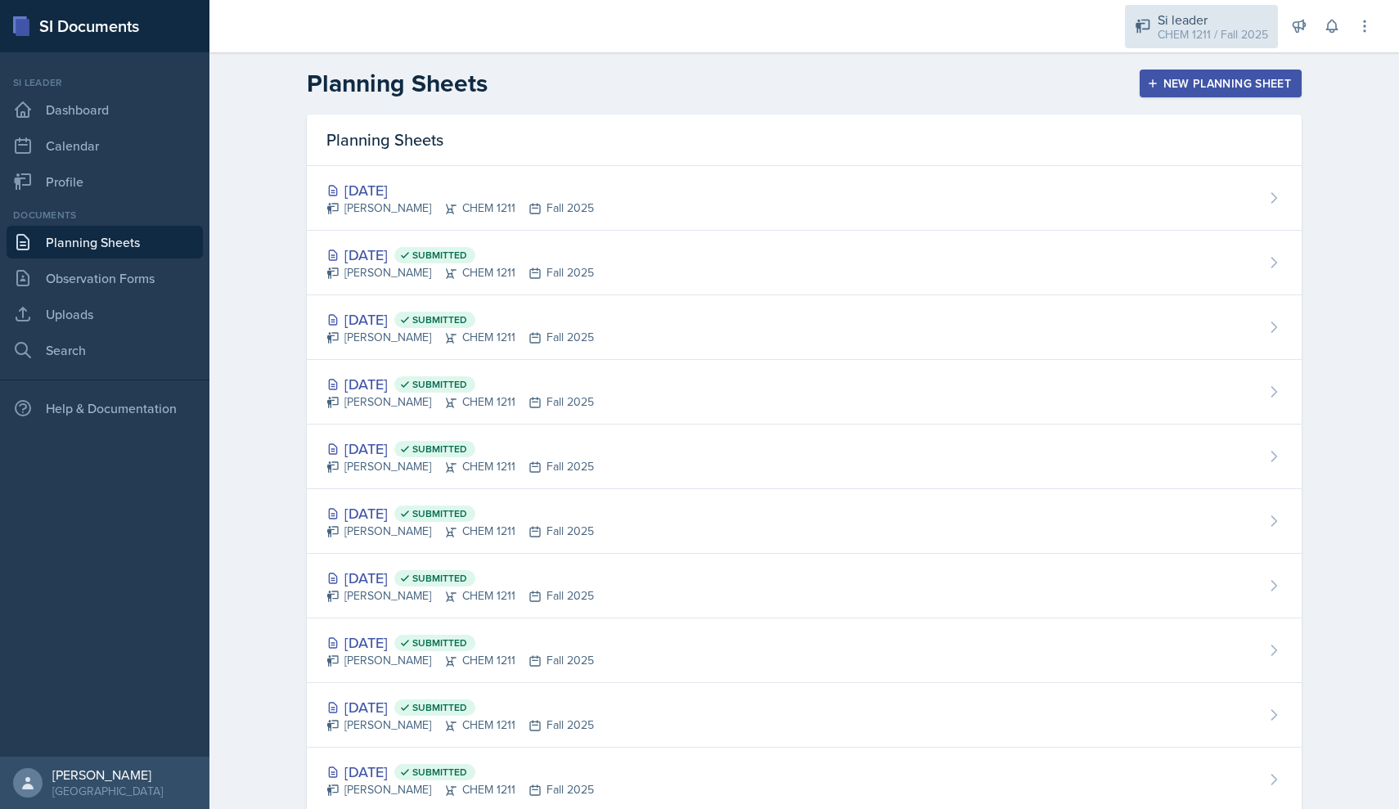
click at [1176, 36] on div "CHEM 1211 / Fall 2025" at bounding box center [1213, 34] width 110 height 17
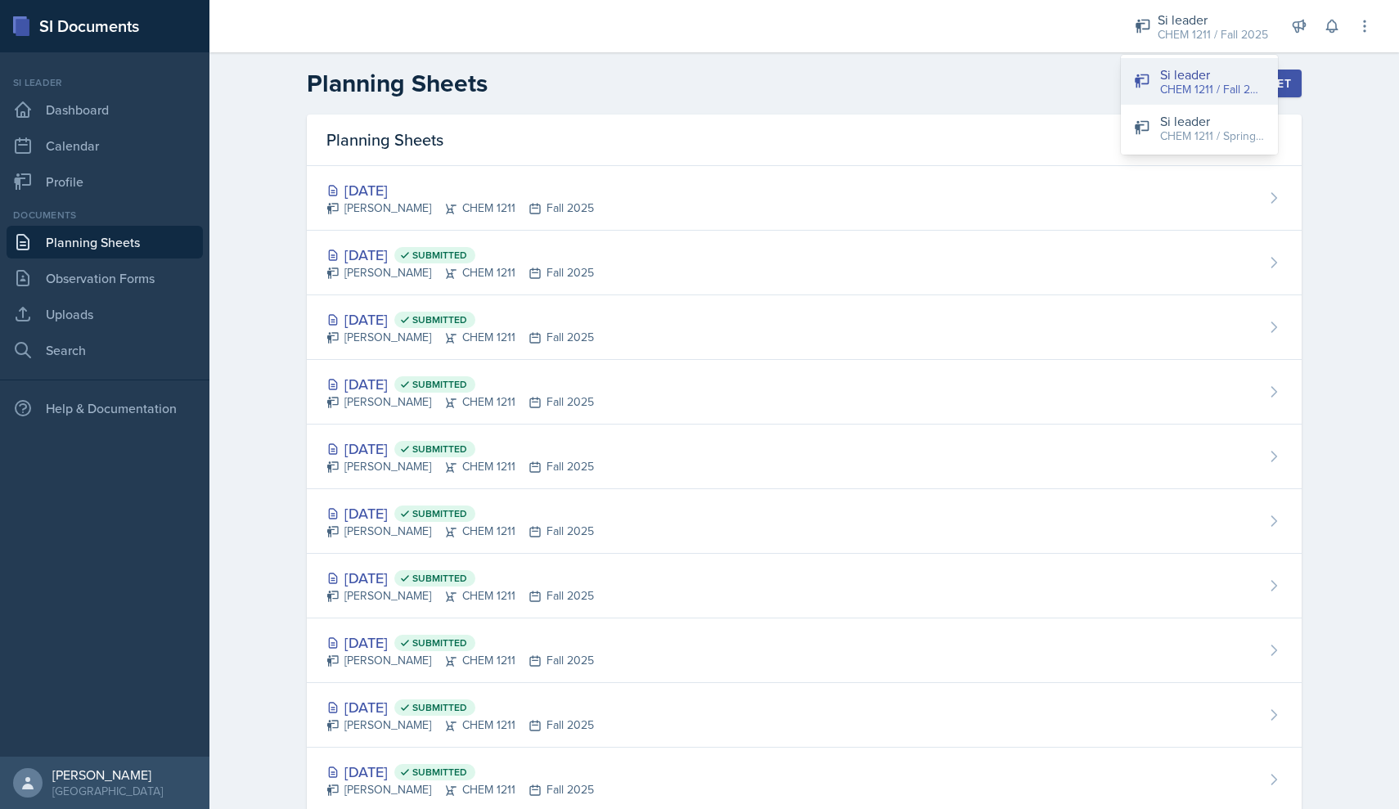
click at [1170, 73] on div "Si leader" at bounding box center [1212, 75] width 105 height 20
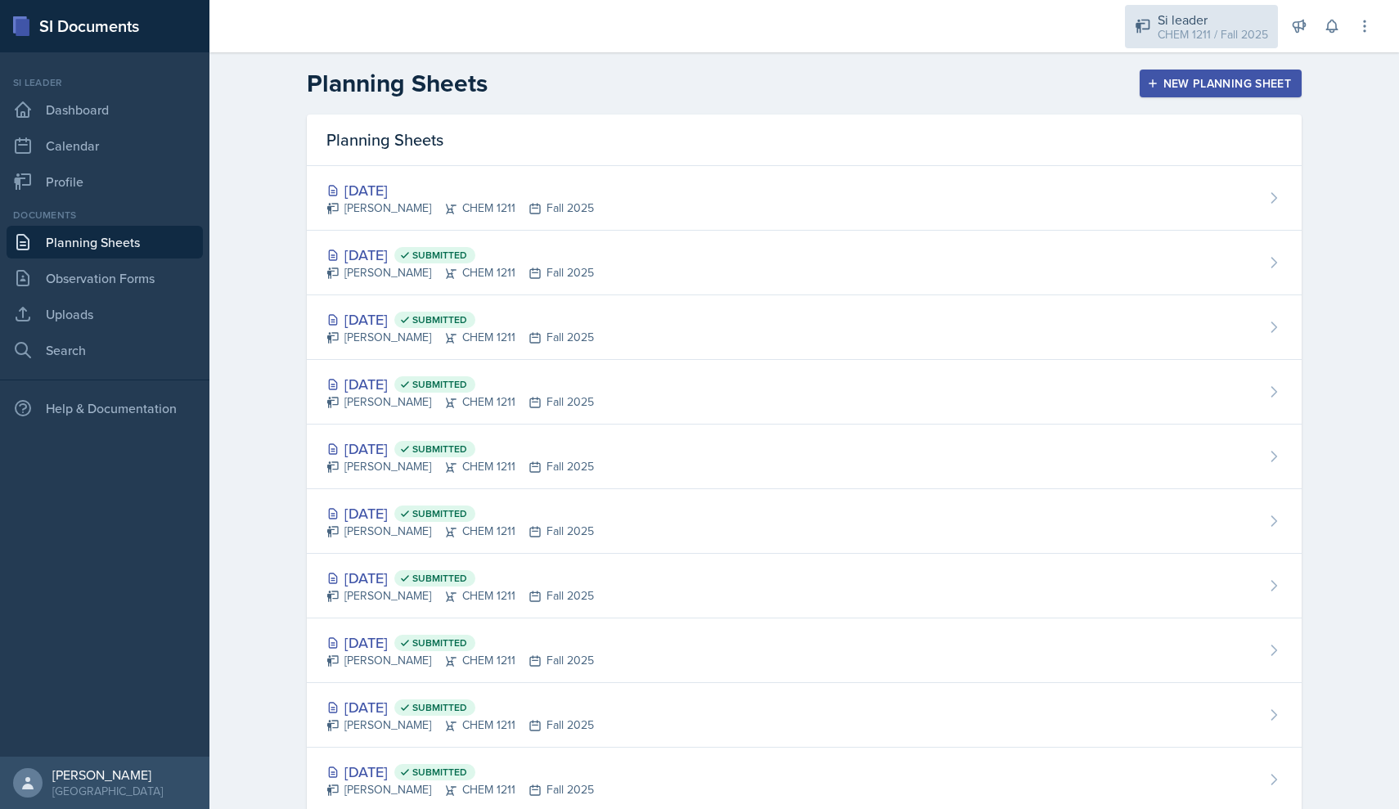
click at [1149, 19] on icon at bounding box center [1143, 26] width 16 height 16
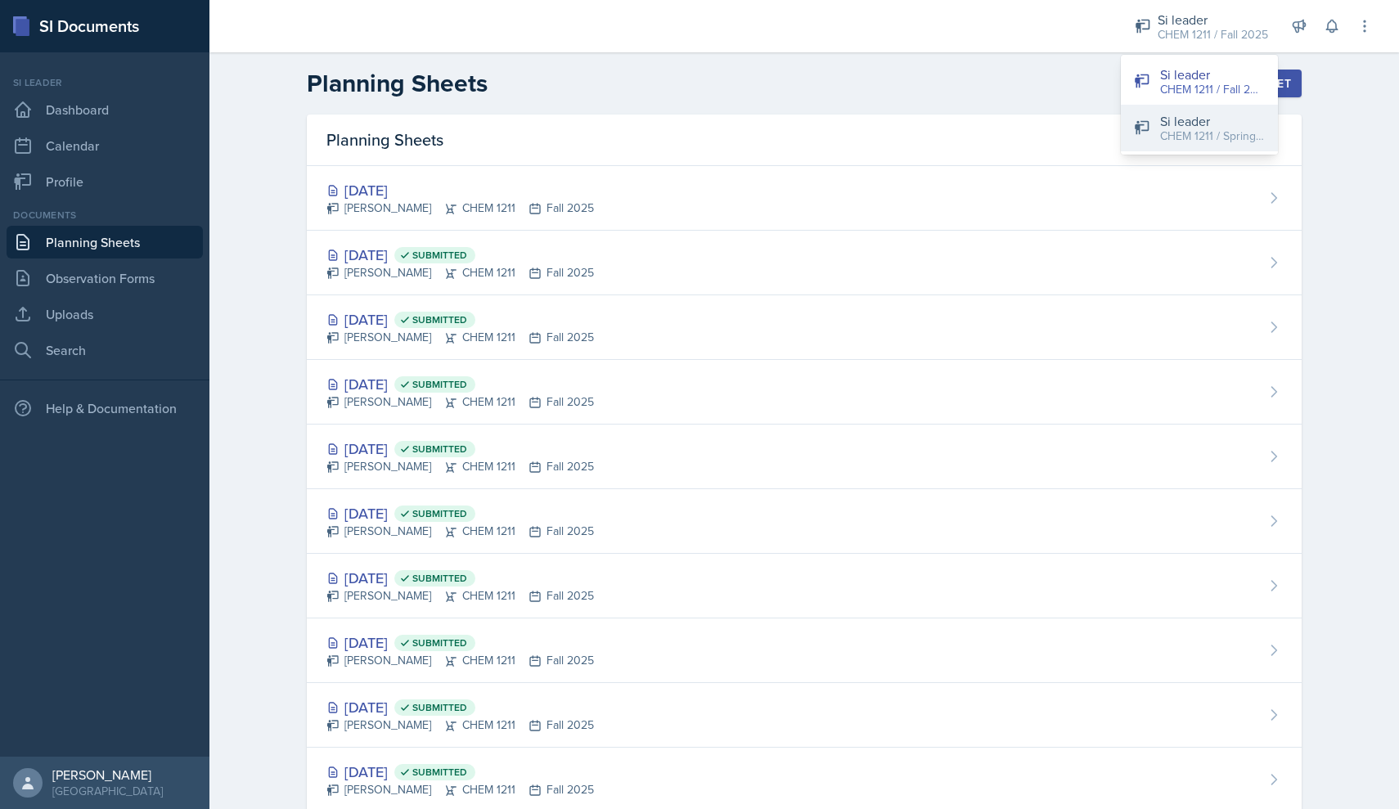
click at [1155, 139] on button "Si leader CHEM 1211 / Spring 2025" at bounding box center [1199, 128] width 157 height 47
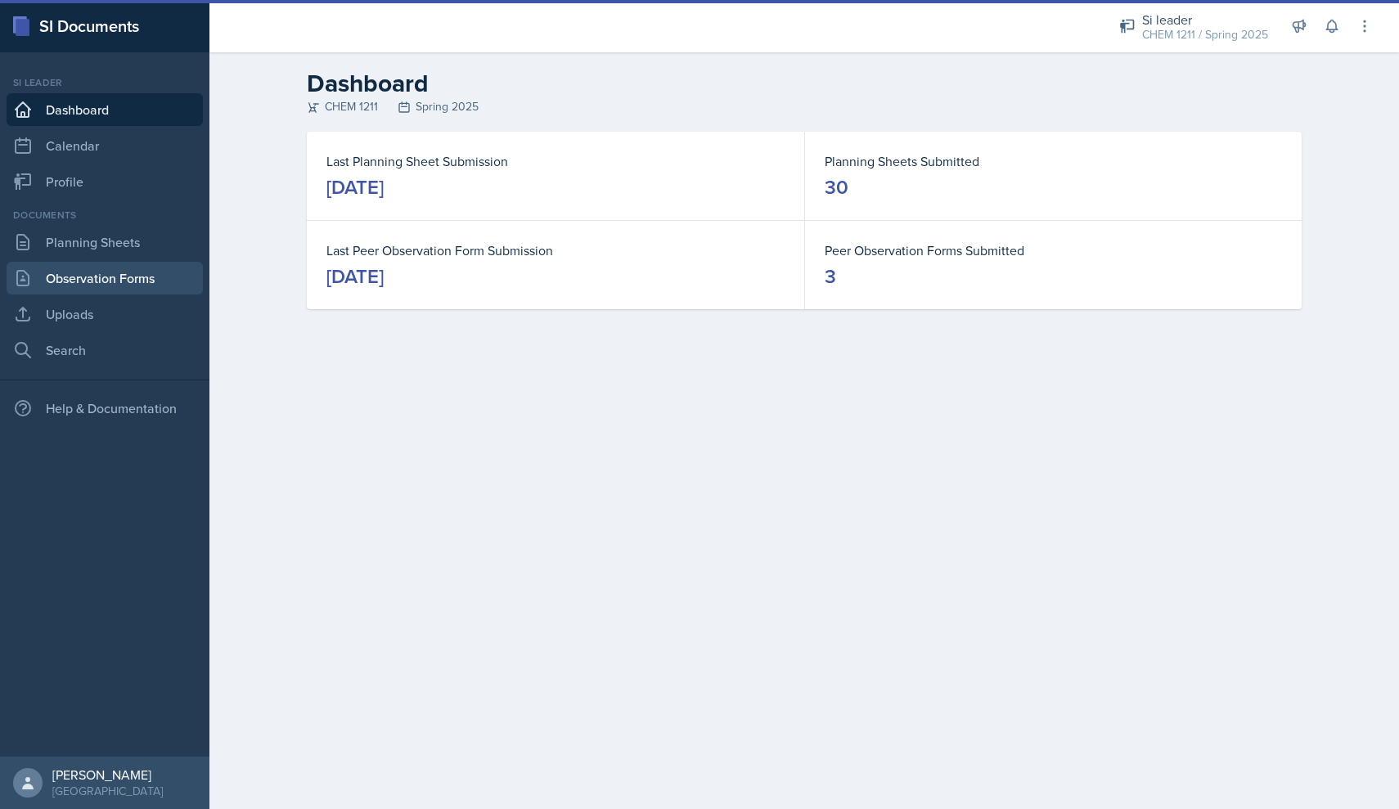
click at [131, 269] on link "Observation Forms" at bounding box center [105, 278] width 196 height 33
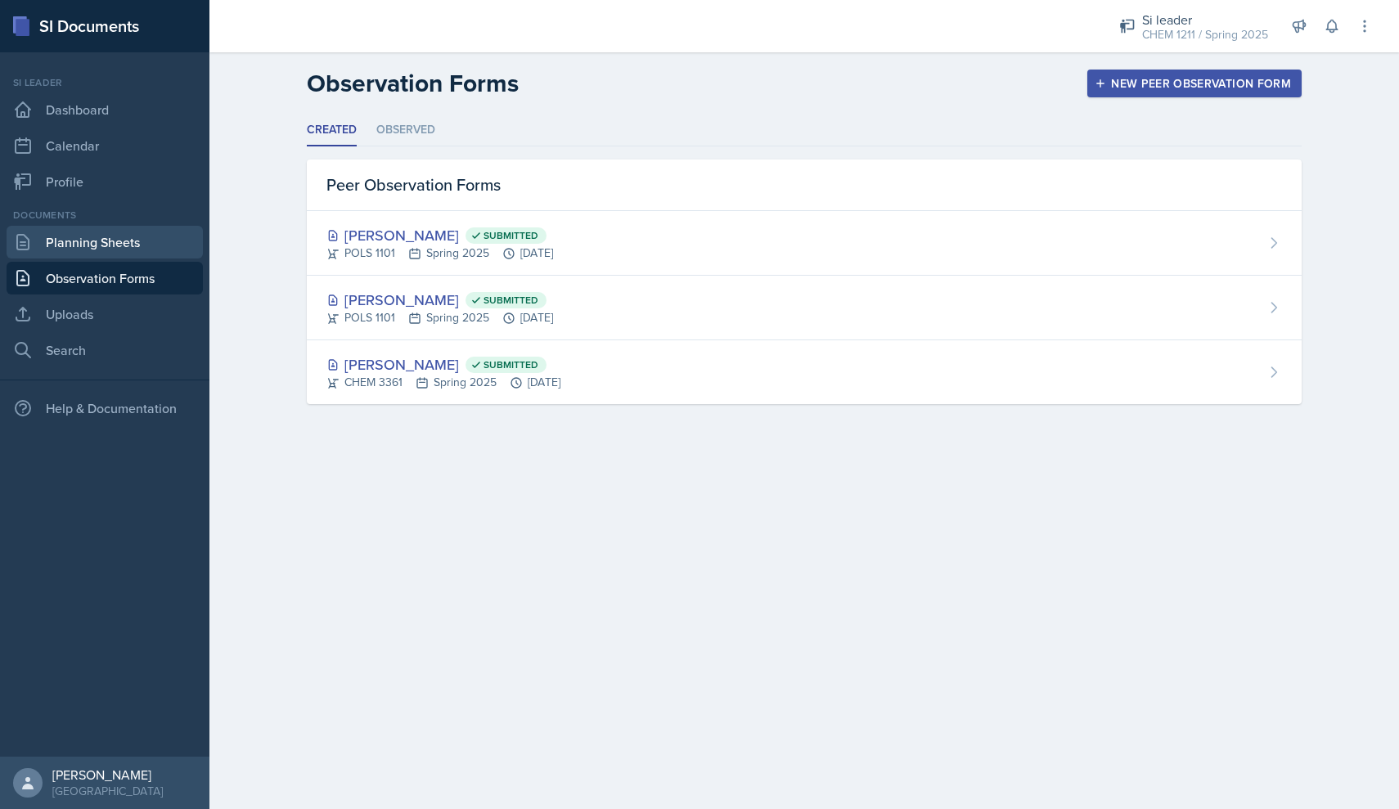
click at [172, 241] on link "Planning Sheets" at bounding box center [105, 242] width 196 height 33
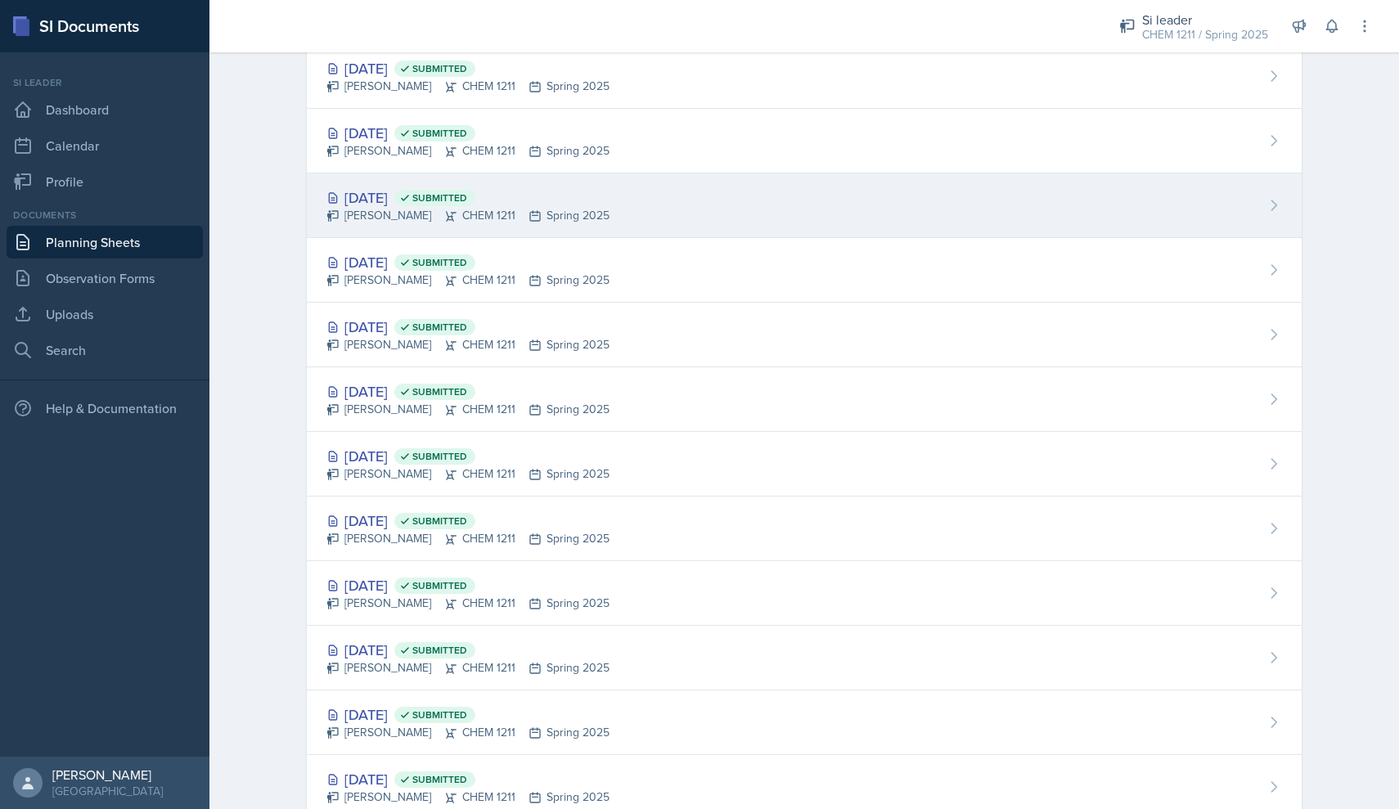
scroll to position [1206, 0]
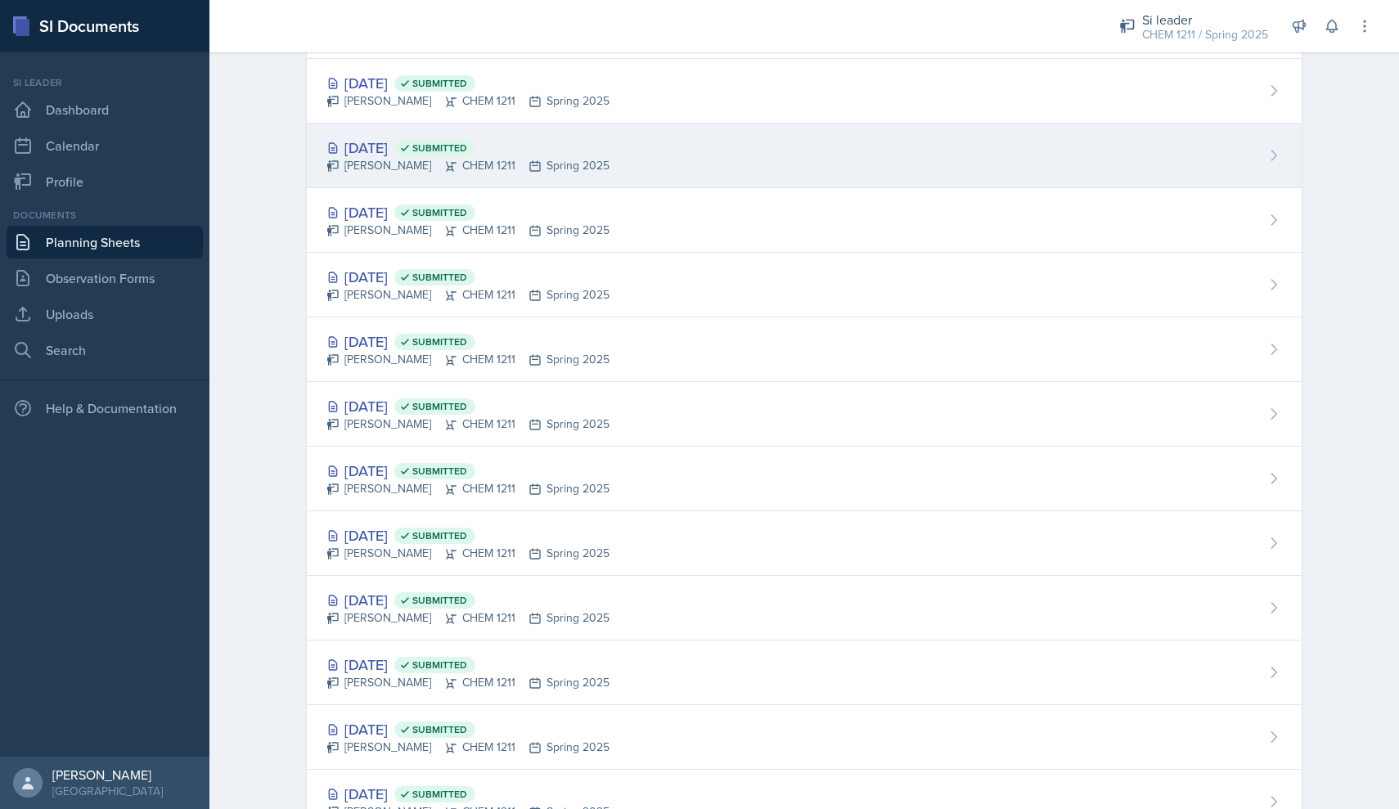
click at [407, 176] on div "[DATE] Submitted [PERSON_NAME] CHEM 1211 Spring 2025" at bounding box center [804, 156] width 995 height 65
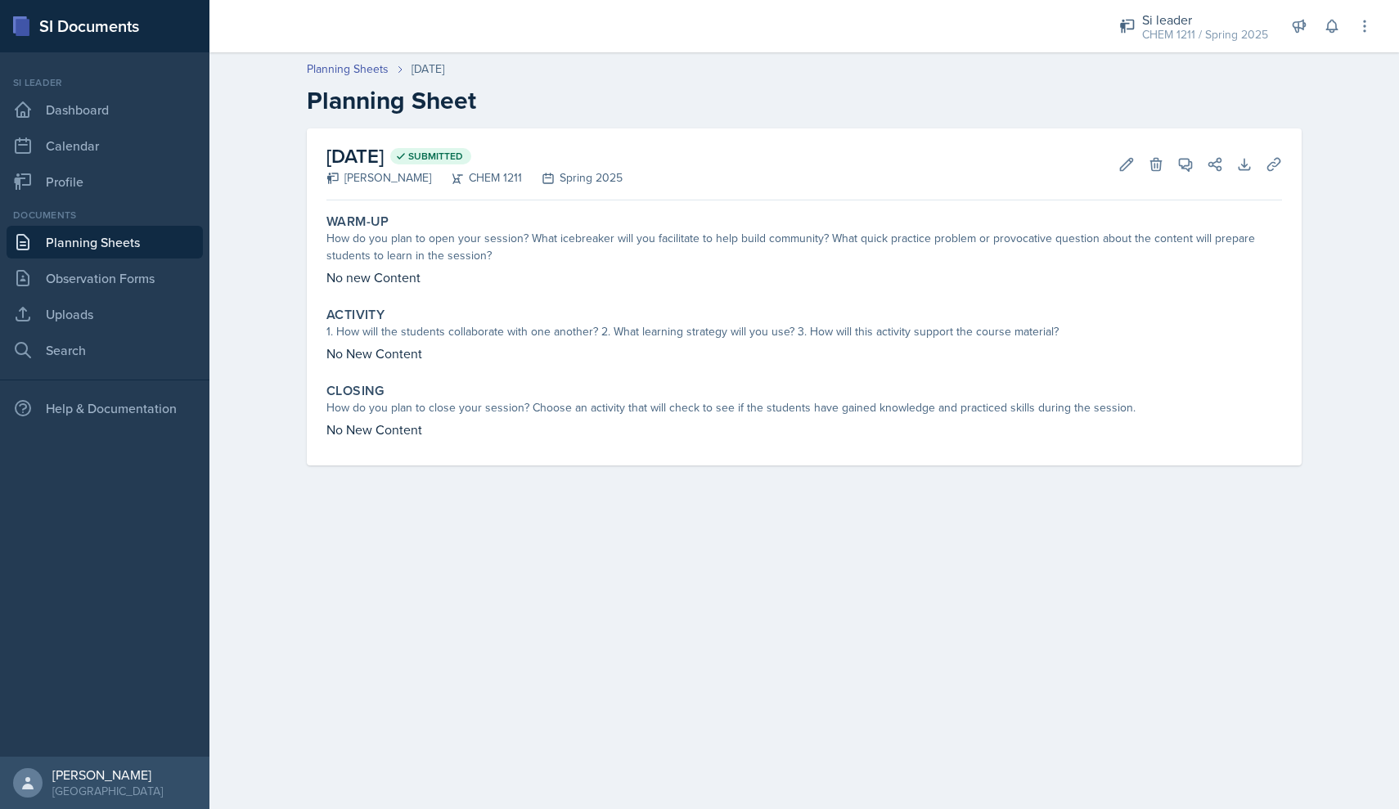
click at [138, 251] on link "Planning Sheets" at bounding box center [105, 242] width 196 height 33
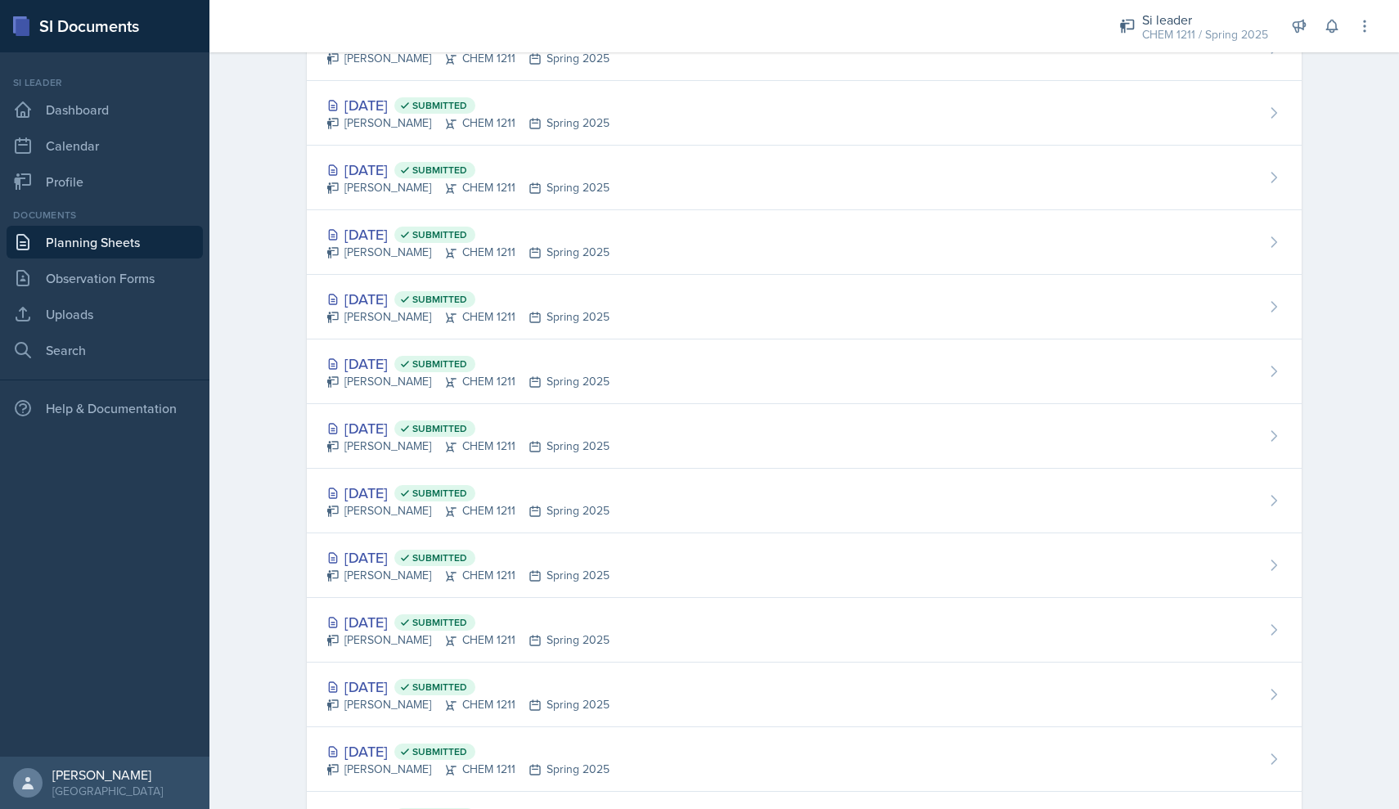
scroll to position [1047, 0]
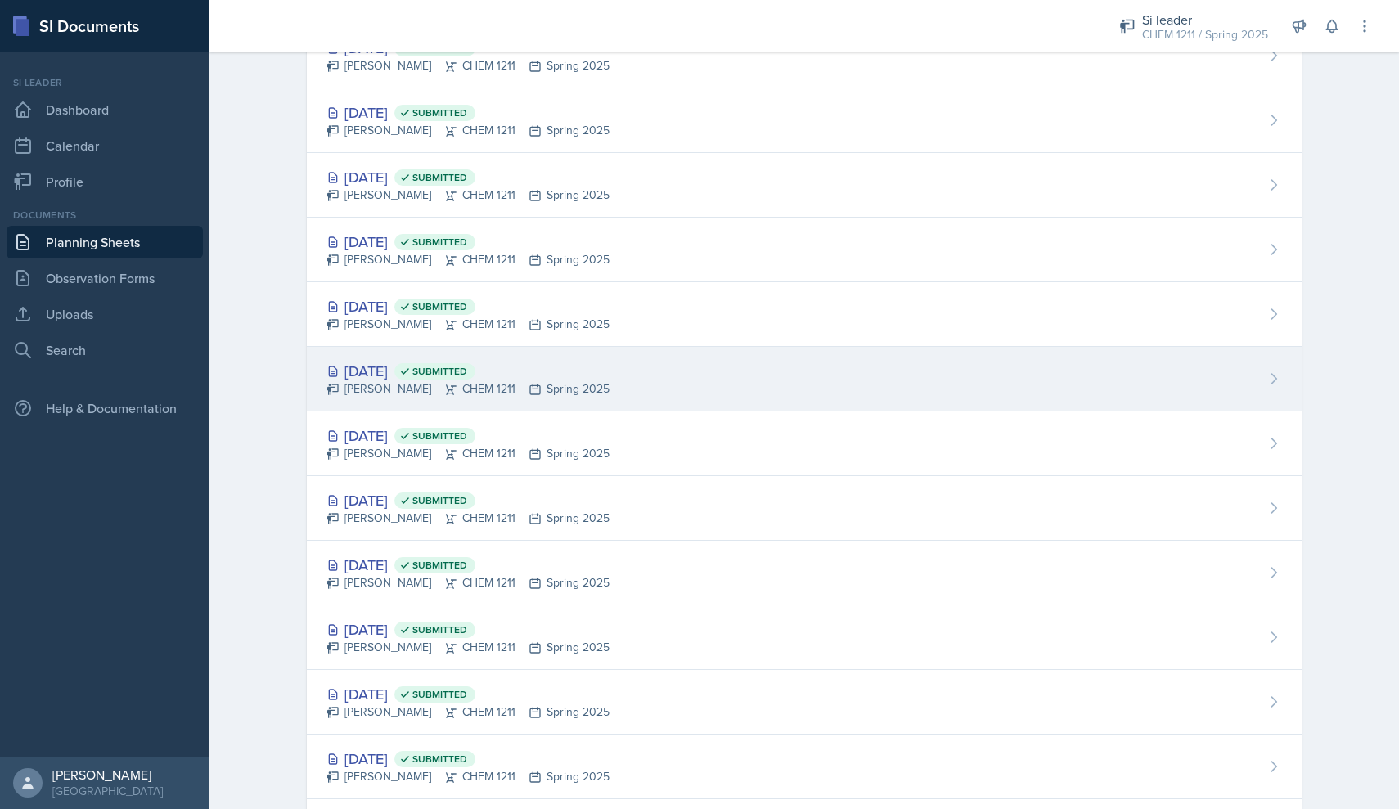
click at [411, 366] on div "[DATE] Submitted" at bounding box center [467, 371] width 283 height 22
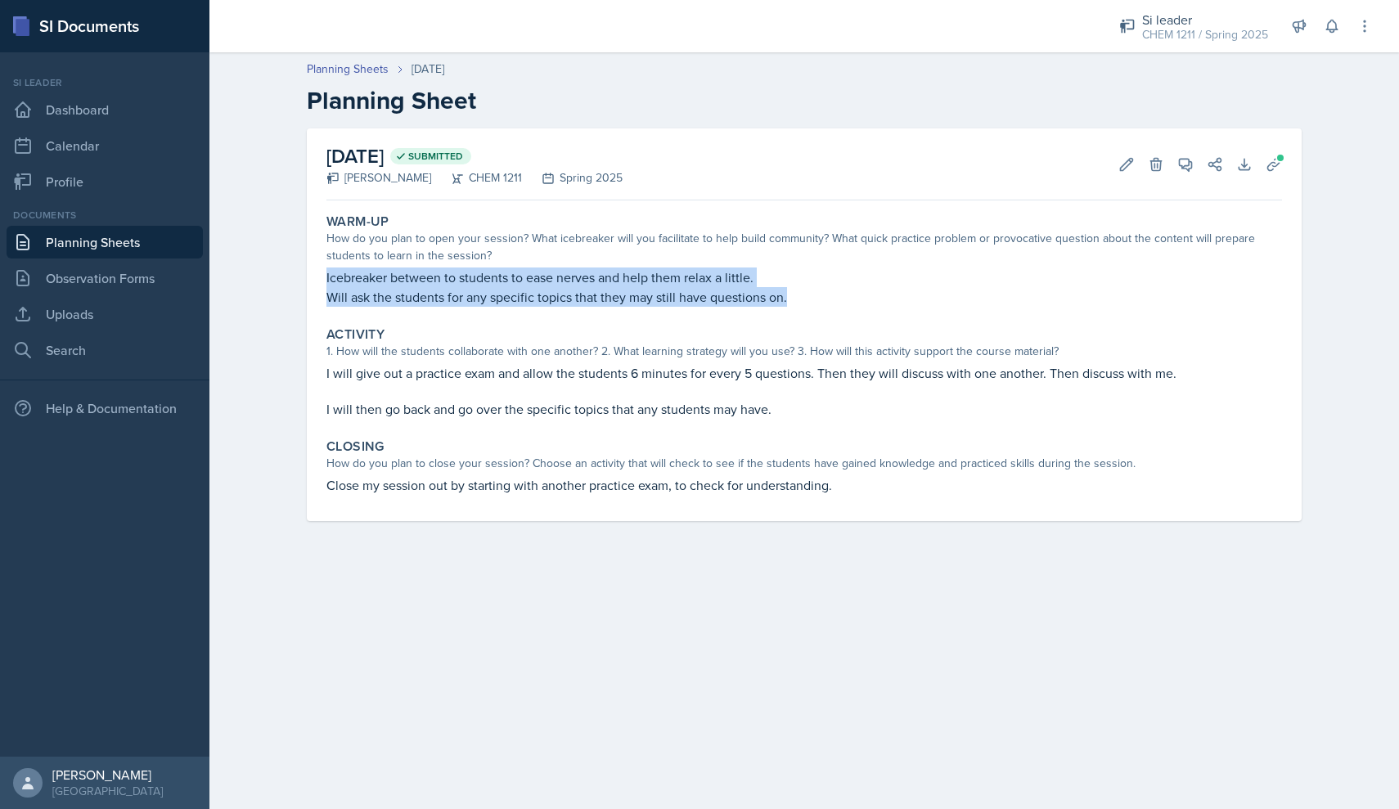
drag, startPoint x: 791, startPoint y: 299, endPoint x: 309, endPoint y: 275, distance: 482.4
click at [309, 275] on div "[DATE] Submitted [PERSON_NAME] CHEM 1211 Spring 2025 Edit Delete View Comments …" at bounding box center [804, 324] width 995 height 393
copy div "Icebreaker between to students to ease nerves and help them relax a little. Wil…"
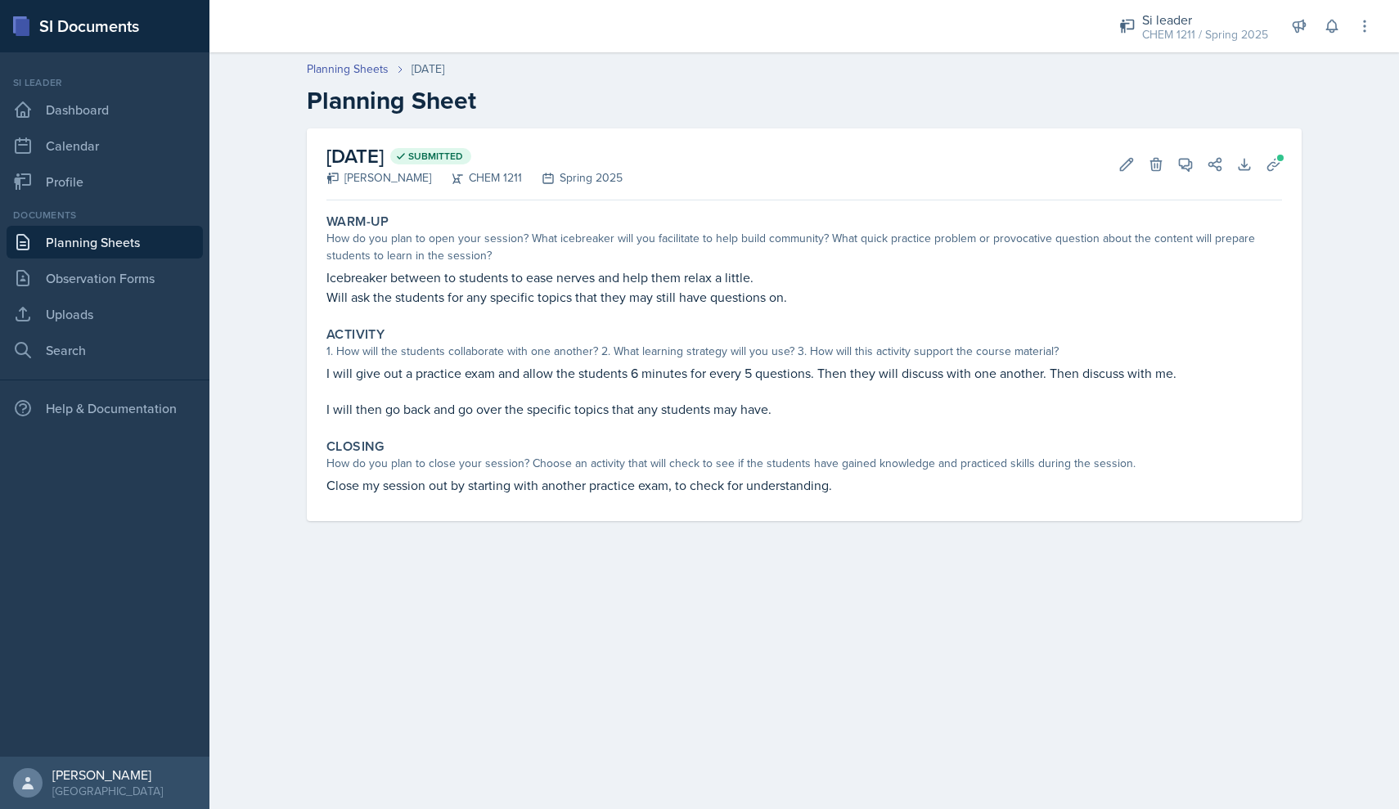
click at [760, 422] on div "Activity 1. How will the students collaborate with one another? 2. What learnin…" at bounding box center [804, 373] width 969 height 106
click at [748, 376] on p "I will give out a practice exam and allow the students 6 minutes for every 5 qu…" at bounding box center [803, 373] width 955 height 20
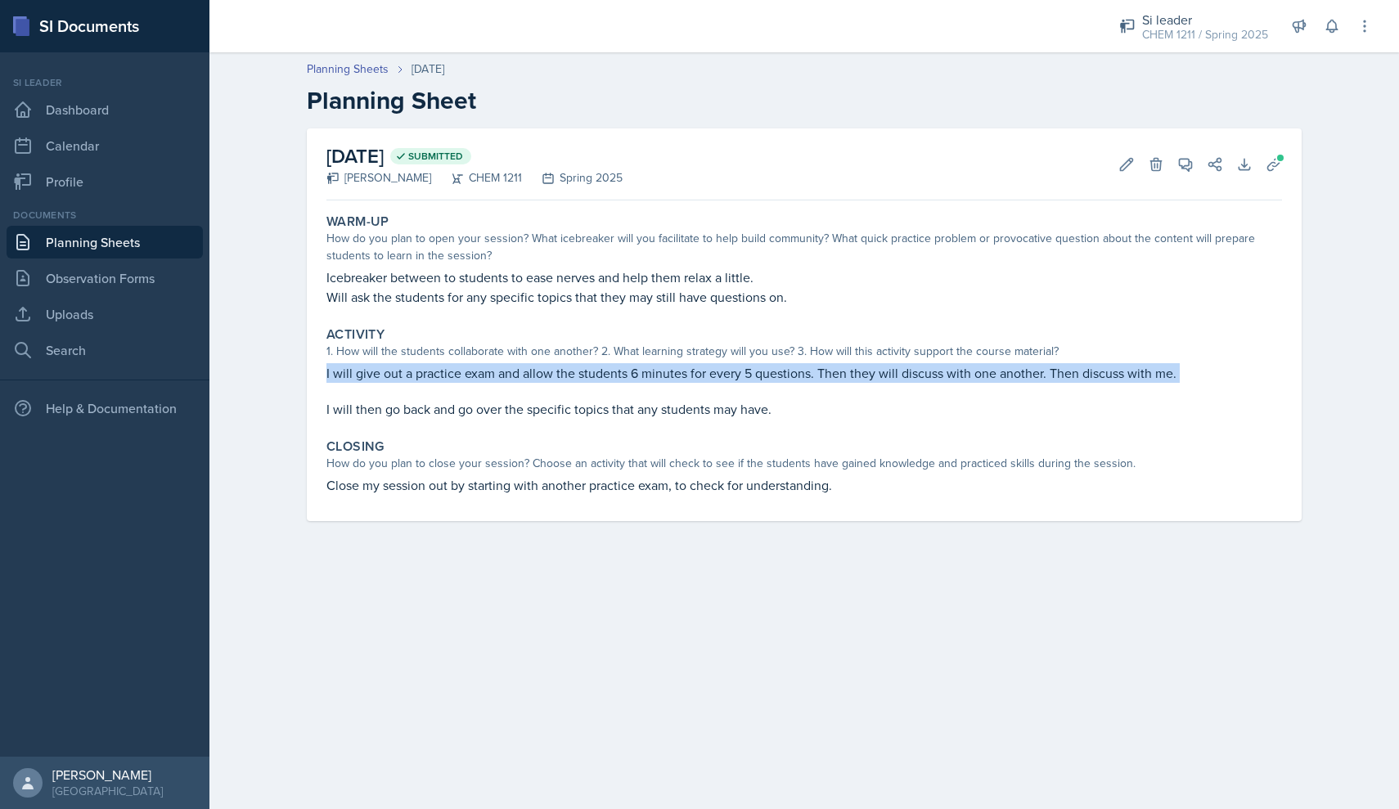
click at [748, 376] on p "I will give out a practice exam and allow the students 6 minutes for every 5 qu…" at bounding box center [803, 373] width 955 height 20
copy div "I will give out a practice exam and allow the students 6 minutes for every 5 qu…"
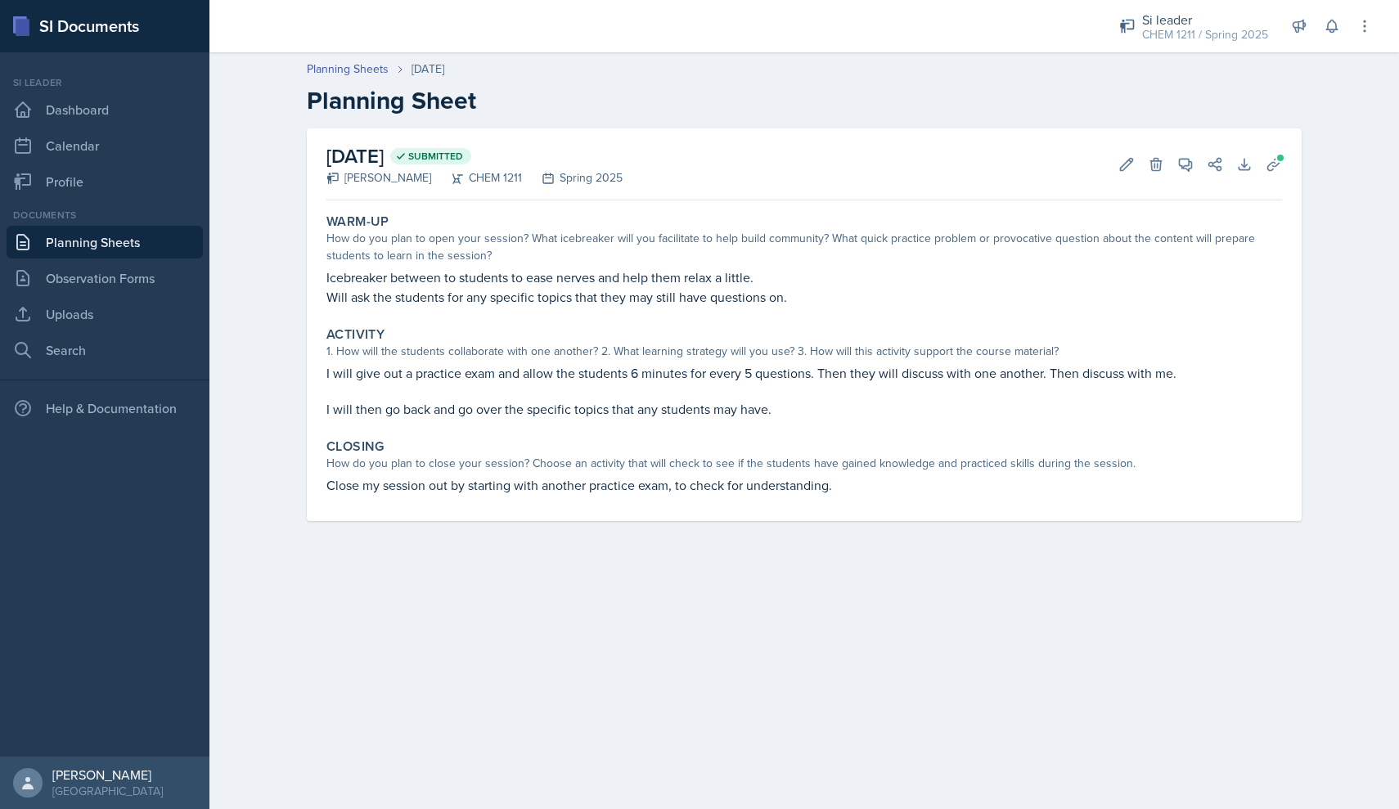
click at [534, 416] on p "I will then go back and go over the specific topics that any students may have." at bounding box center [803, 409] width 955 height 20
drag, startPoint x: 789, startPoint y: 408, endPoint x: 297, endPoint y: 398, distance: 491.7
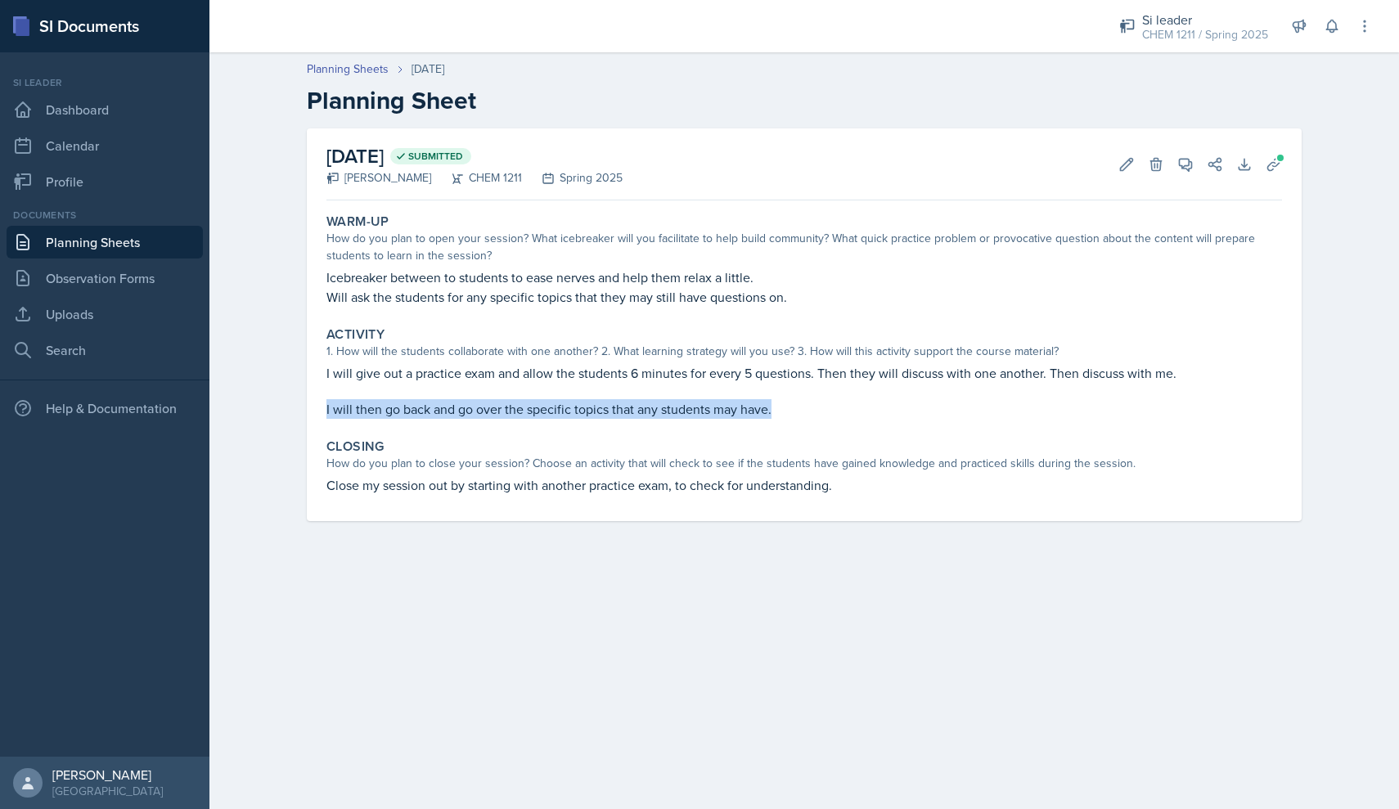
click at [297, 398] on div "[DATE] Submitted [PERSON_NAME] CHEM 1211 Spring 2025 Edit Delete View Comments …" at bounding box center [804, 344] width 1047 height 432
copy p "I will then go back and go over the specific topics that any students may have."
click at [524, 485] on p "Close my session out by starting with another practice exam, to check for under…" at bounding box center [803, 485] width 955 height 20
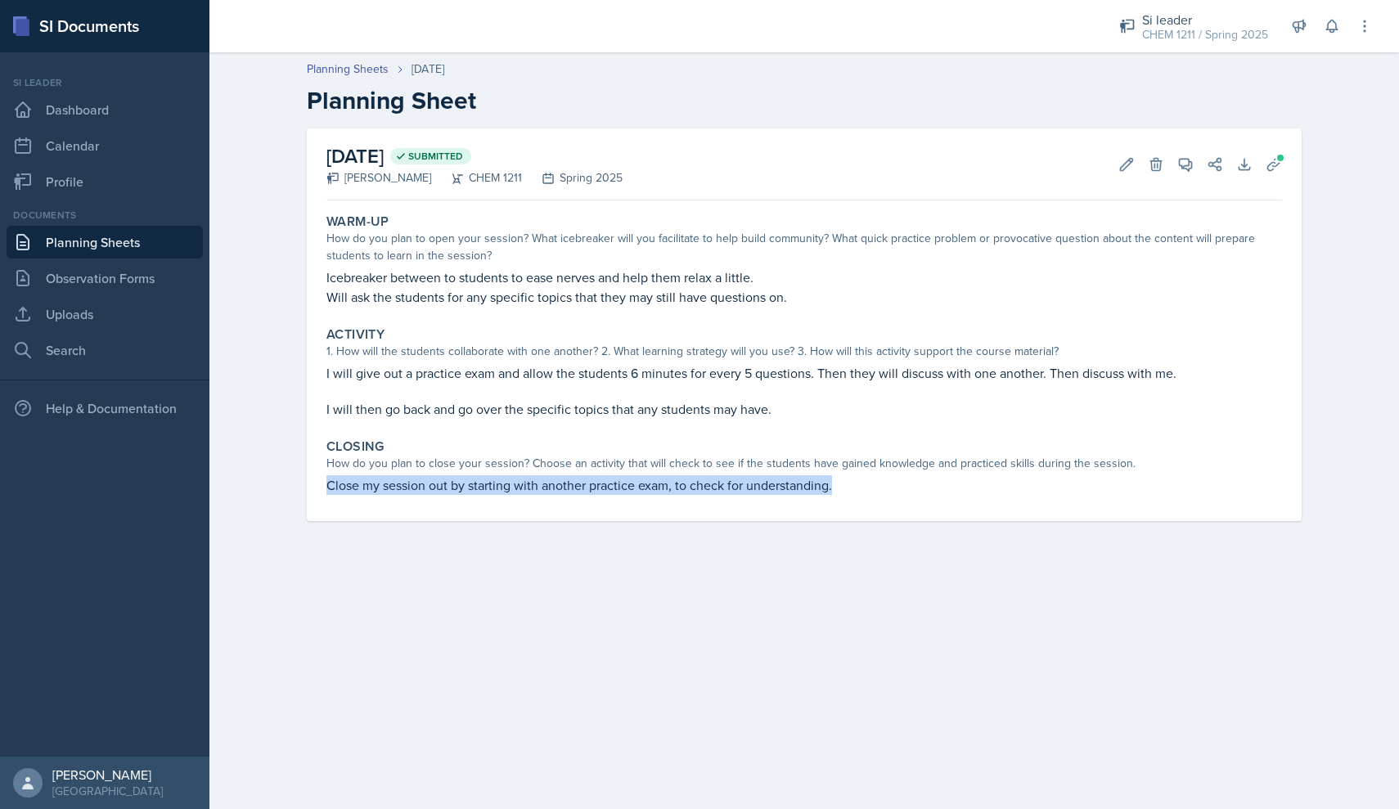
click at [524, 485] on p "Close my session out by starting with another practice exam, to check for under…" at bounding box center [803, 485] width 955 height 20
click at [625, 472] on div "Closing How do you plan to close your session? Choose an activity that will che…" at bounding box center [804, 467] width 969 height 70
click at [839, 465] on div "How do you plan to close your session? Choose an activity that will check to se…" at bounding box center [803, 463] width 955 height 17
drag, startPoint x: 844, startPoint y: 483, endPoint x: 330, endPoint y: 486, distance: 514.5
click at [330, 486] on p "Close my session out by starting with another practice exam, to check for under…" at bounding box center [803, 485] width 955 height 20
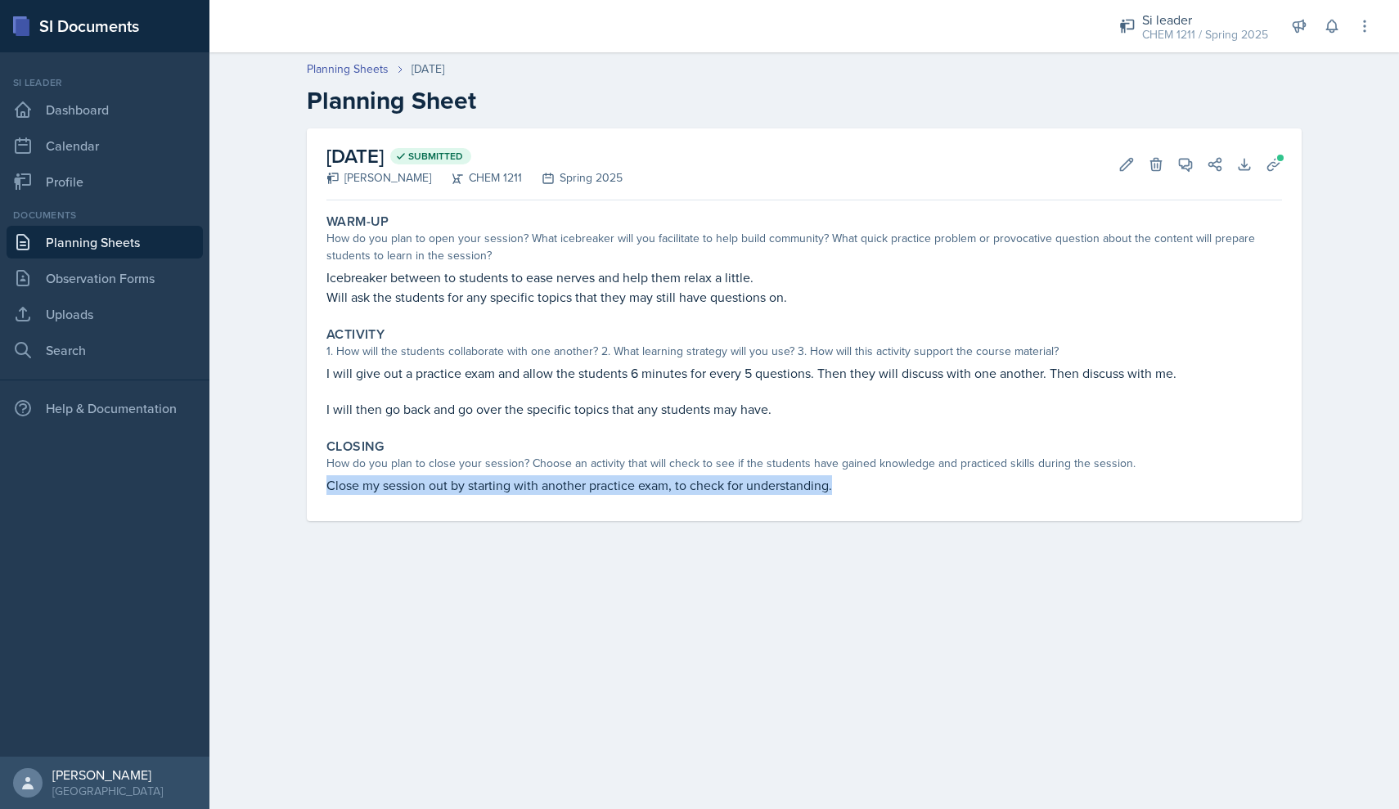
copy p "Close my session out by starting with another practice exam, to check for under…"
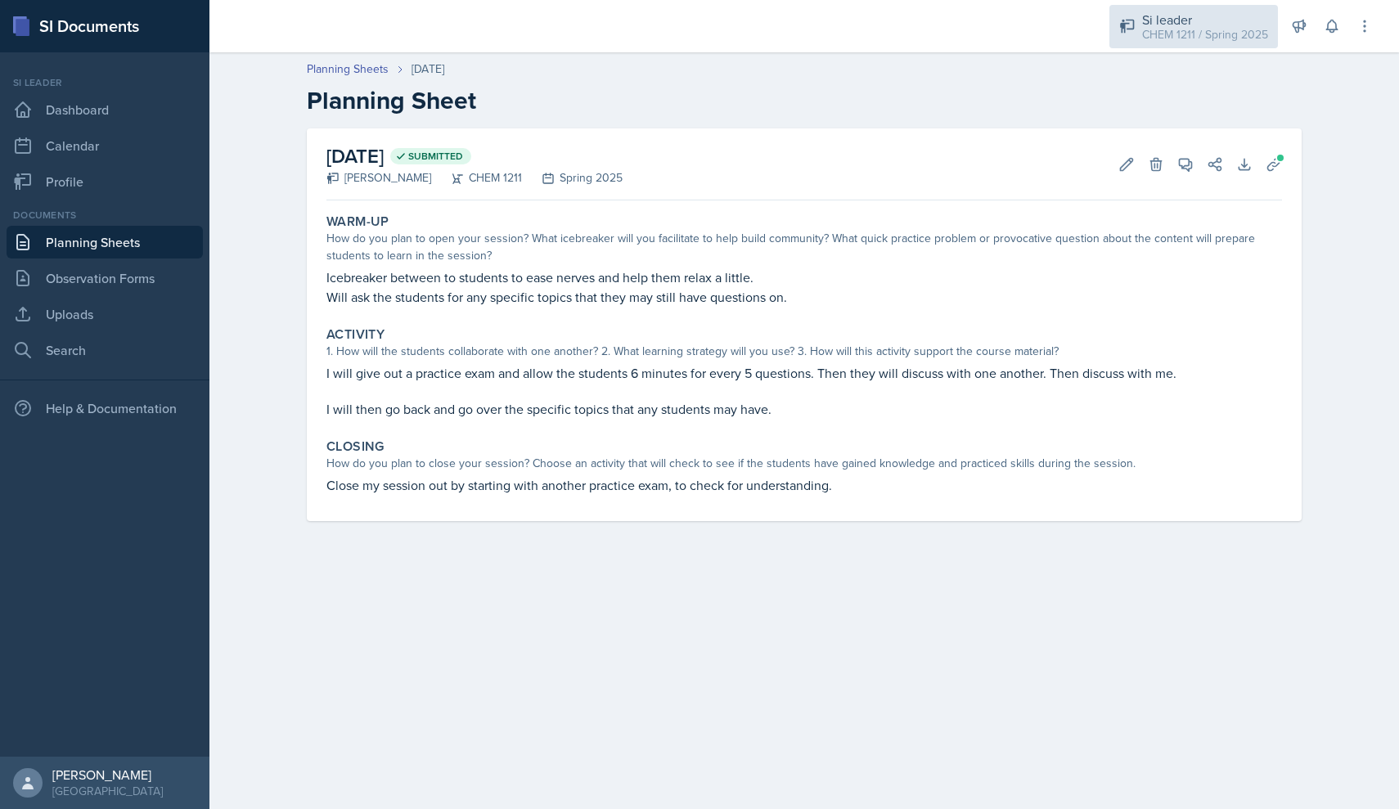
click at [1225, 43] on div "Si leader CHEM 1211 / Spring 2025" at bounding box center [1193, 26] width 169 height 43
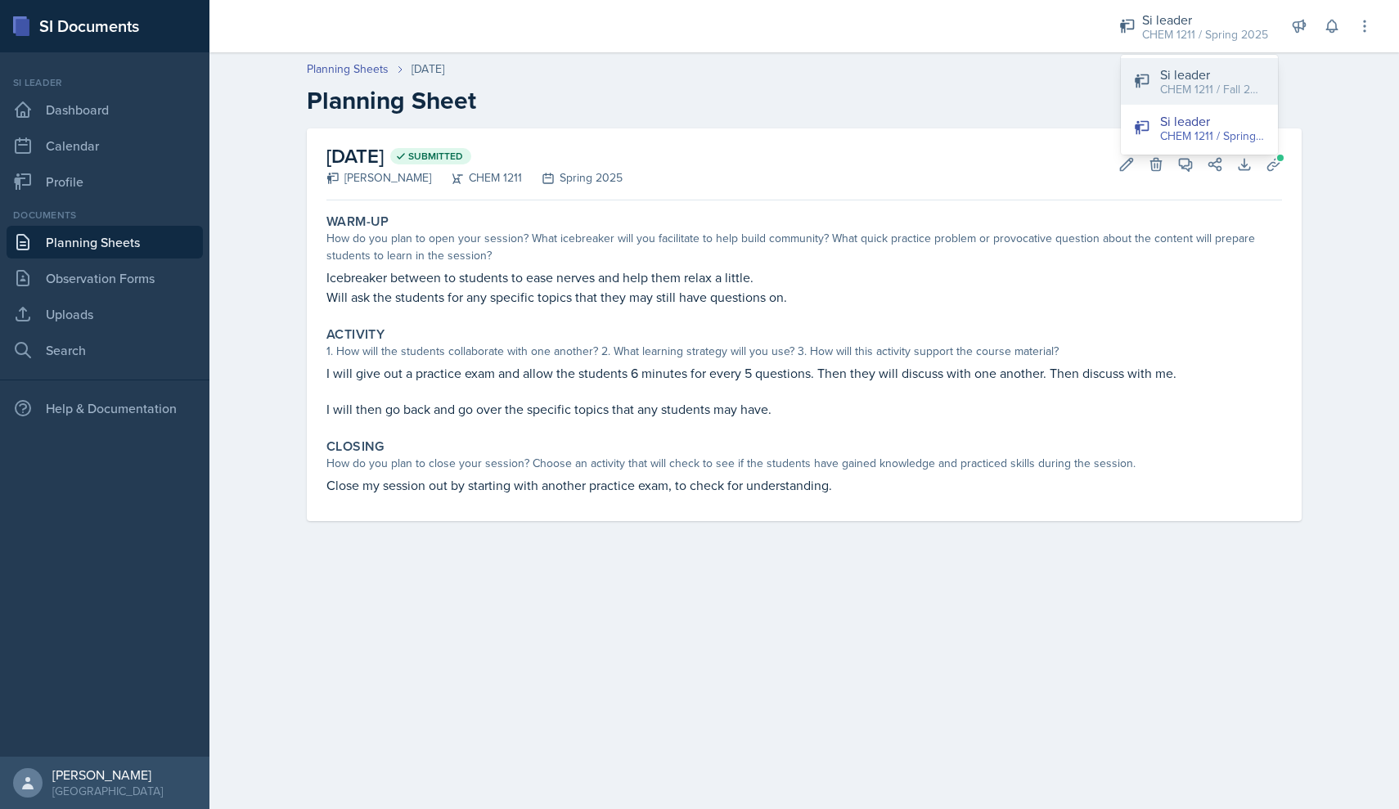
click at [1211, 83] on div "CHEM 1211 / Fall 2025" at bounding box center [1212, 89] width 105 height 17
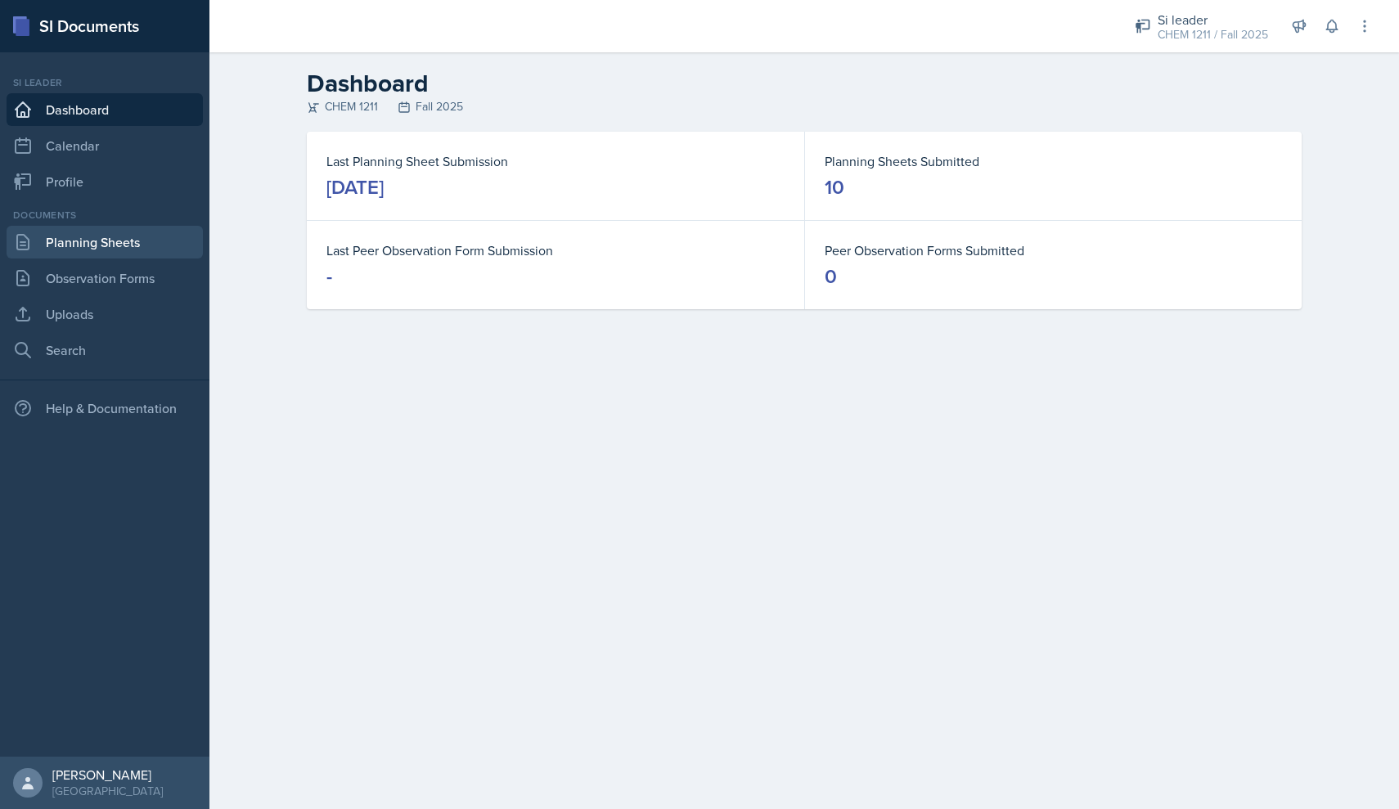
click at [166, 247] on link "Planning Sheets" at bounding box center [105, 242] width 196 height 33
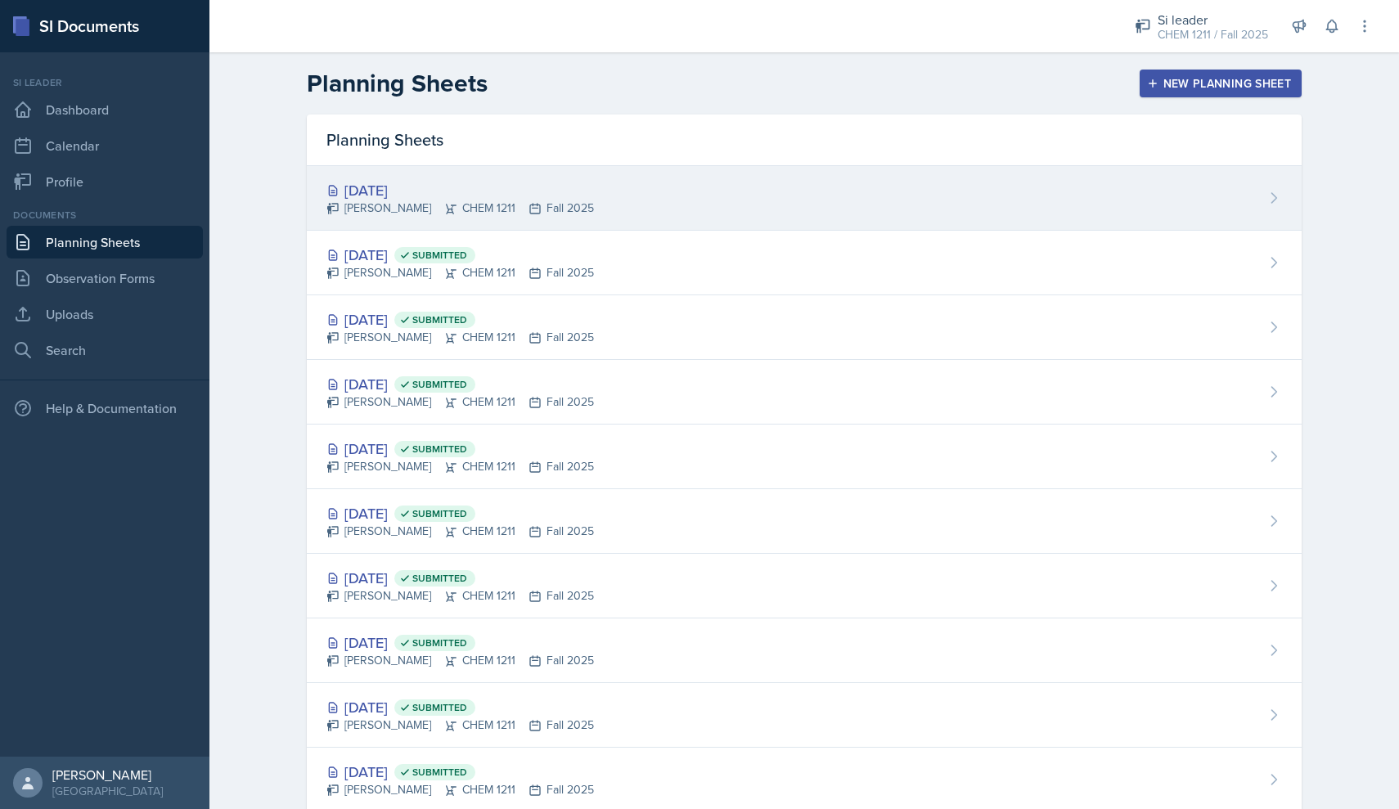
click at [573, 210] on div "[PERSON_NAME] CHEM 1211 Fall 2025" at bounding box center [459, 208] width 267 height 17
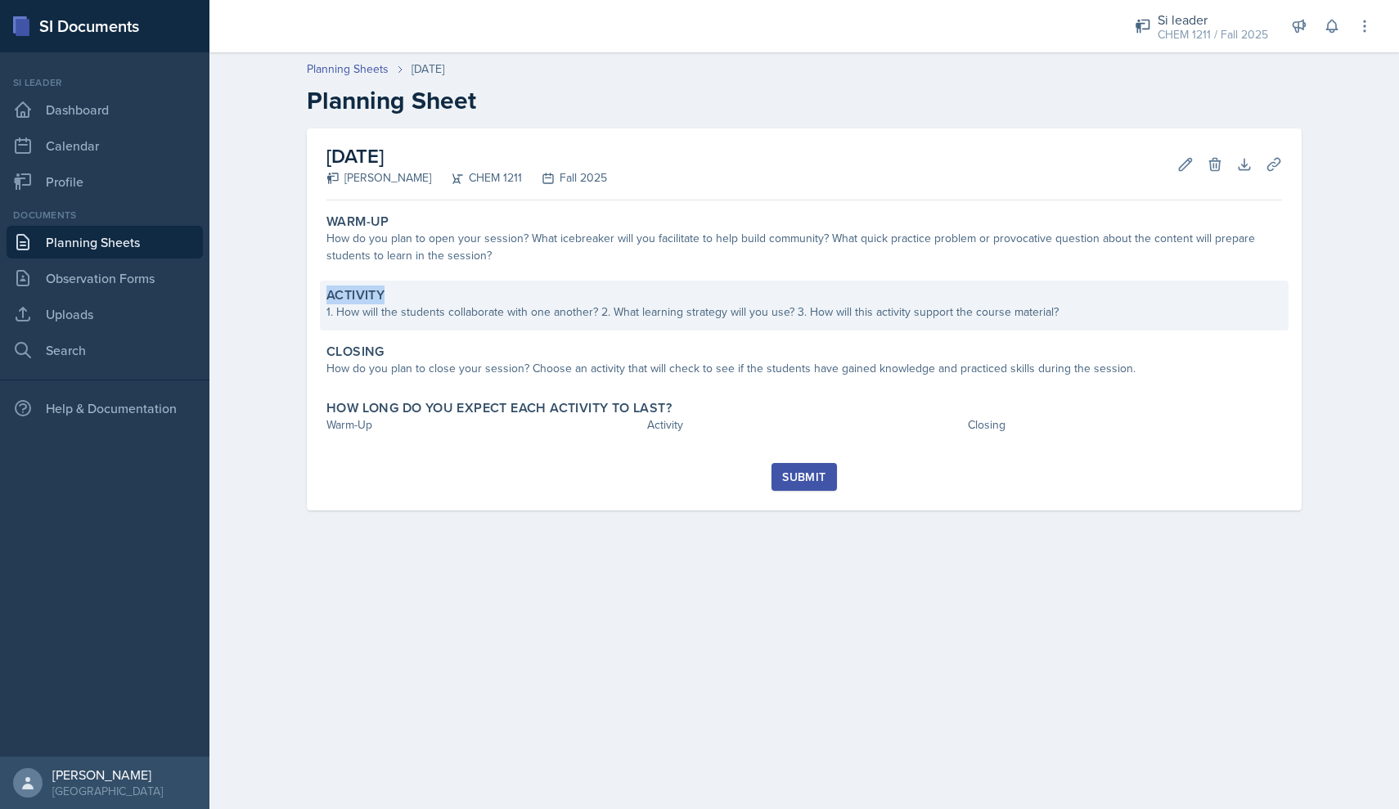
click at [540, 285] on div "Activity 1. How will the students collaborate with one another? 2. What learnin…" at bounding box center [804, 306] width 969 height 50
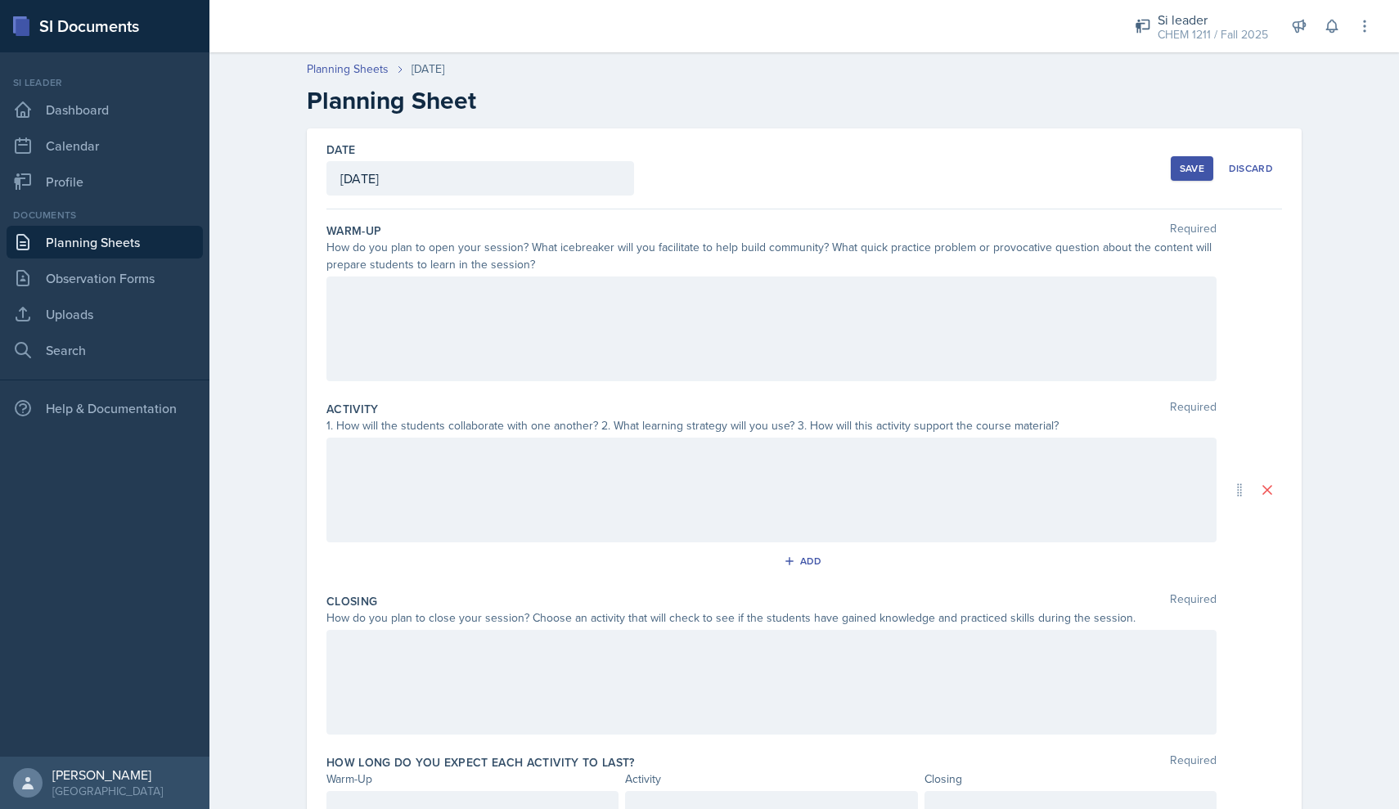
click at [536, 284] on div at bounding box center [771, 328] width 890 height 105
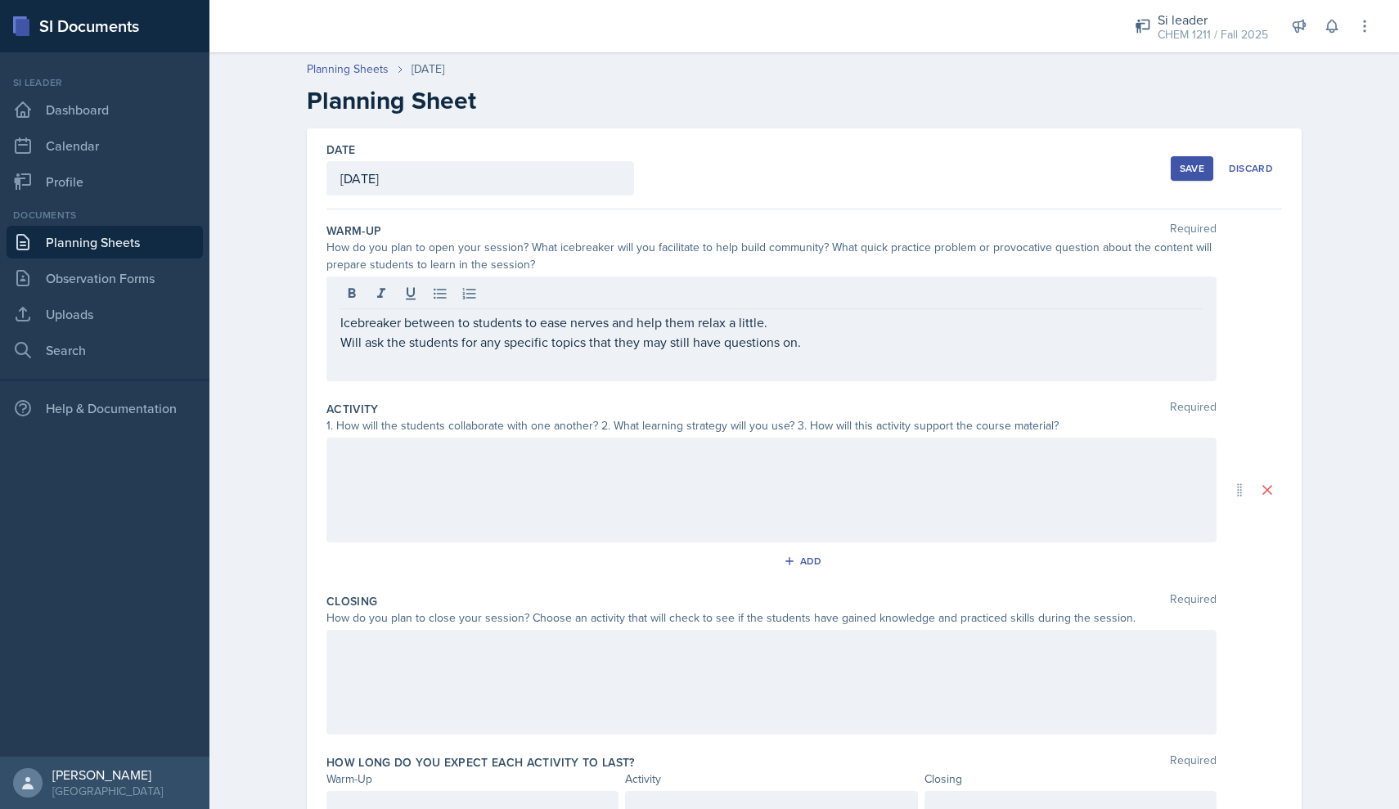
click at [665, 540] on div at bounding box center [771, 490] width 890 height 105
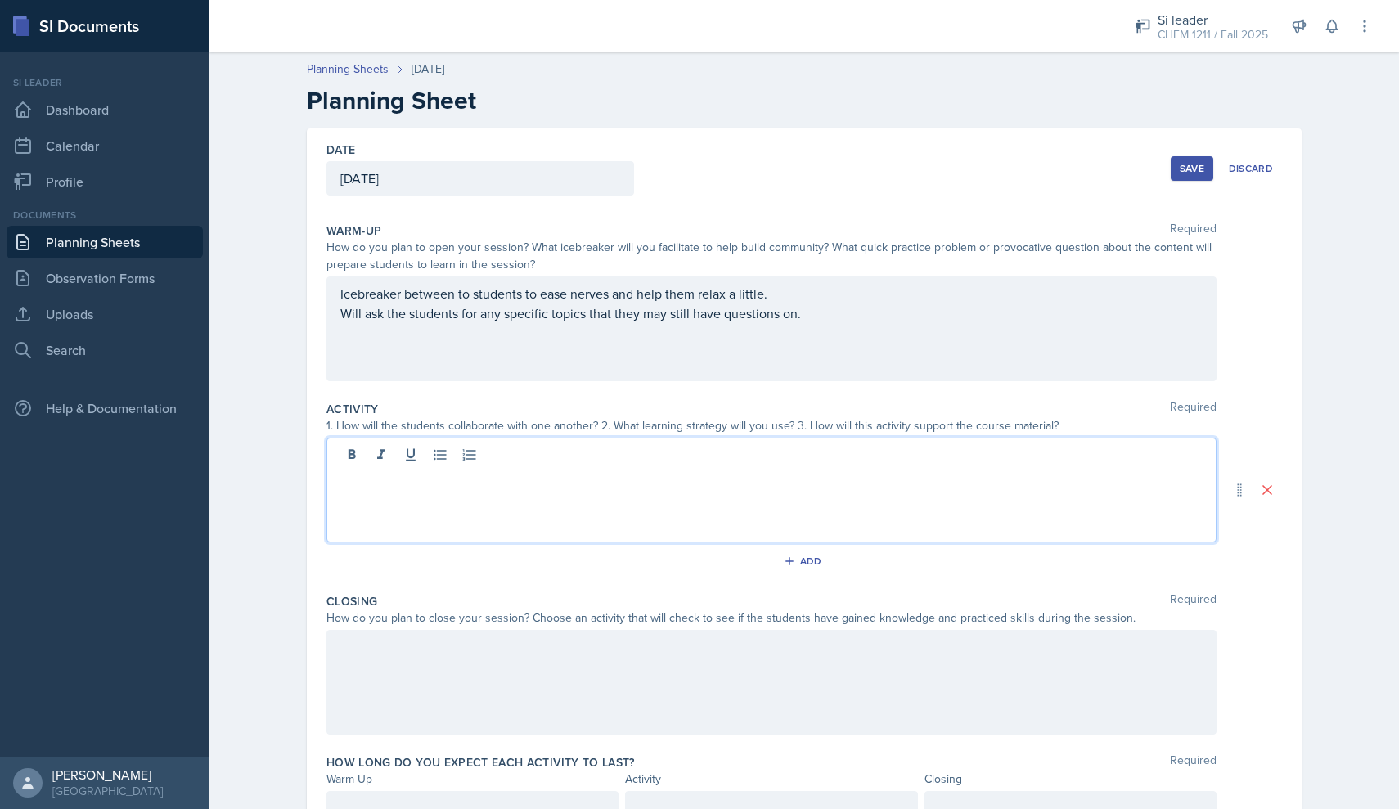
click at [584, 470] on div at bounding box center [771, 456] width 862 height 27
click at [822, 566] on button "Add" at bounding box center [804, 561] width 53 height 25
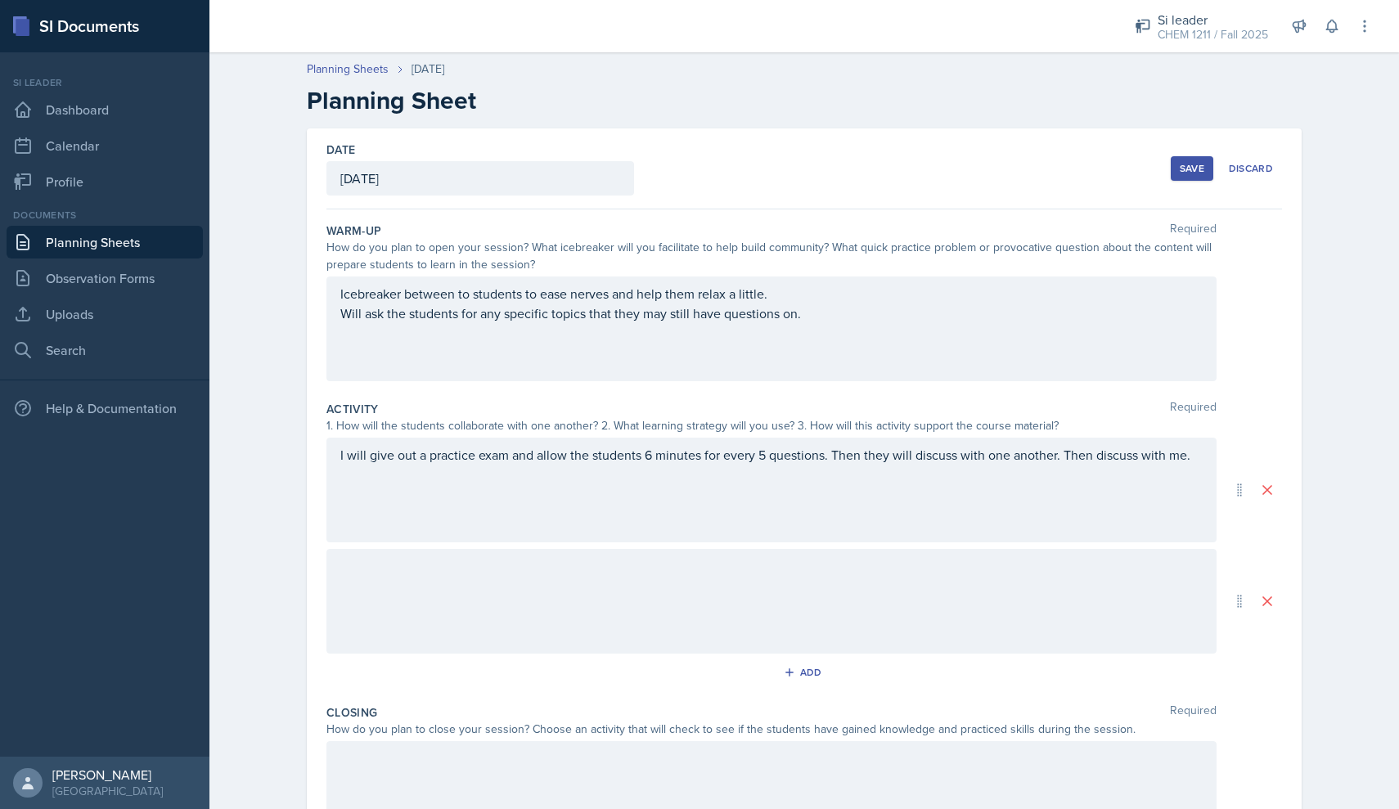
click at [807, 619] on div at bounding box center [771, 601] width 890 height 105
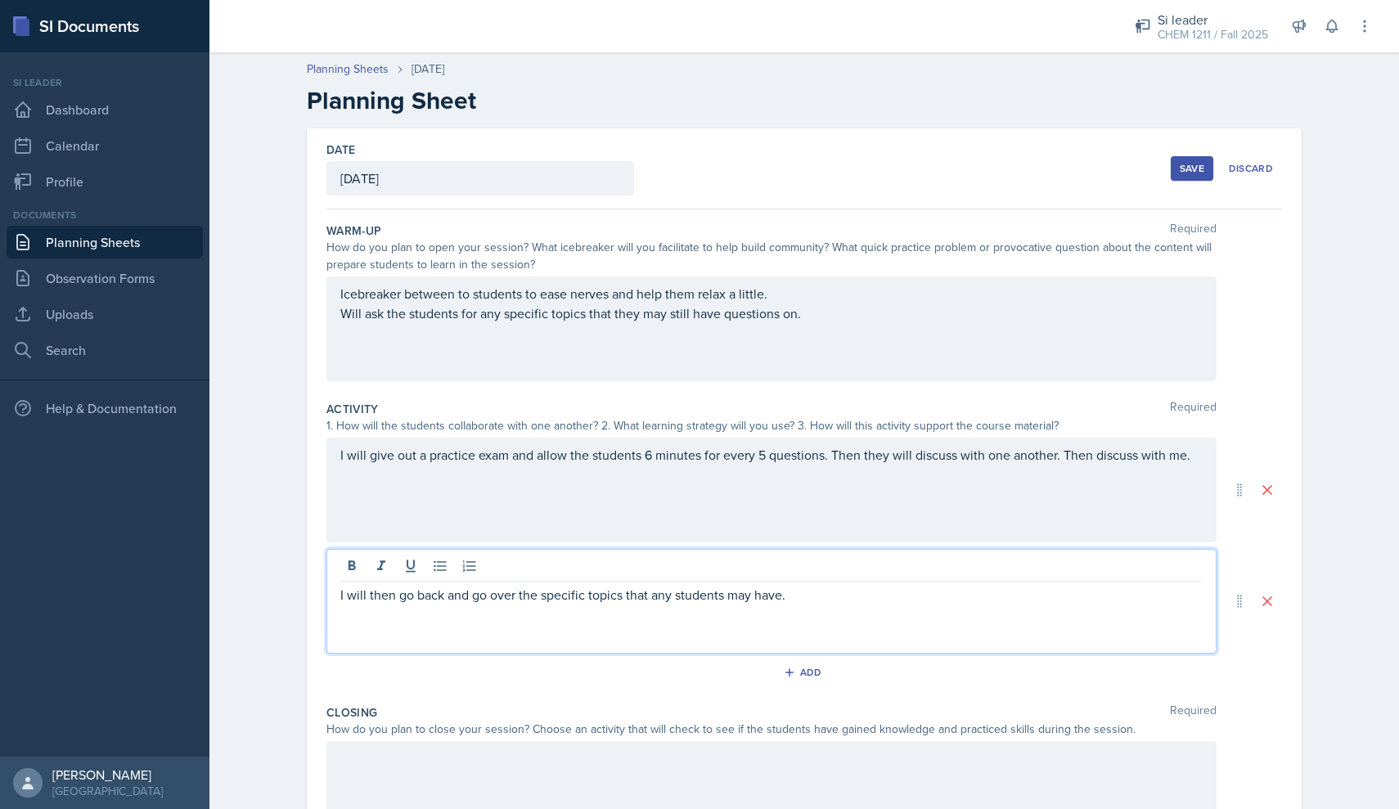
click at [721, 785] on div at bounding box center [771, 793] width 890 height 105
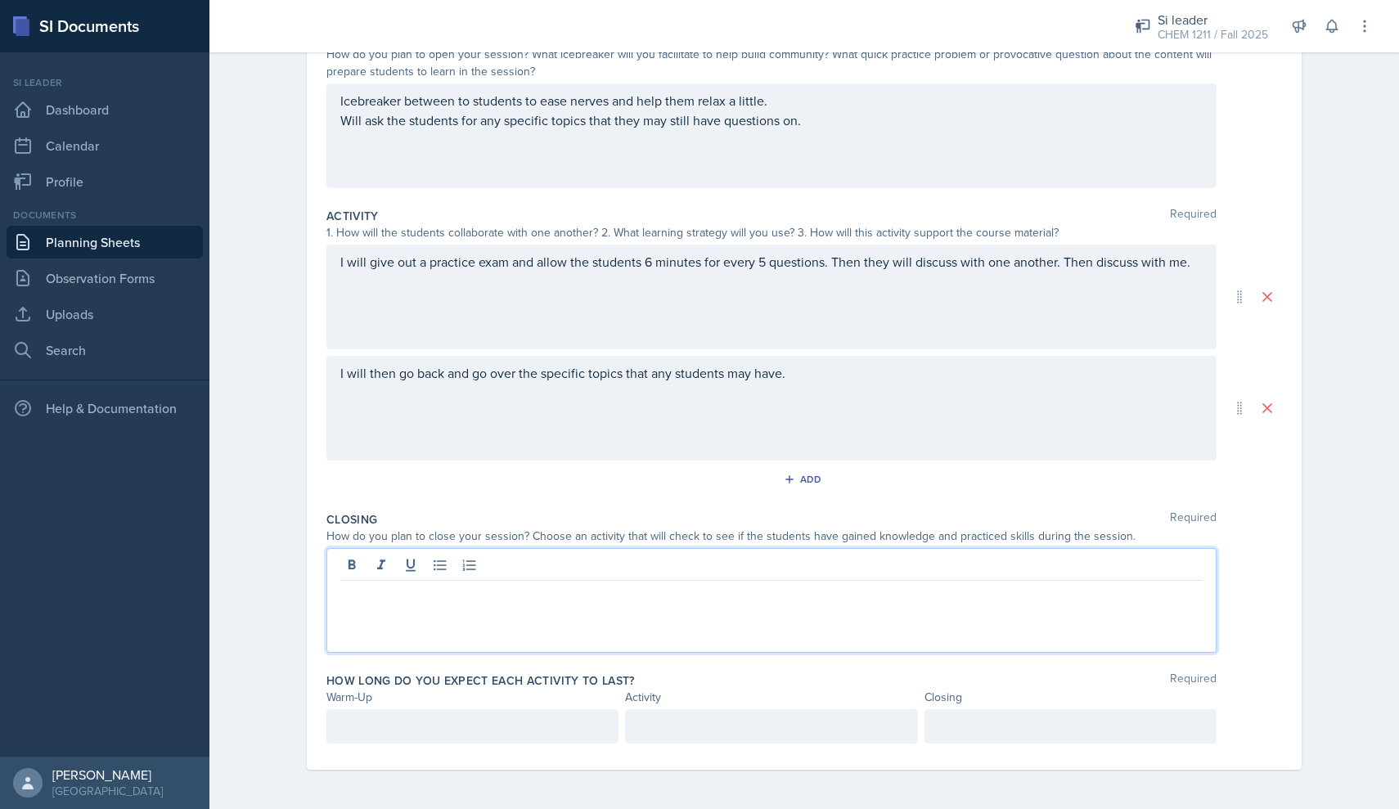
scroll to position [193, 0]
click at [503, 723] on div at bounding box center [472, 726] width 292 height 34
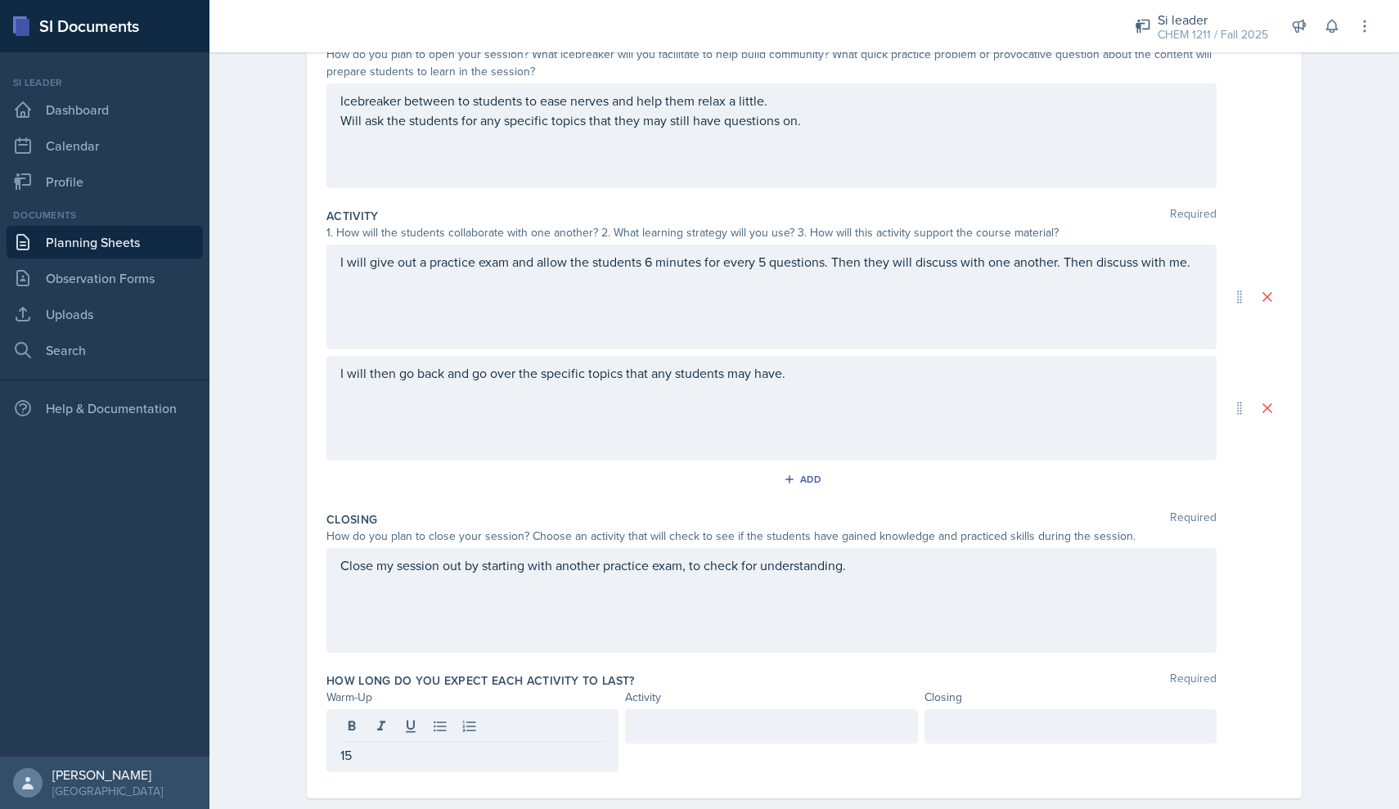
click at [741, 716] on div at bounding box center [771, 726] width 292 height 34
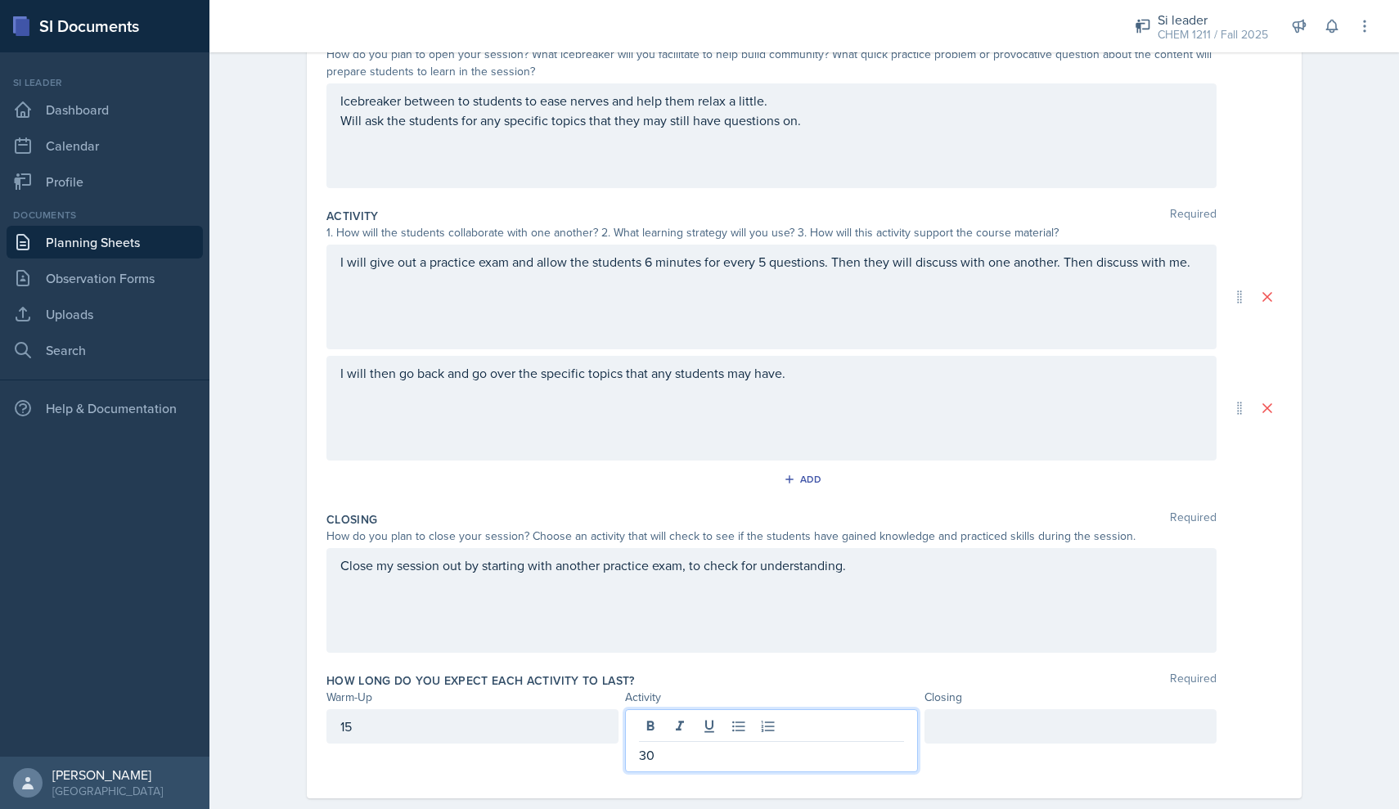
click at [1090, 748] on div at bounding box center [1070, 740] width 292 height 63
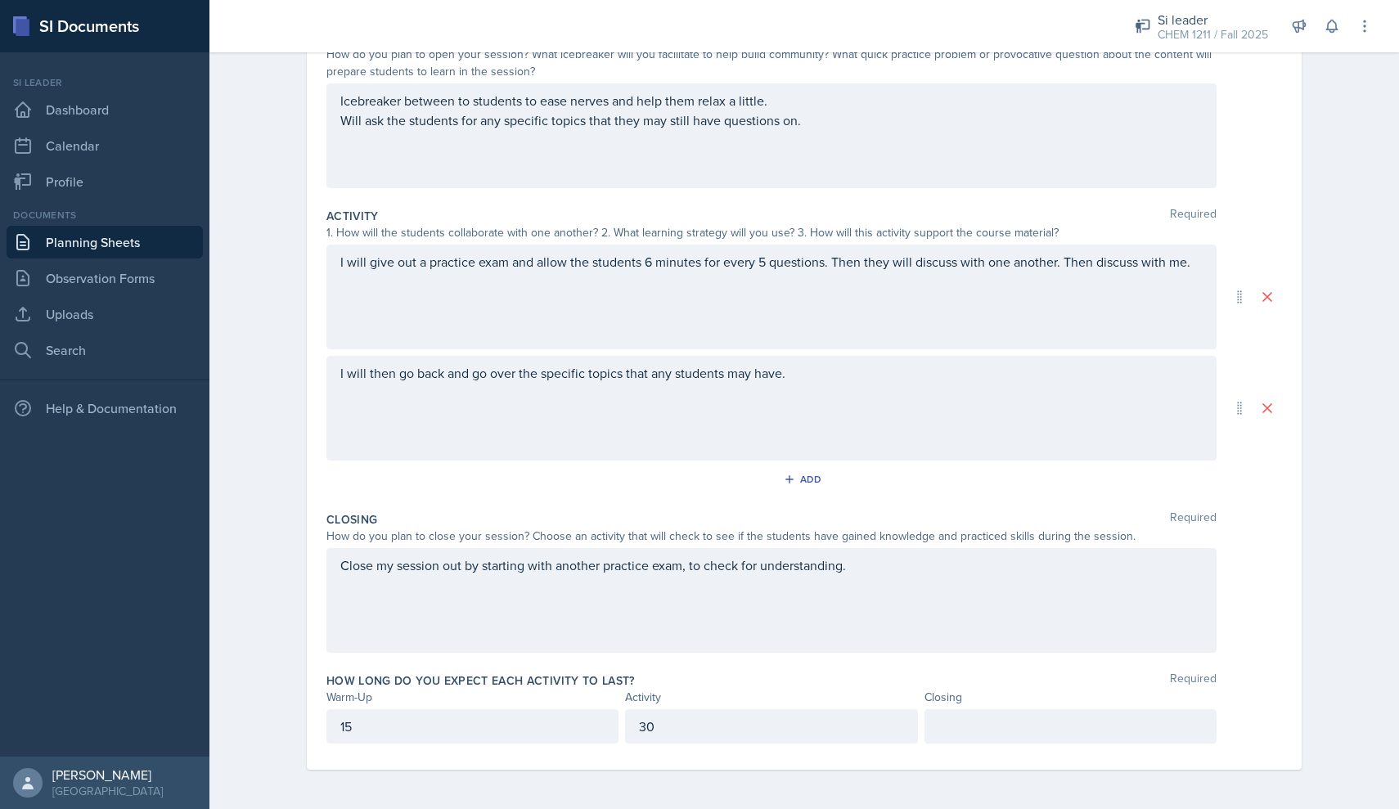
click at [1090, 744] on div "How long do you expect each activity to last? Required Warm-Up Activity Closing…" at bounding box center [803, 711] width 955 height 91
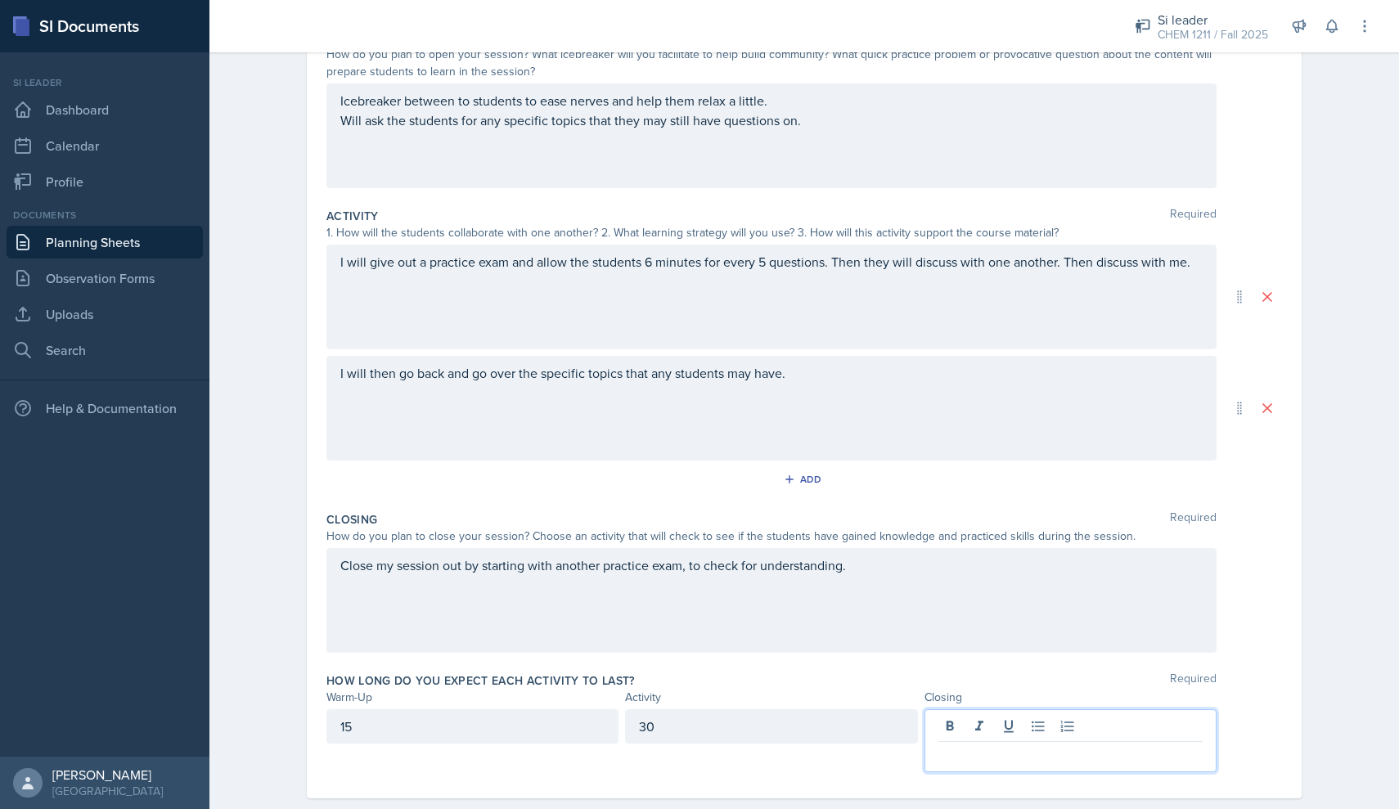
click at [1084, 731] on div at bounding box center [1070, 740] width 292 height 63
click at [1310, 599] on div "Date [DATE] [DATE] 31 1 2 3 4 5 6 7 8 9 10 11 12 13 14 15 16 17 18 19 20 21 22 …" at bounding box center [804, 386] width 1047 height 902
click at [776, 731] on div "30" at bounding box center [771, 740] width 292 height 63
click at [754, 756] on p "30" at bounding box center [771, 755] width 264 height 20
click at [439, 720] on div "15" at bounding box center [472, 726] width 292 height 34
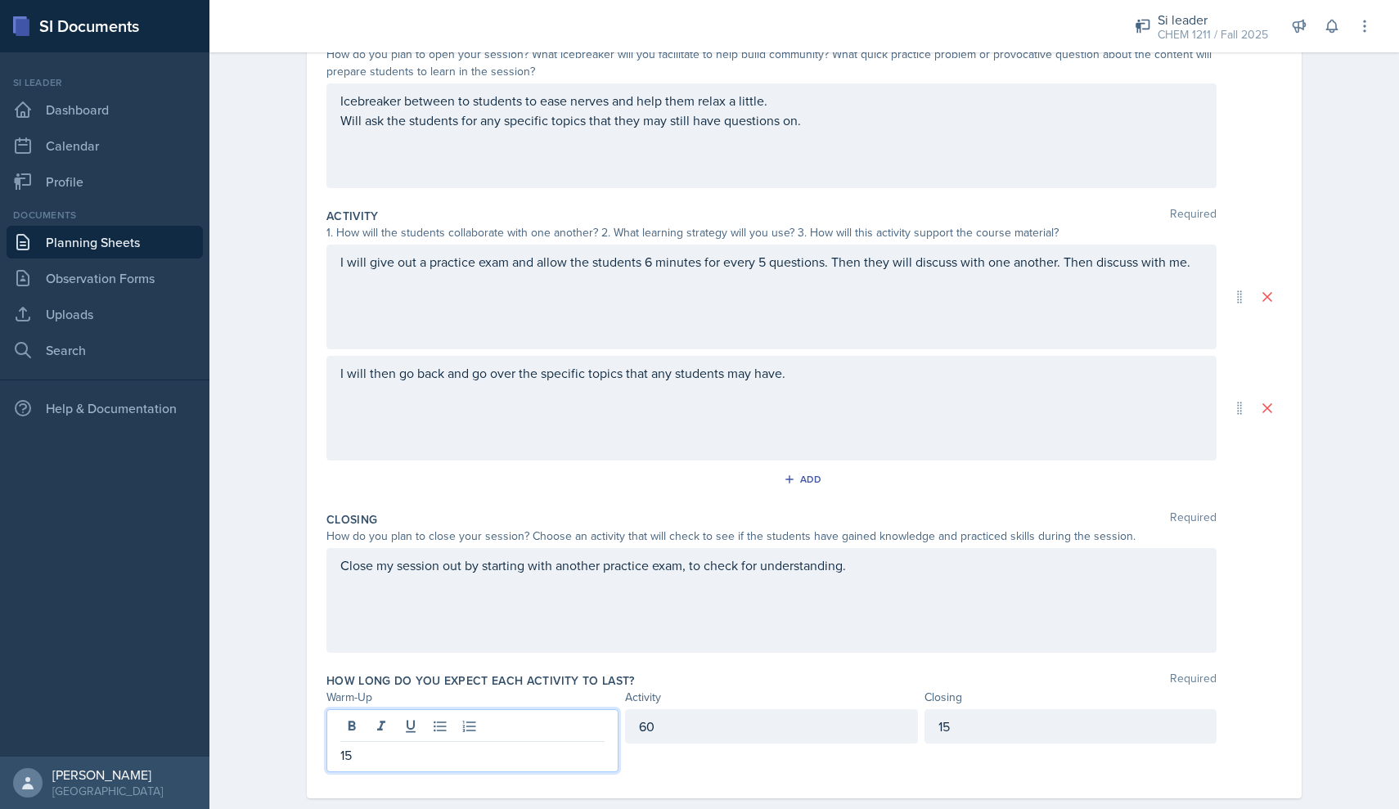
click at [712, 680] on div "How long do you expect each activity to last? Required" at bounding box center [803, 680] width 955 height 16
click at [690, 735] on div "60" at bounding box center [771, 740] width 292 height 63
click at [687, 661] on div "Closing Required How do you plan to close your session? Choose an activity that…" at bounding box center [803, 585] width 955 height 161
click at [670, 726] on div "60" at bounding box center [771, 740] width 292 height 63
click at [672, 771] on div "60" at bounding box center [771, 740] width 292 height 63
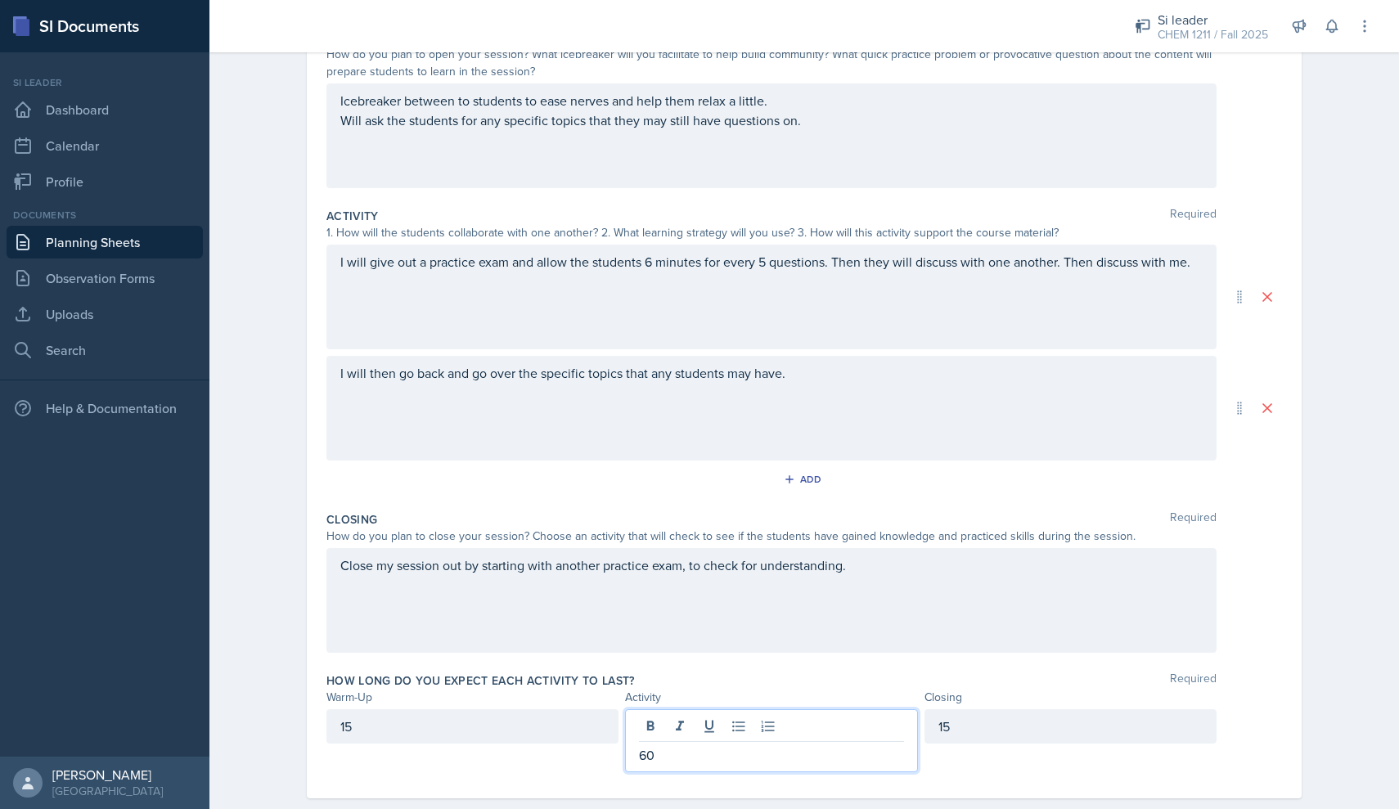
click at [669, 762] on p "60" at bounding box center [771, 755] width 264 height 20
click at [718, 665] on div "Closing Required How do you plan to close your session? Choose an activity that…" at bounding box center [803, 585] width 955 height 161
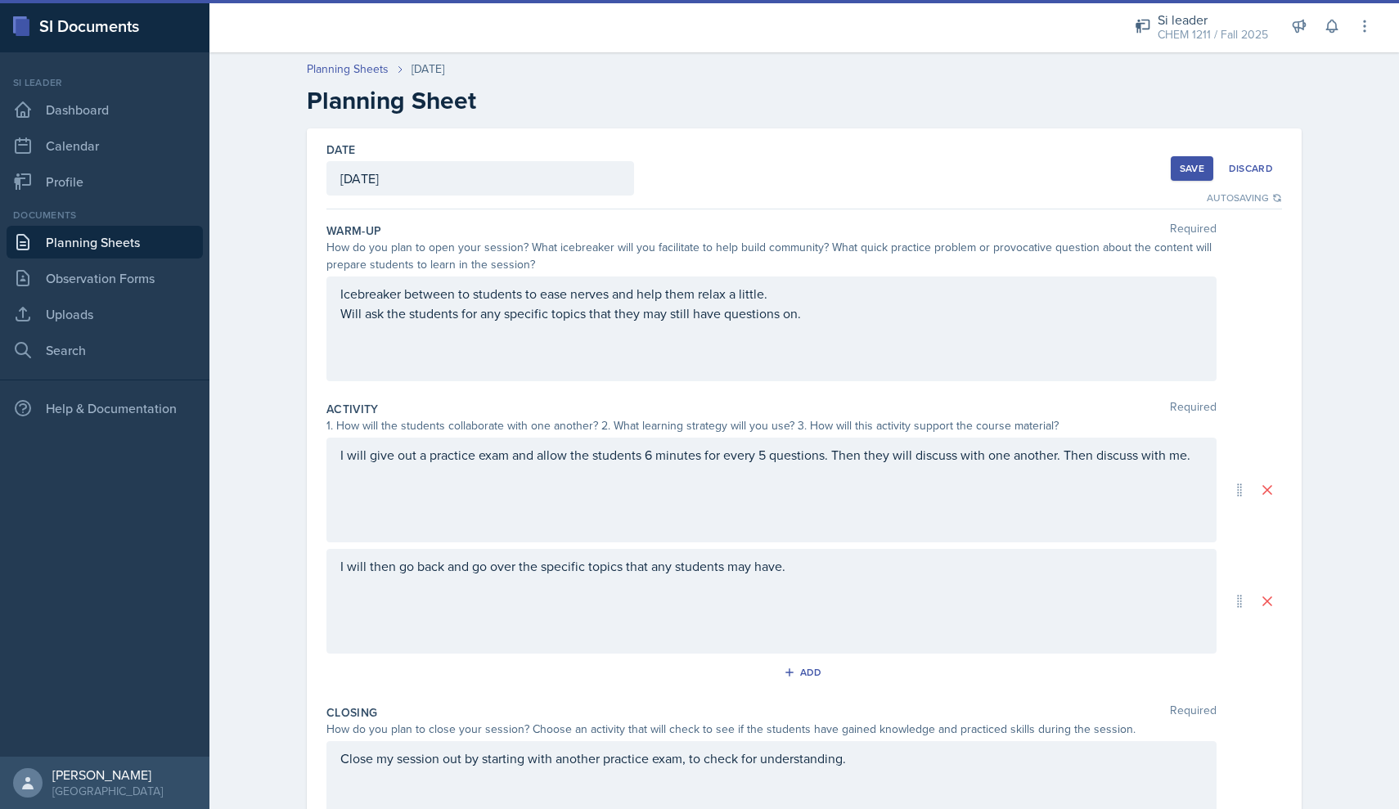
scroll to position [0, 0]
click at [1175, 169] on button "Save" at bounding box center [1192, 168] width 43 height 25
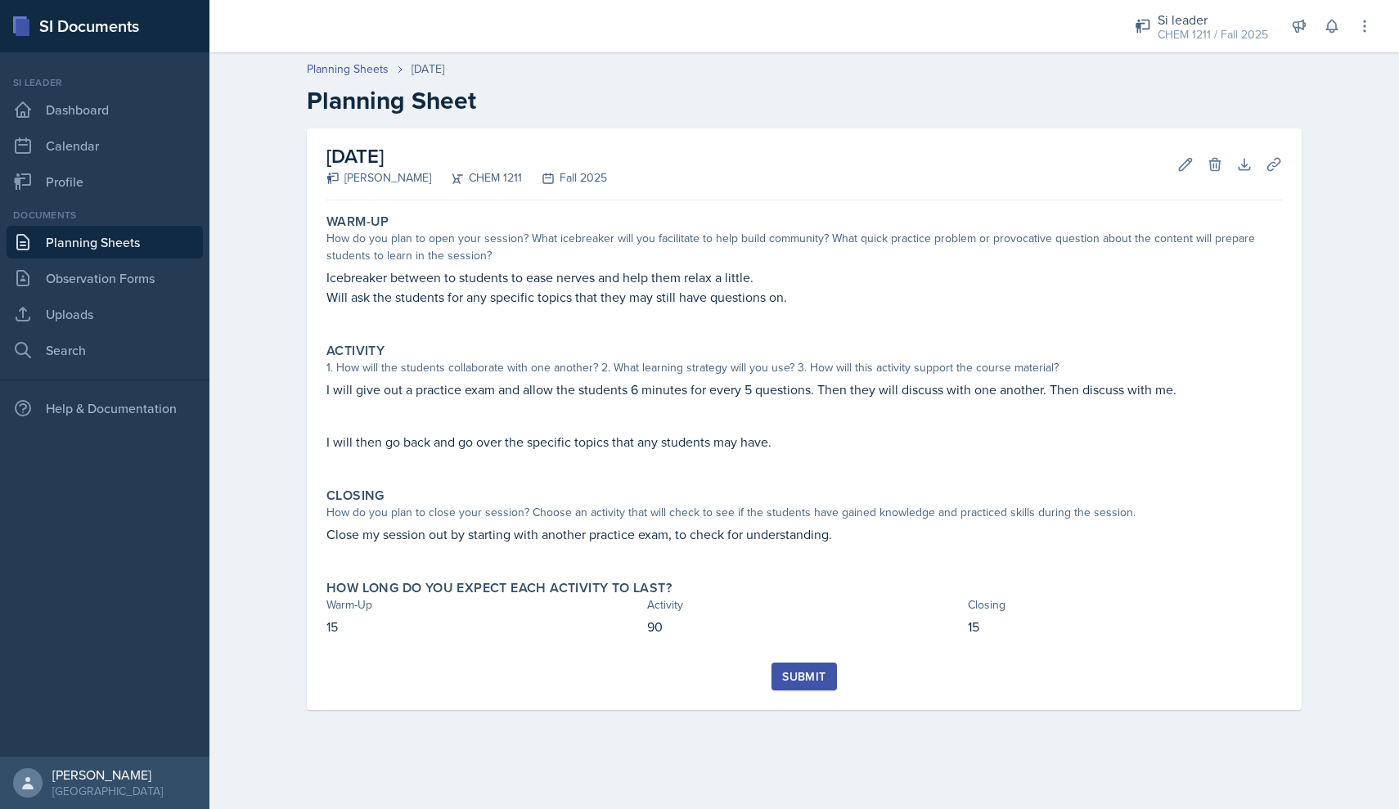
click at [274, 325] on div "Planning Sheets [DATE] Planning Sheet [DATE] [PERSON_NAME] CHEM 1211 Fall 2025 …" at bounding box center [803, 396] width 1189 height 705
click at [129, 309] on link "Uploads" at bounding box center [105, 314] width 196 height 33
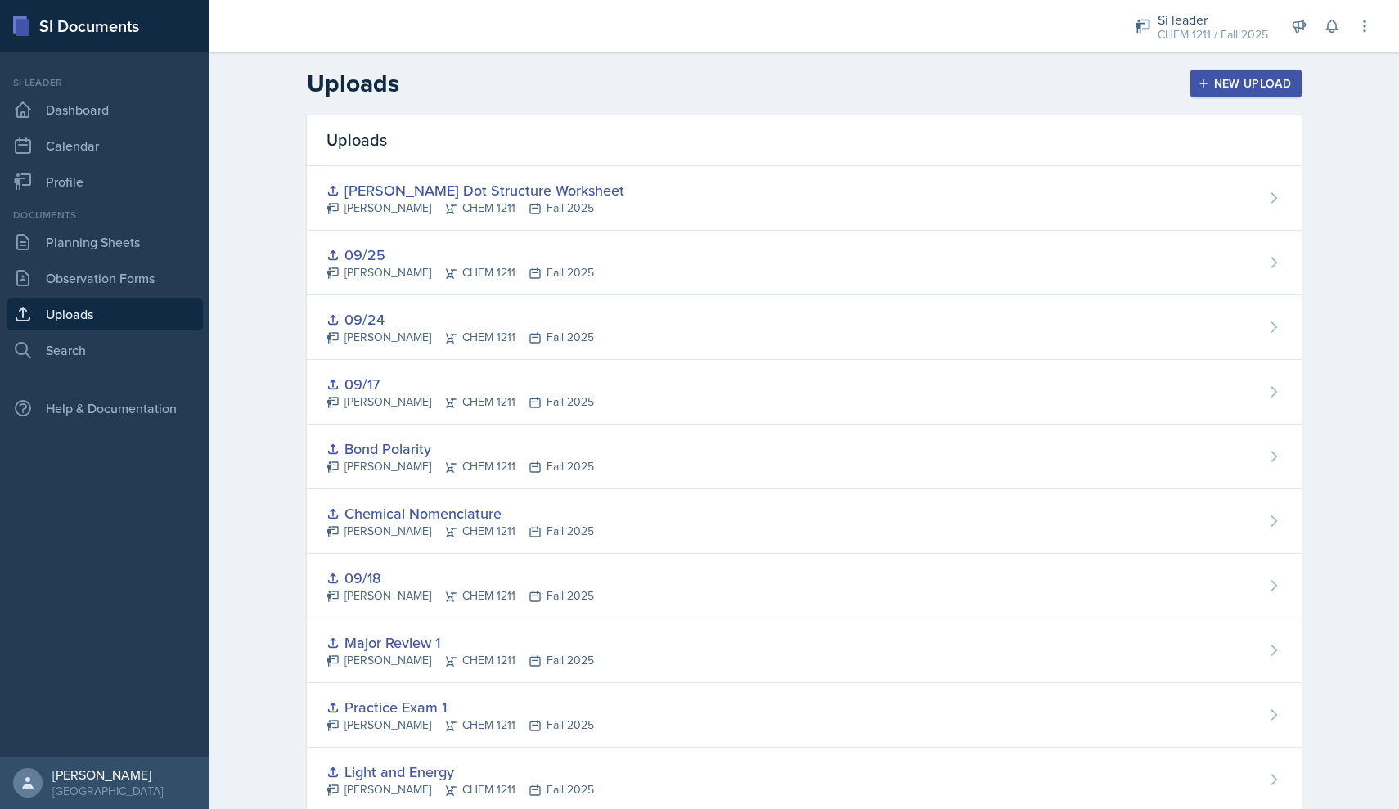
click at [1235, 78] on div "New Upload" at bounding box center [1246, 83] width 91 height 13
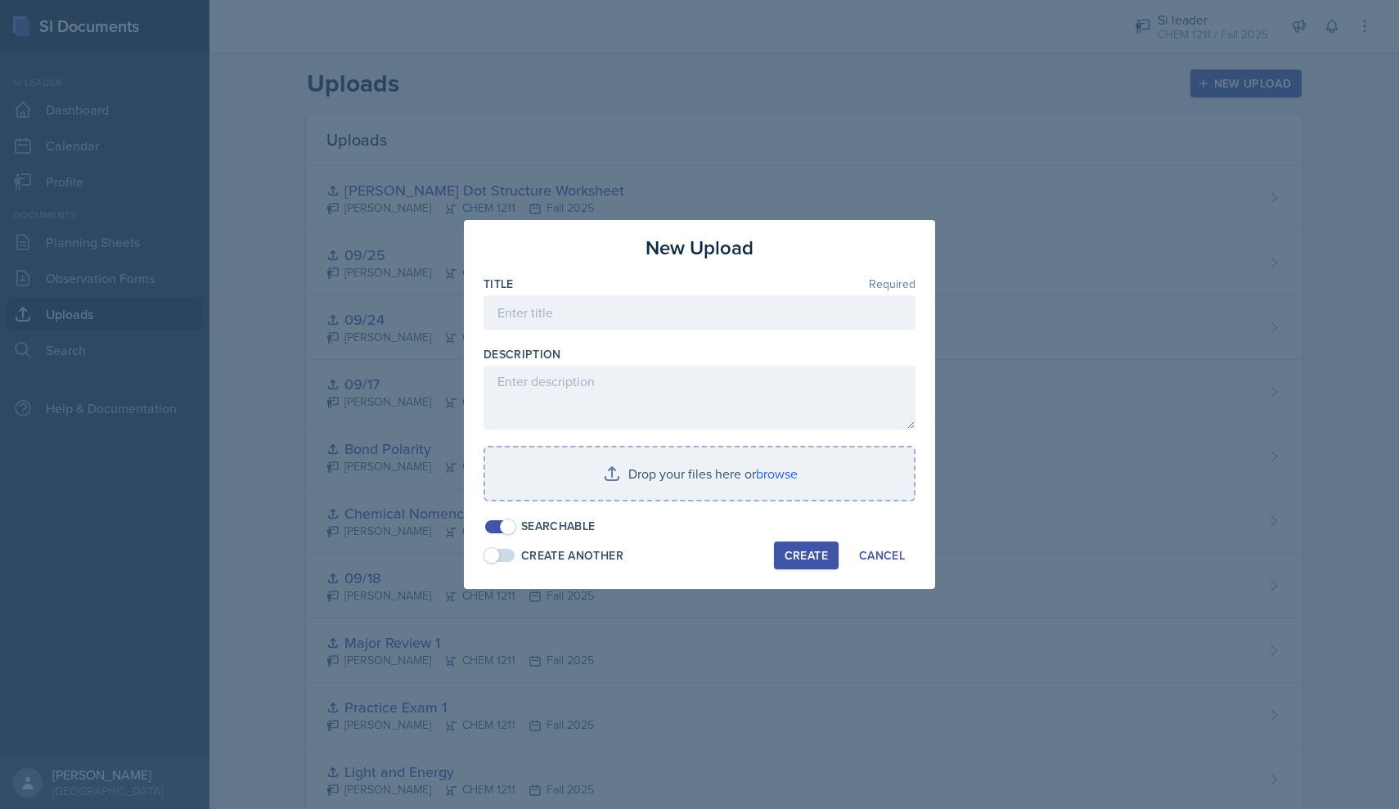
click at [757, 345] on div at bounding box center [699, 338] width 432 height 16
click at [717, 327] on input at bounding box center [699, 312] width 432 height 34
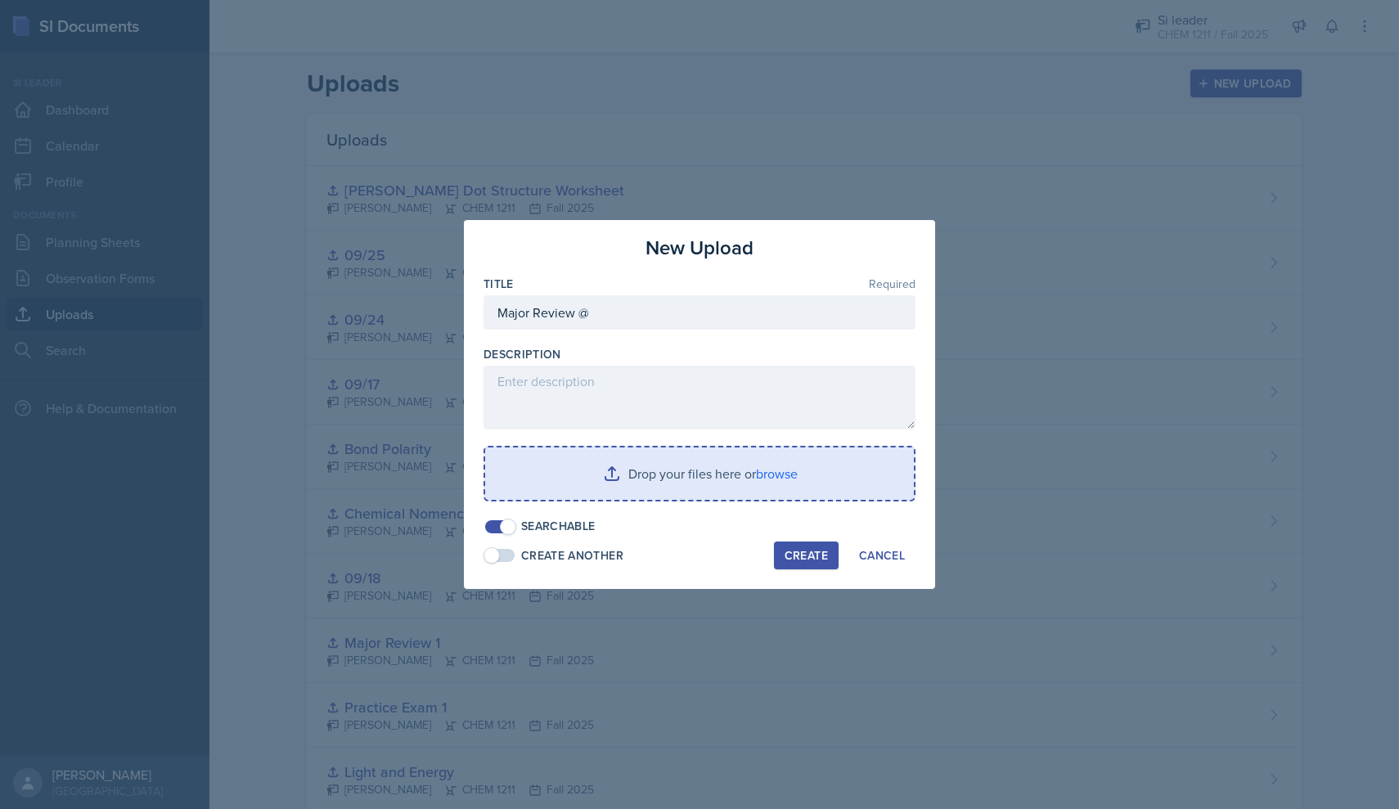
click at [616, 493] on input "file" at bounding box center [699, 473] width 429 height 52
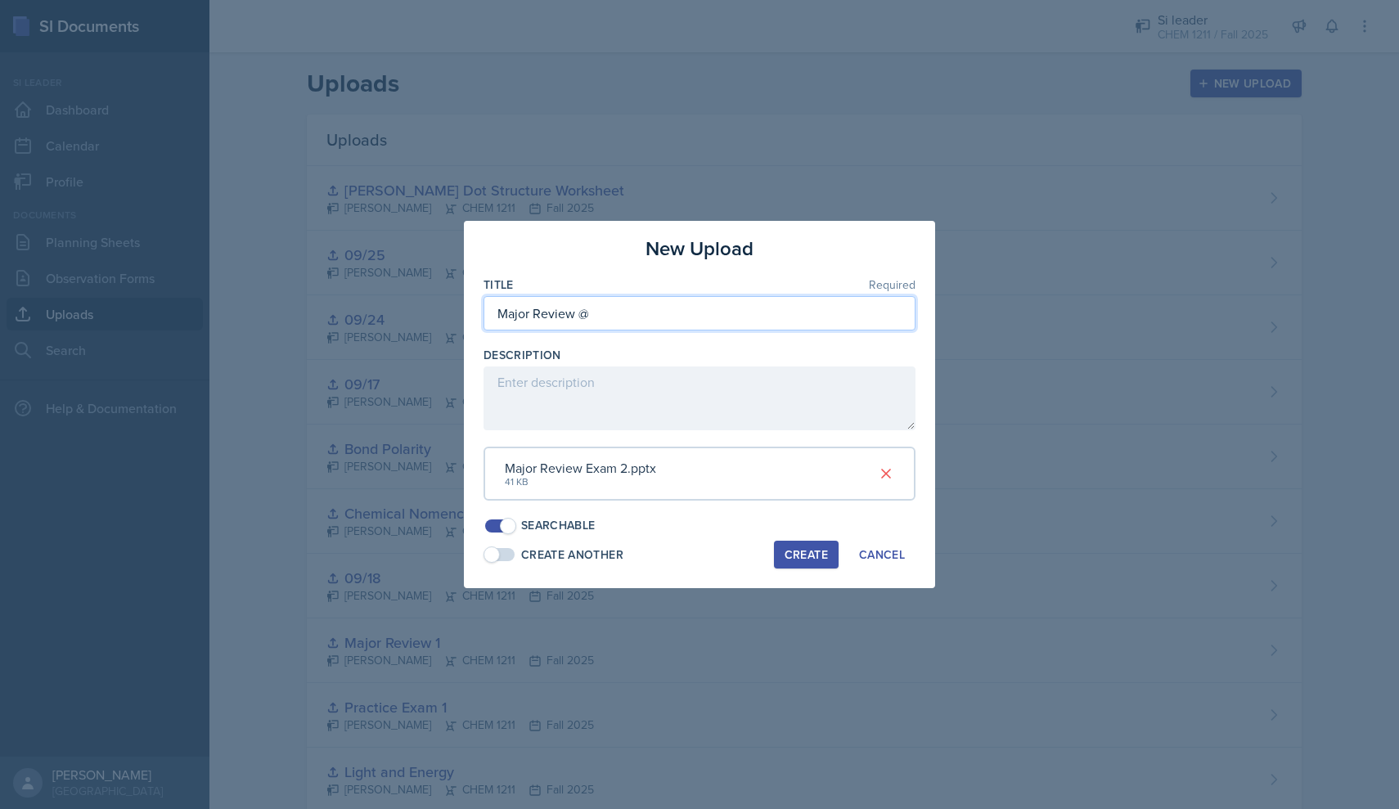
click at [609, 330] on input "Major Review @" at bounding box center [699, 313] width 432 height 34
type input "Major Review 2"
click at [802, 555] on div "Create" at bounding box center [805, 554] width 43 height 13
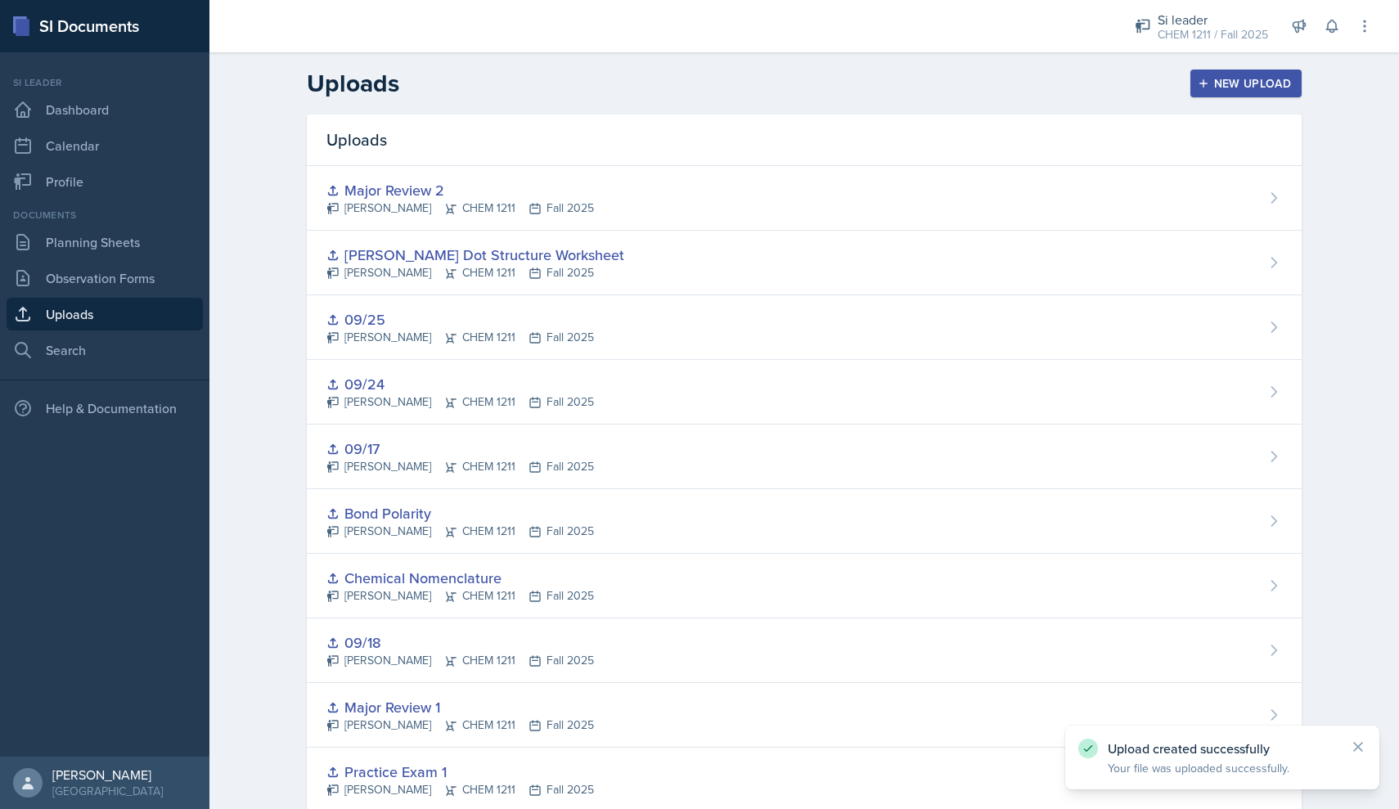
click at [1238, 92] on button "New Upload" at bounding box center [1246, 84] width 112 height 28
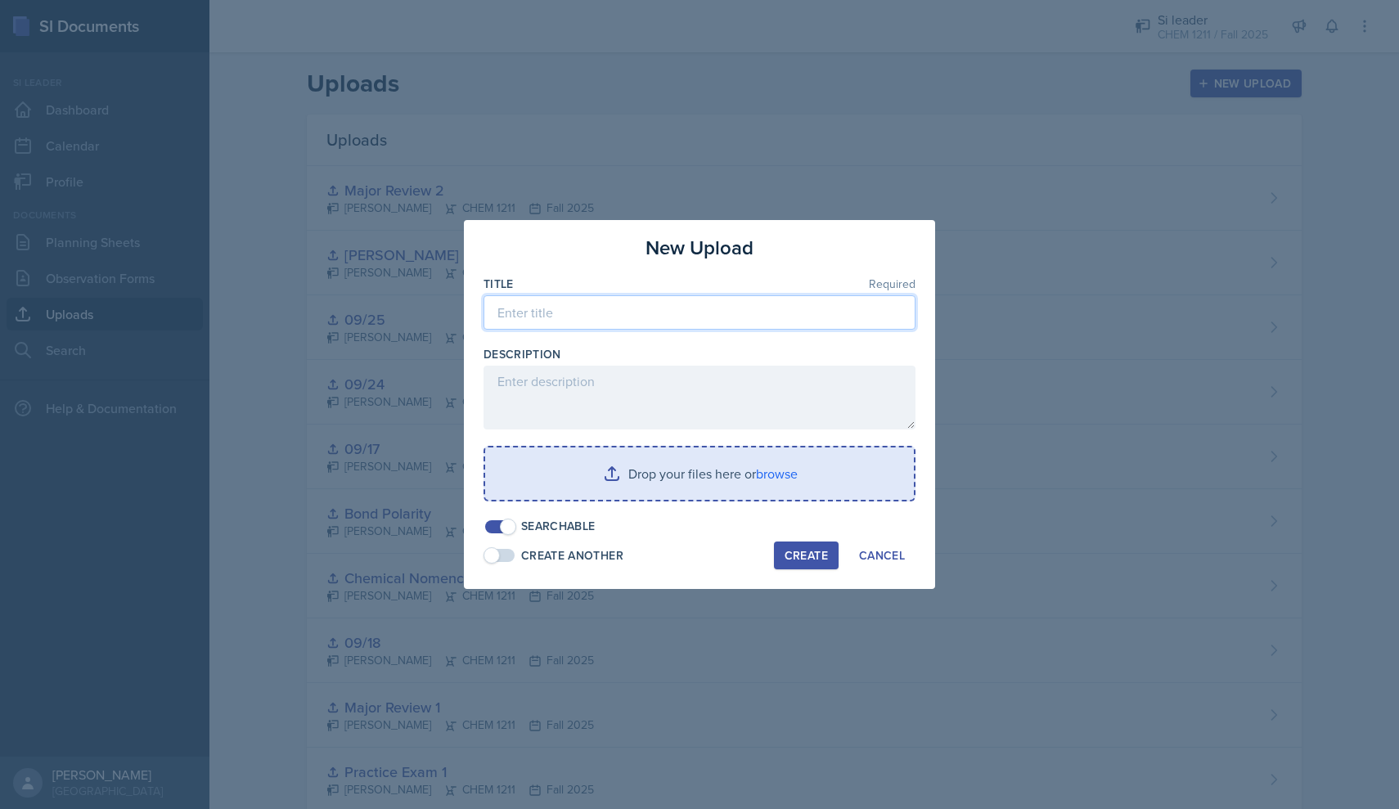
click at [691, 317] on input at bounding box center [699, 312] width 432 height 34
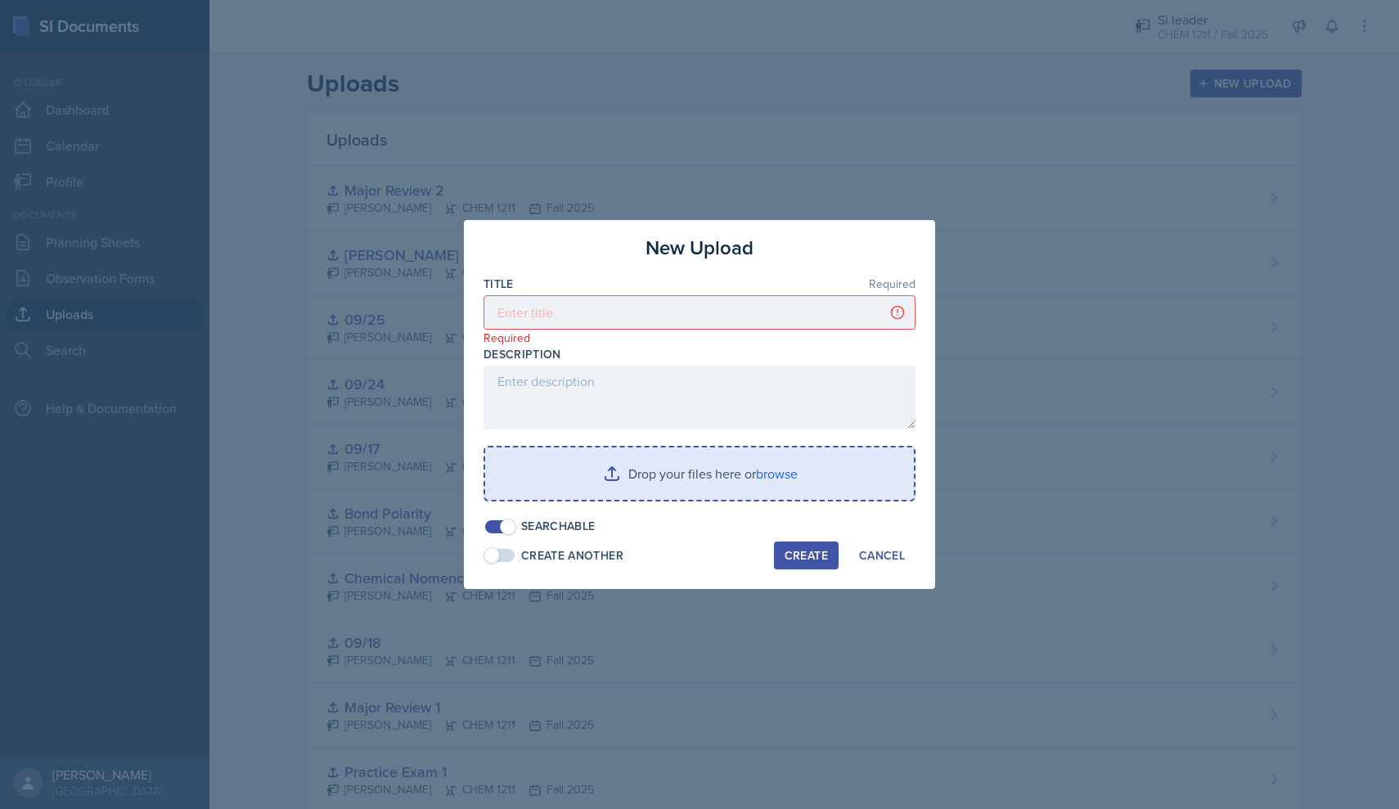
click at [642, 487] on input "file" at bounding box center [699, 473] width 429 height 52
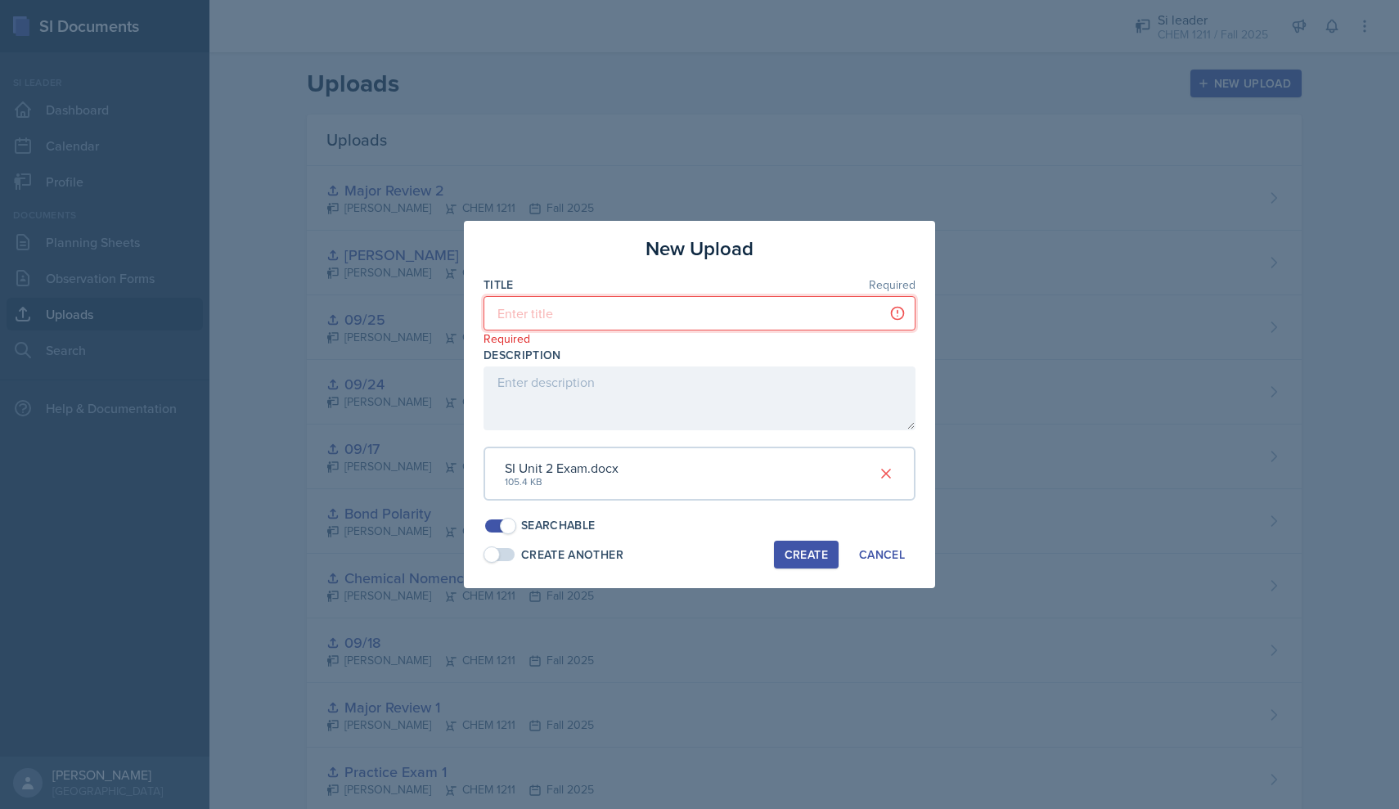
click at [622, 322] on input at bounding box center [699, 313] width 432 height 34
type input "Practice Exam For Unit 2 Part 1"
click at [815, 551] on div "Create" at bounding box center [805, 554] width 43 height 13
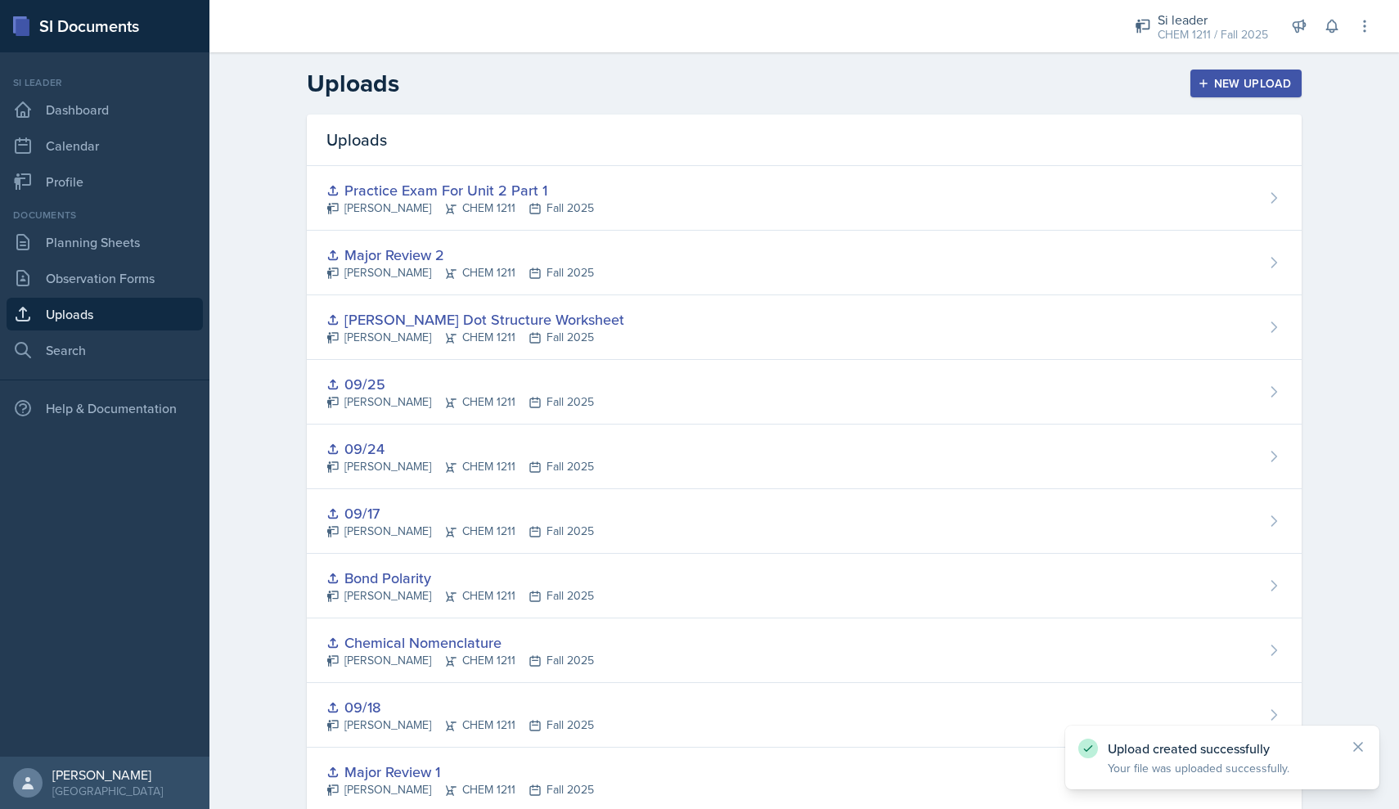
click at [1203, 83] on icon "button" at bounding box center [1203, 83] width 11 height 11
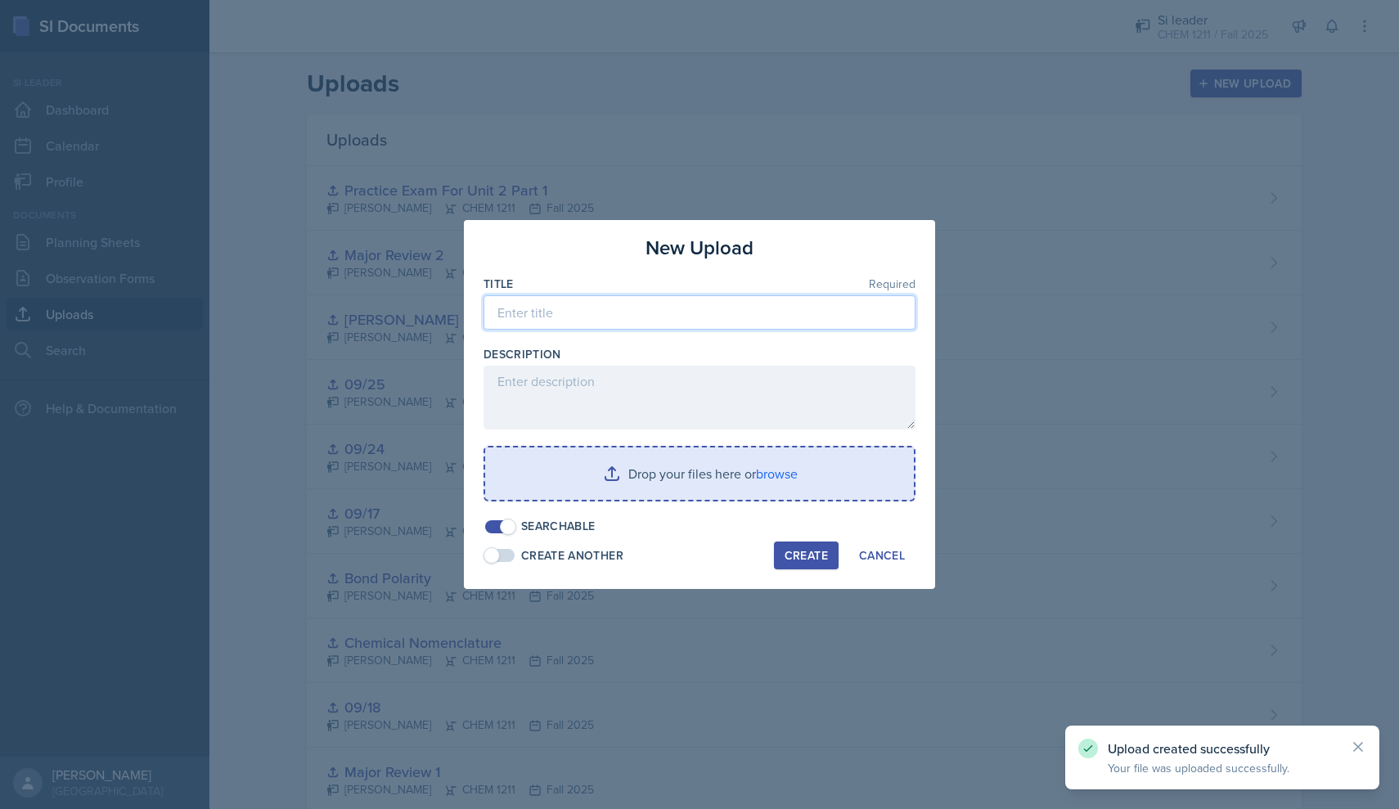
click at [737, 312] on input at bounding box center [699, 312] width 432 height 34
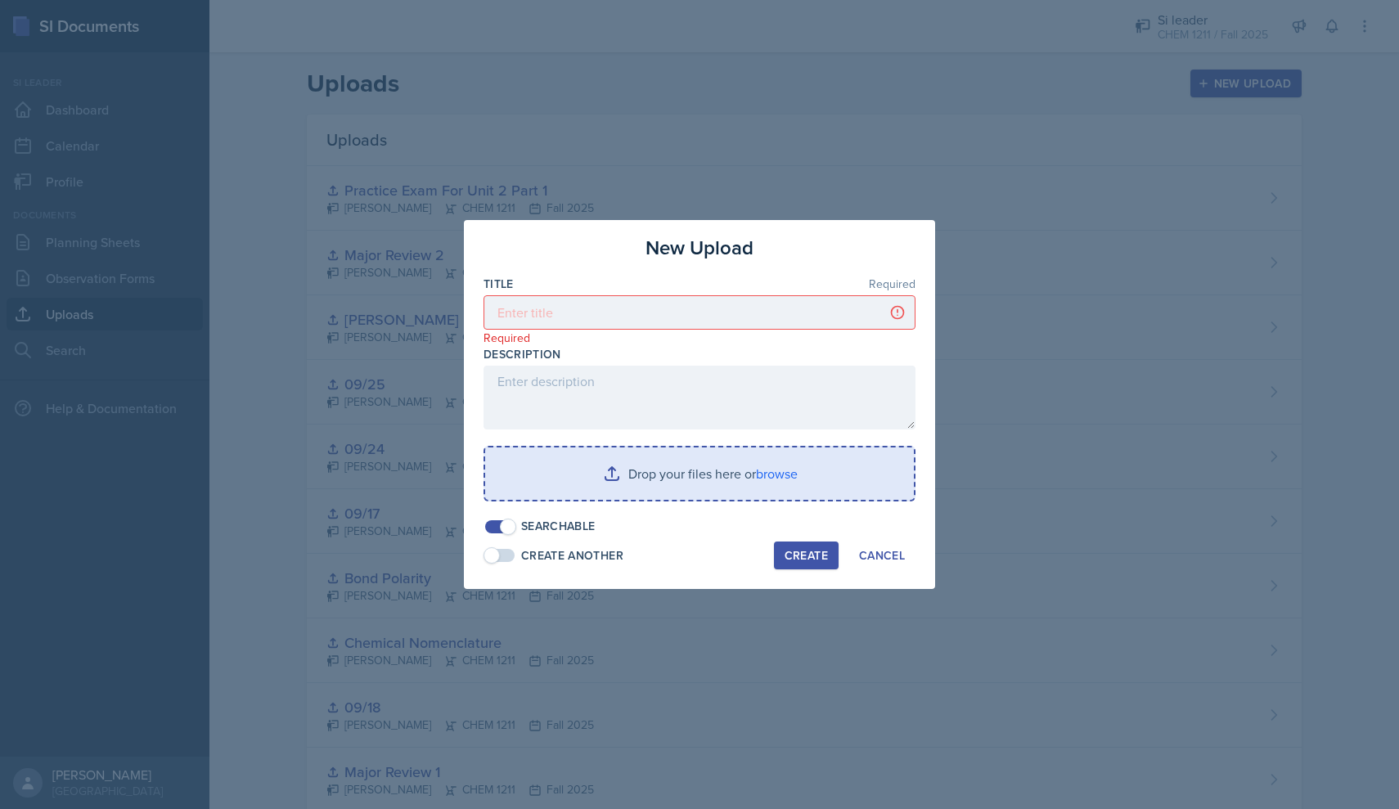
click at [636, 487] on input "file" at bounding box center [699, 473] width 429 height 52
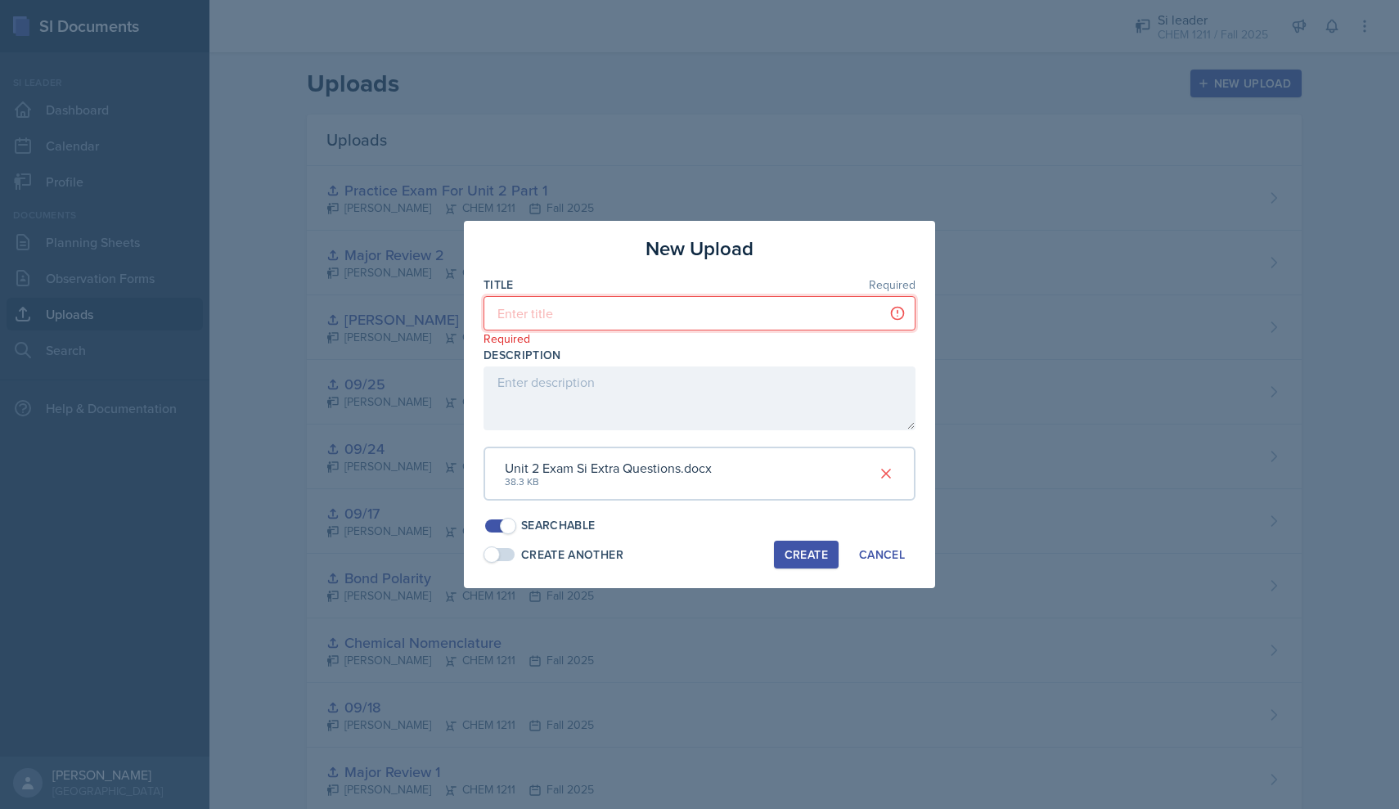
click at [640, 330] on input at bounding box center [699, 313] width 432 height 34
type input "Practice Exam For Unit 2 Part 2"
click at [788, 556] on div "Create" at bounding box center [805, 554] width 43 height 13
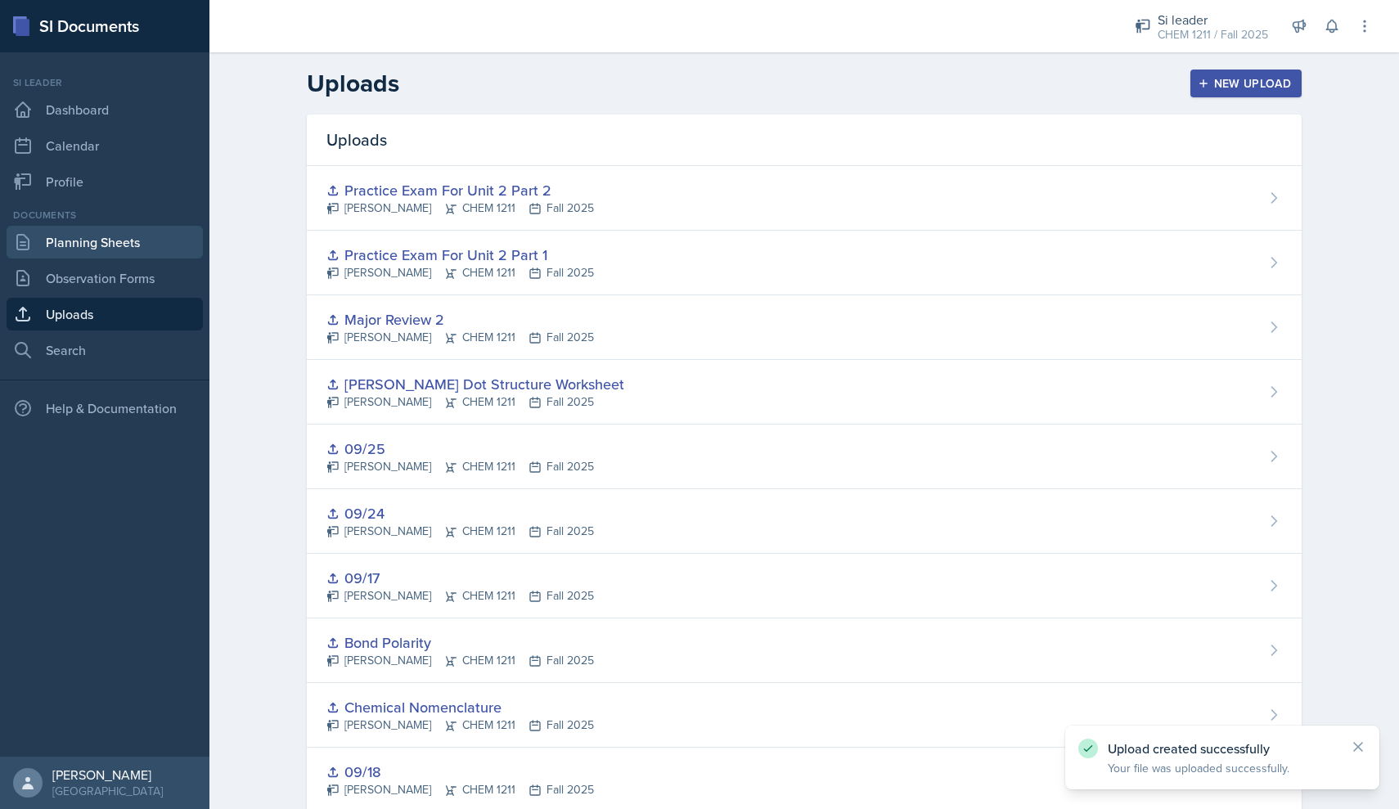
click at [129, 247] on link "Planning Sheets" at bounding box center [105, 242] width 196 height 33
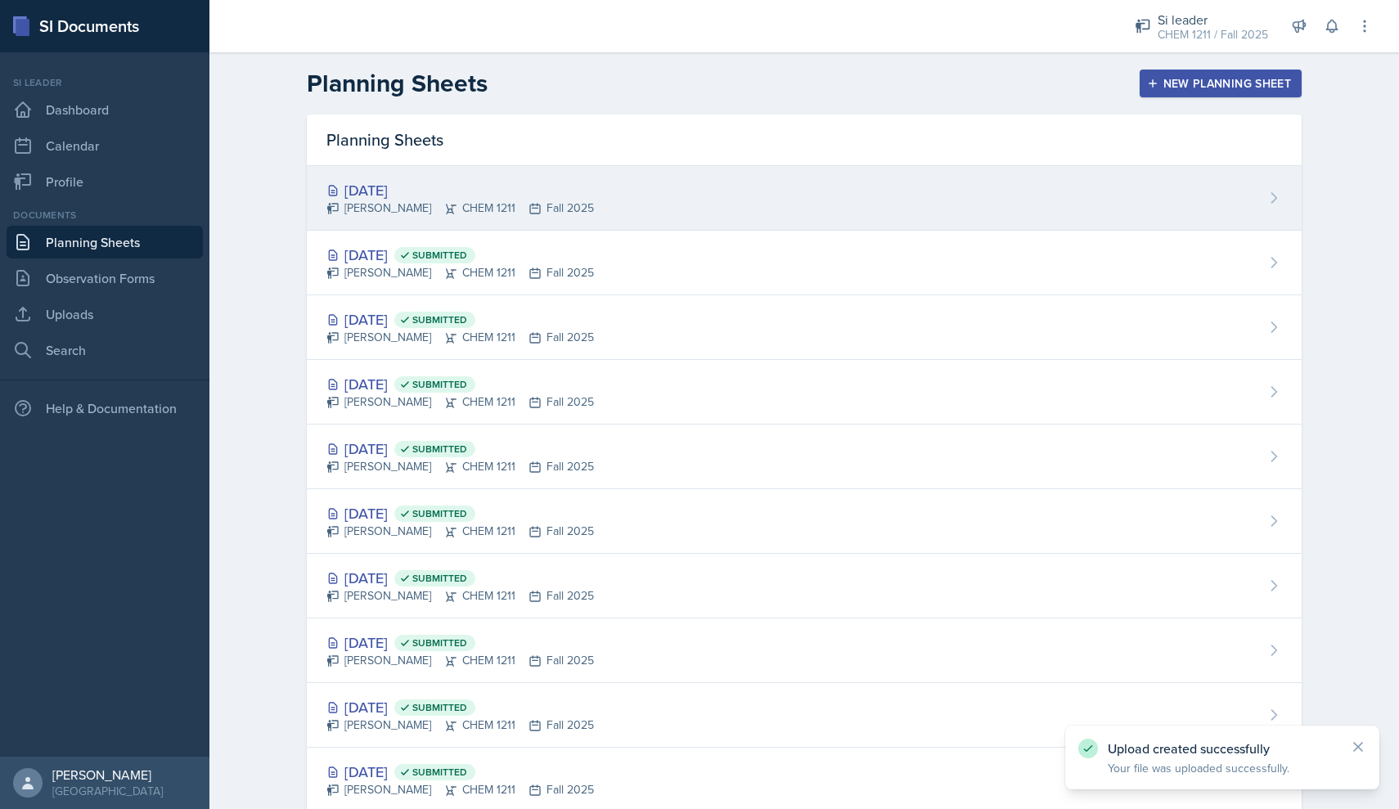
click at [364, 212] on div "[PERSON_NAME] CHEM 1211 Fall 2025" at bounding box center [459, 208] width 267 height 17
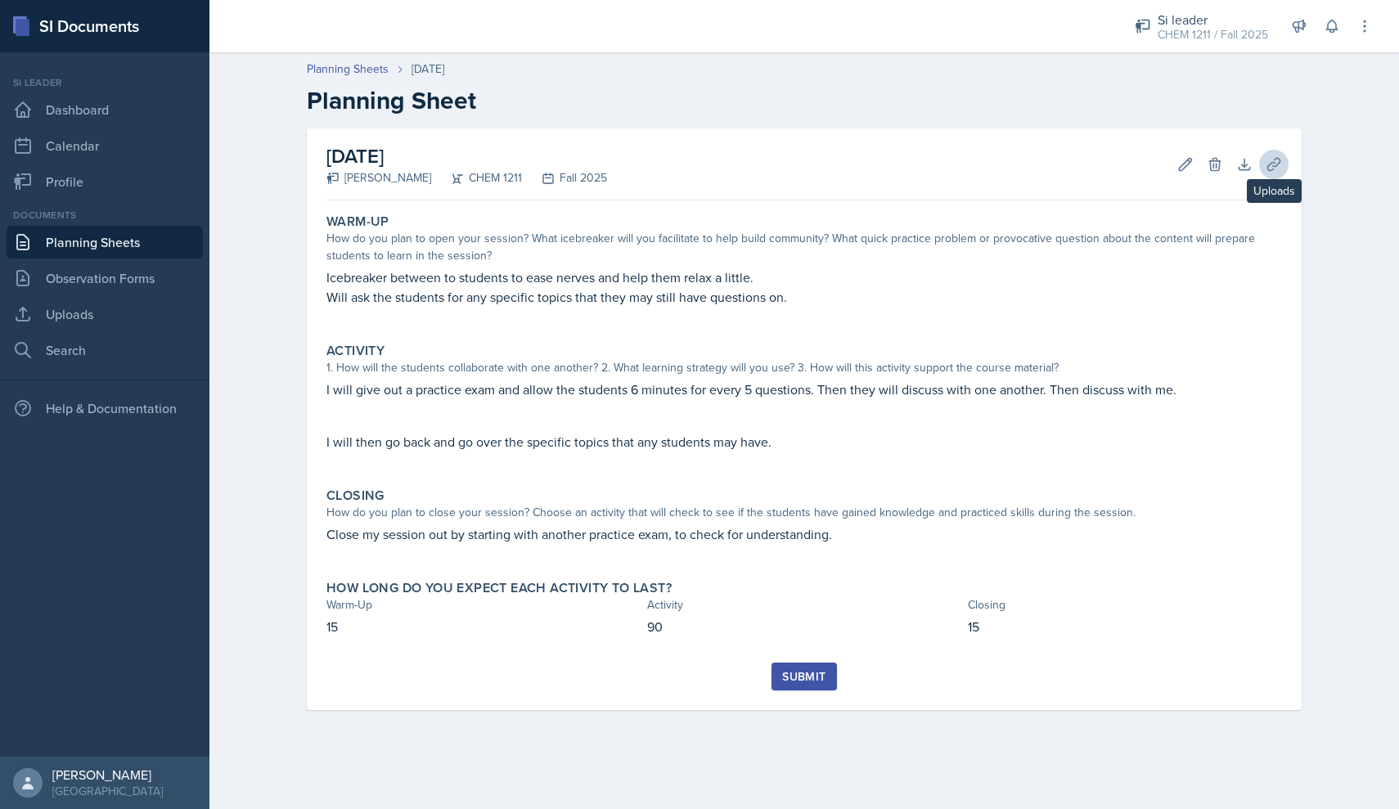
click at [1282, 168] on button "Uploads" at bounding box center [1273, 164] width 29 height 29
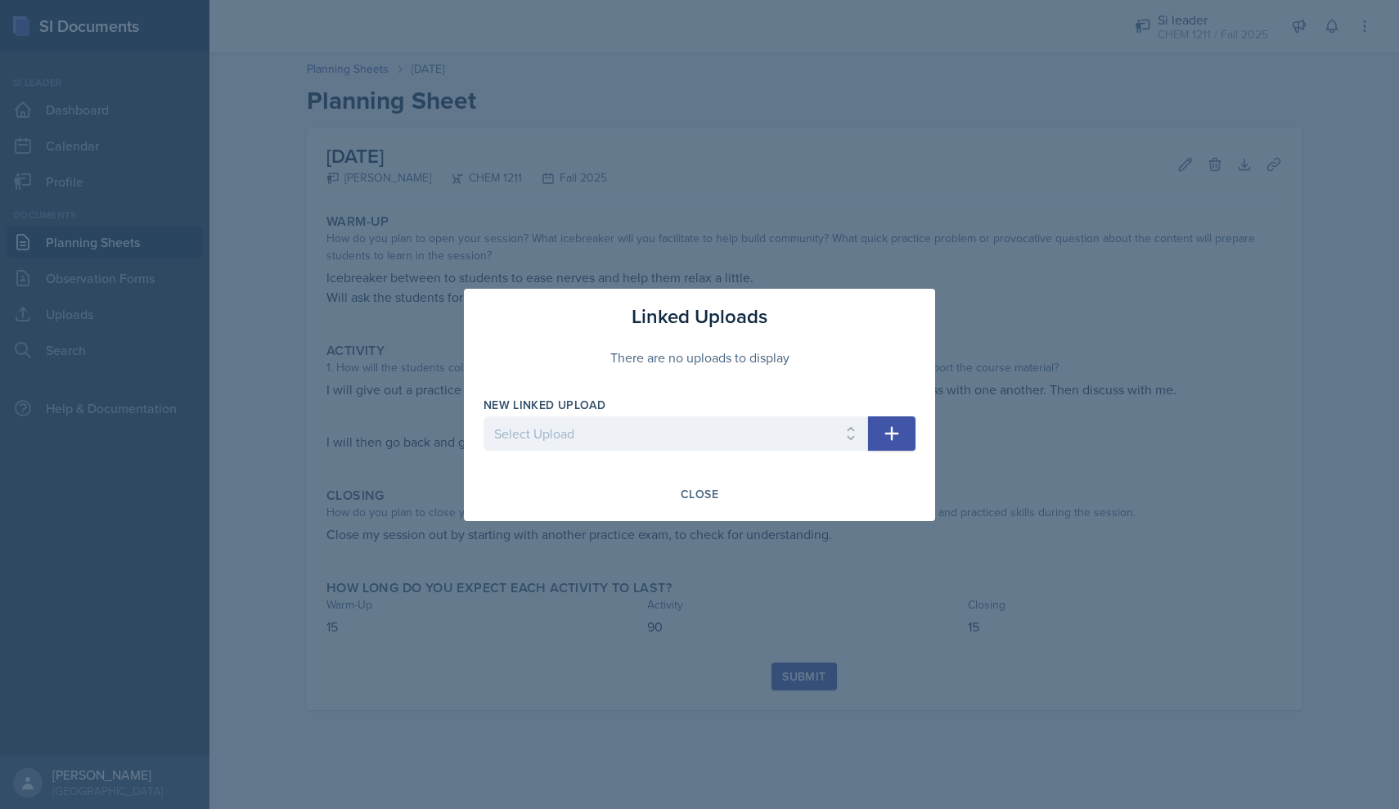
click at [893, 424] on icon "button" at bounding box center [892, 434] width 20 height 20
select select "6c7ed4f2-098a-4468-ab74-3c437f019b8b"
click at [882, 452] on div "New Linked Upload Select Upload 09/03 Light and Energy Practice Exam 1 Major Re…" at bounding box center [699, 432] width 432 height 70
click at [882, 449] on button "button" at bounding box center [891, 433] width 47 height 34
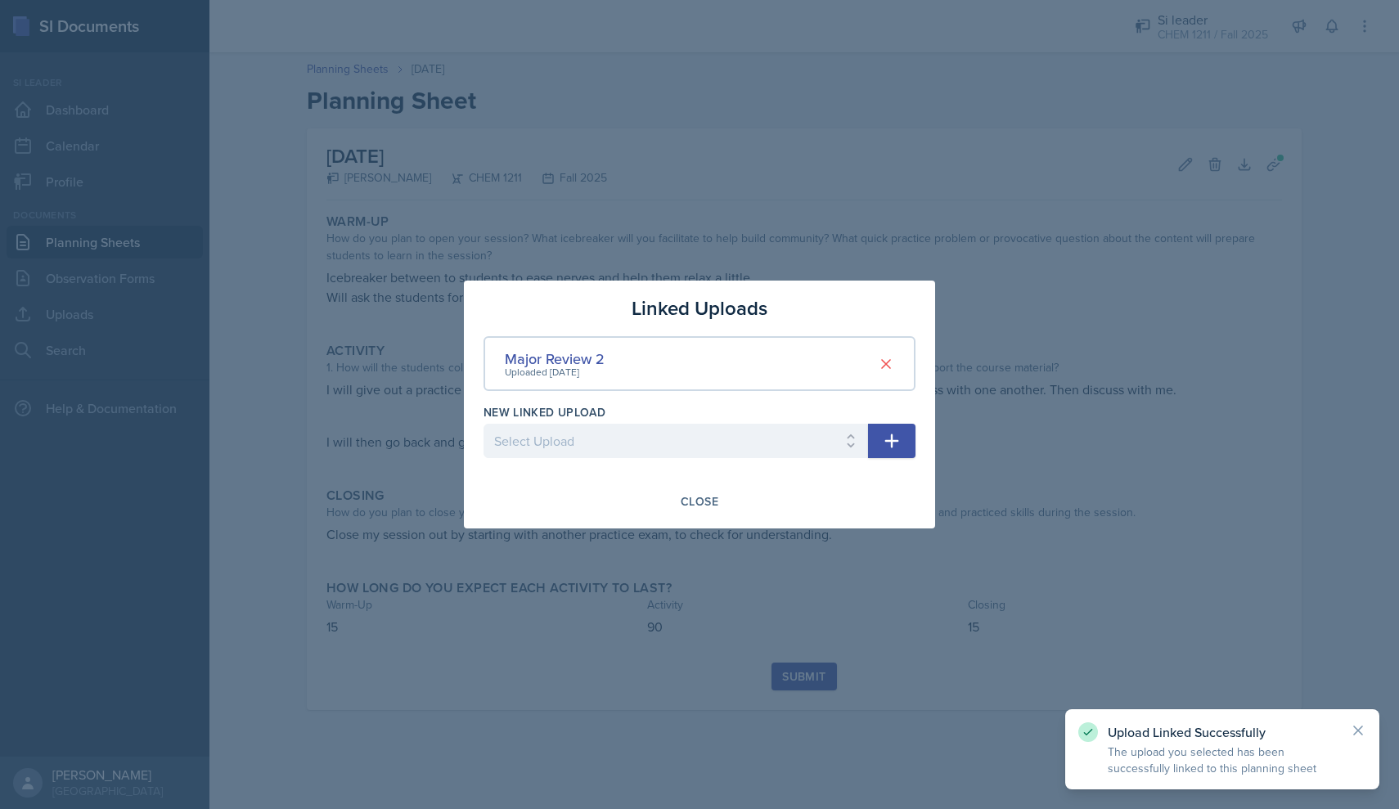
click at [883, 440] on icon "button" at bounding box center [892, 441] width 20 height 20
select select "53ef2045-3fc3-4b10-b958-0783384ebf34"
click at [894, 434] on icon "button" at bounding box center [892, 441] width 20 height 20
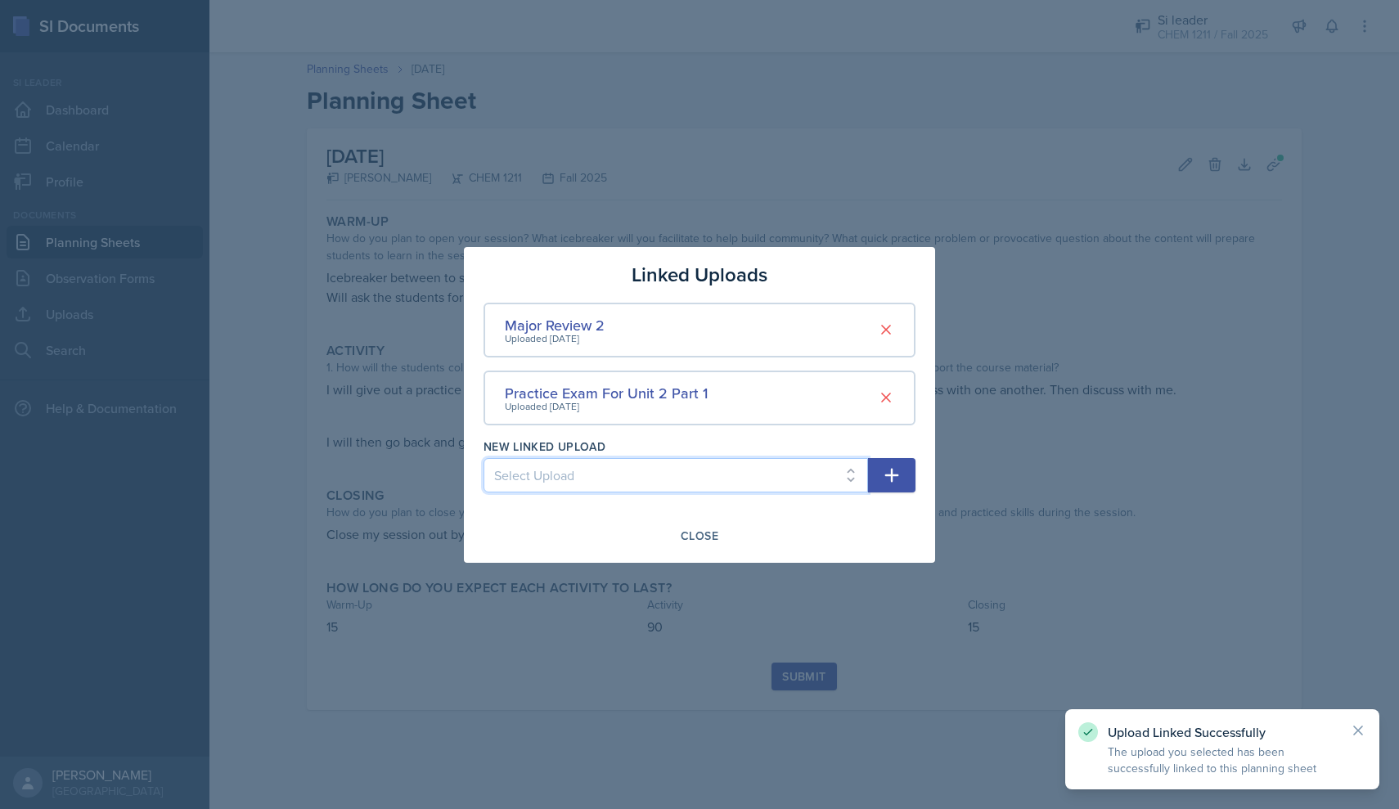
select select "e7a04e76-0165-47ed-a78b-bfa2d4b8235a"
click at [909, 471] on button "button" at bounding box center [891, 475] width 47 height 34
select select
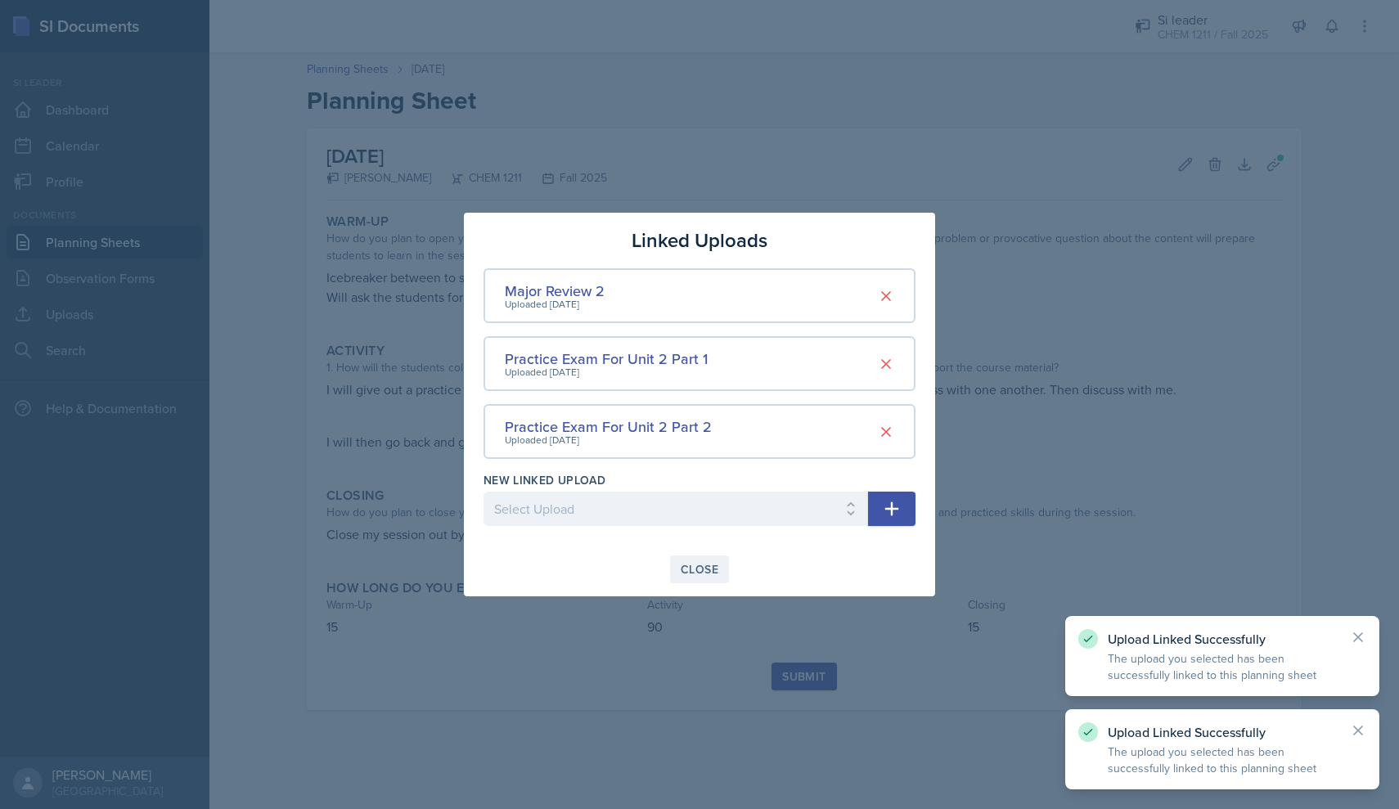
click at [686, 576] on div "Close" at bounding box center [700, 569] width 38 height 13
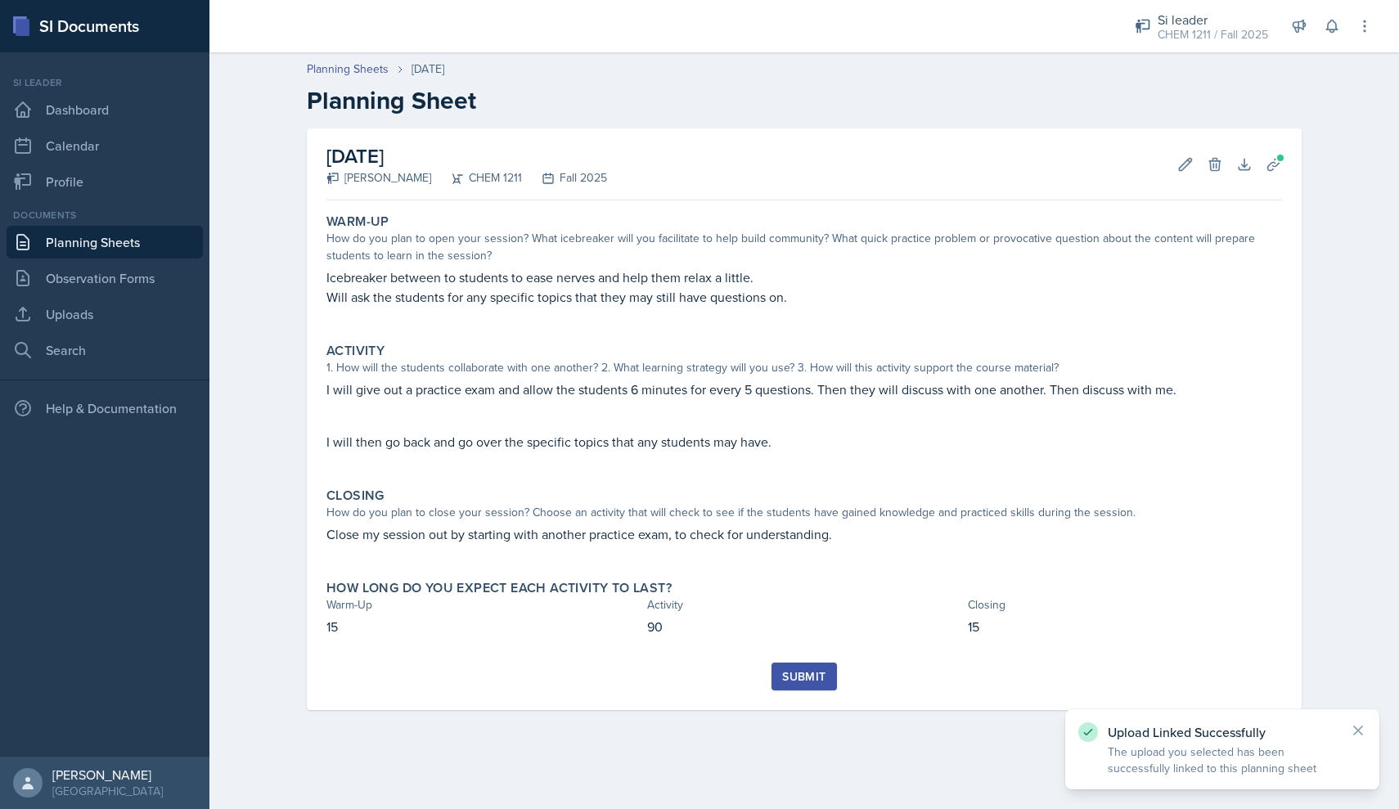
click at [813, 681] on div "Submit" at bounding box center [803, 676] width 43 height 13
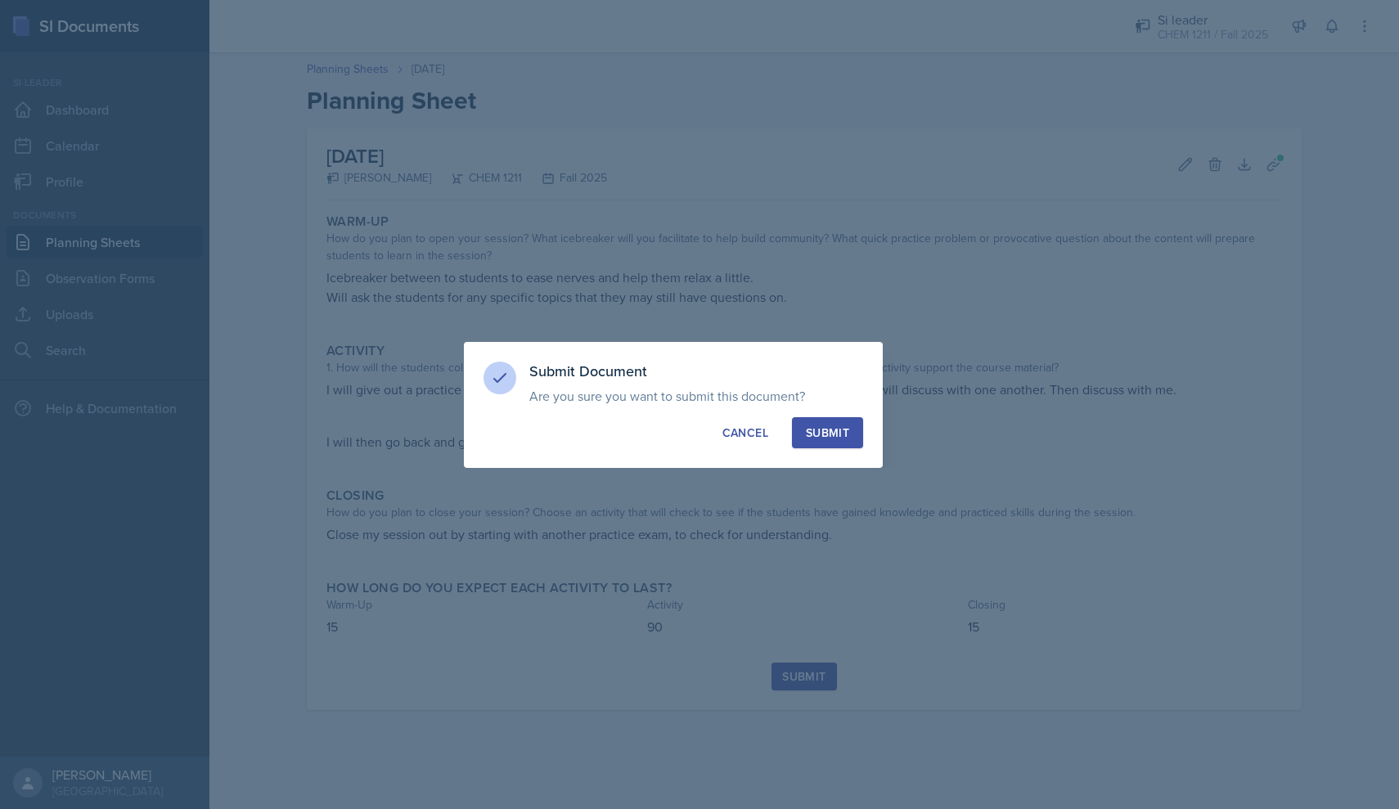
click at [843, 443] on button "Submit" at bounding box center [827, 432] width 71 height 31
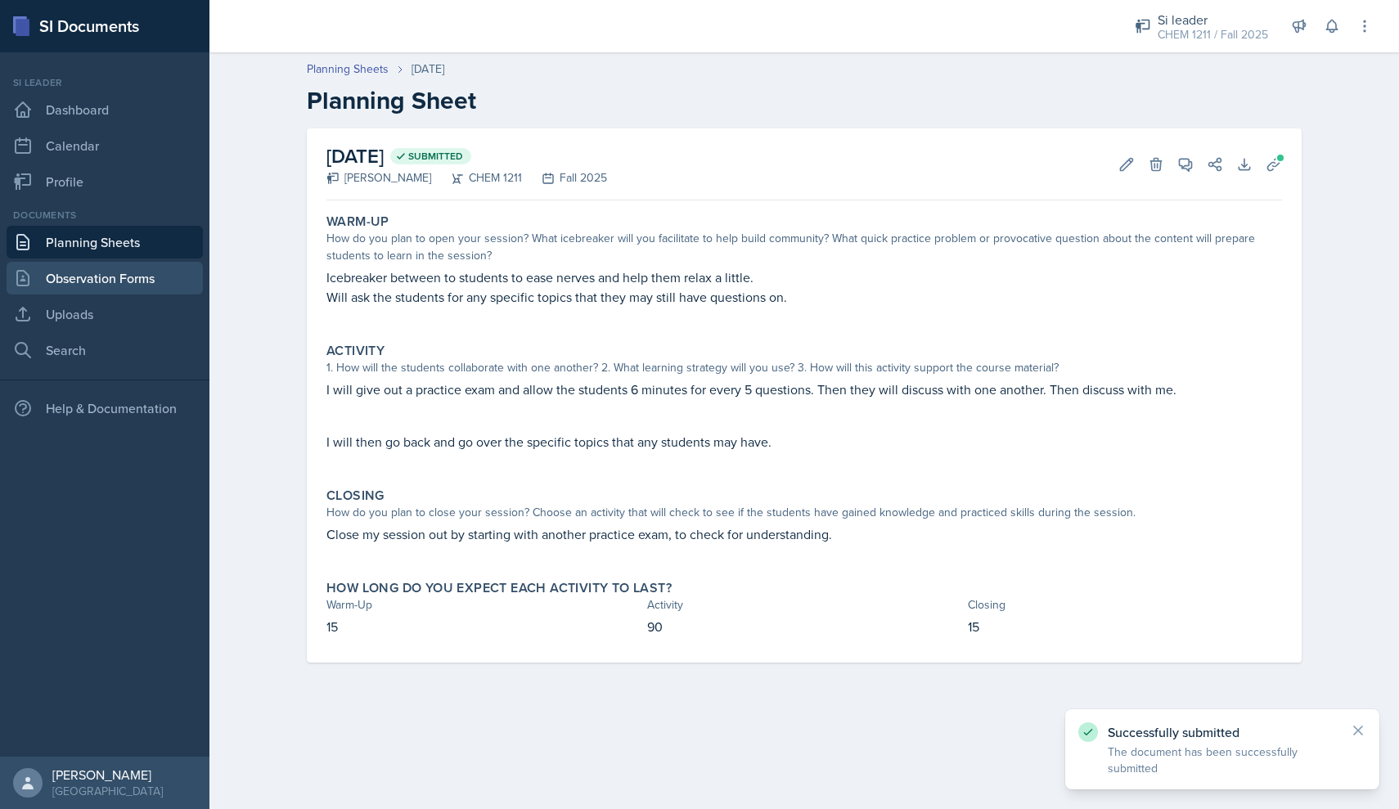
click at [148, 274] on link "Observation Forms" at bounding box center [105, 278] width 196 height 33
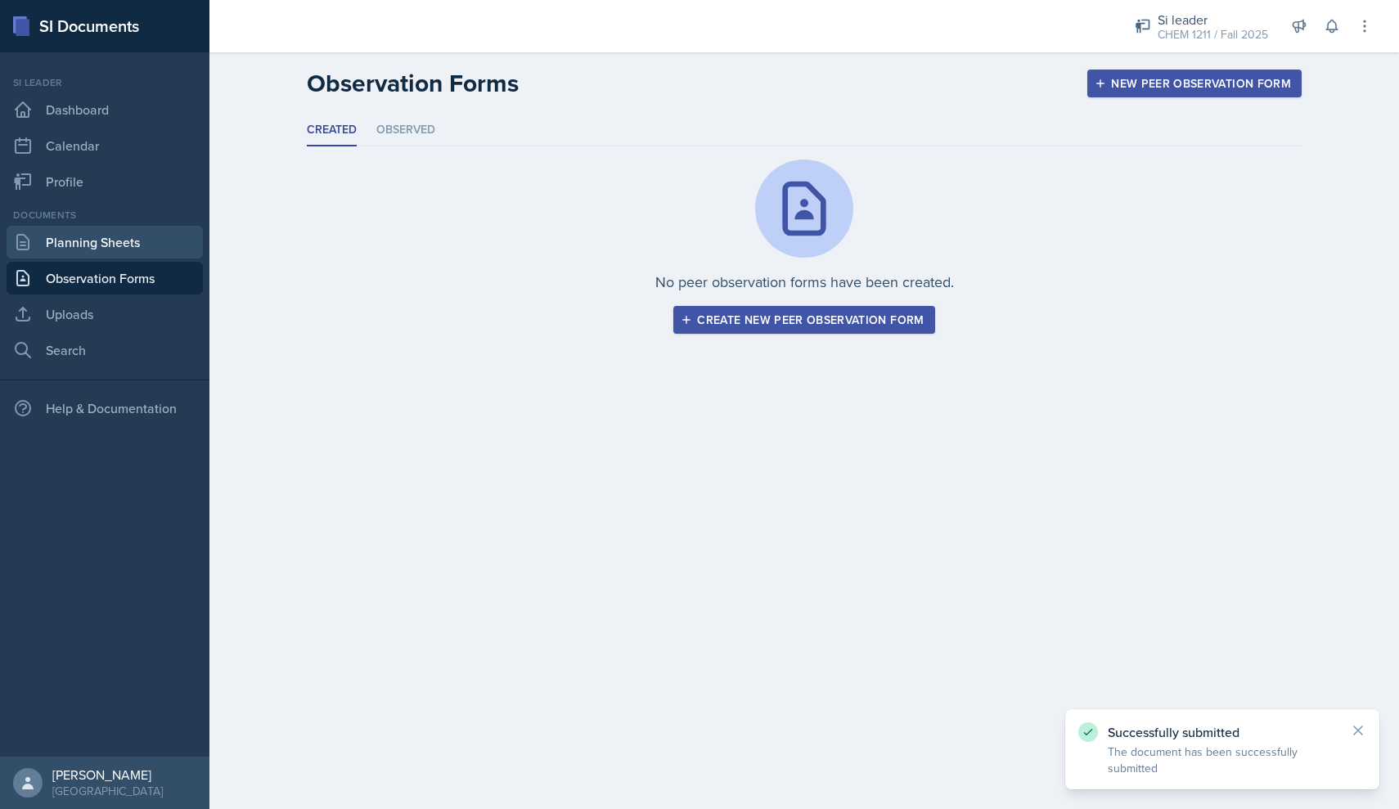
click at [148, 256] on link "Planning Sheets" at bounding box center [105, 242] width 196 height 33
